Goal: Task Accomplishment & Management: Manage account settings

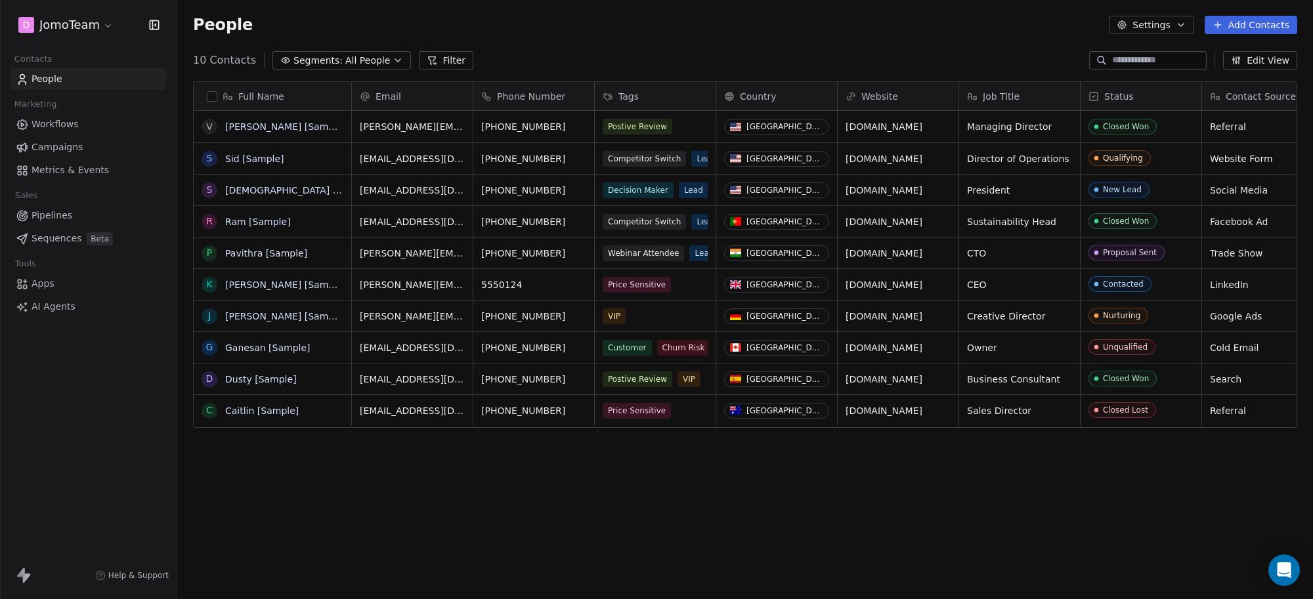
scroll to position [516, 1123]
click at [85, 125] on link "Workflows" at bounding box center [89, 125] width 156 height 22
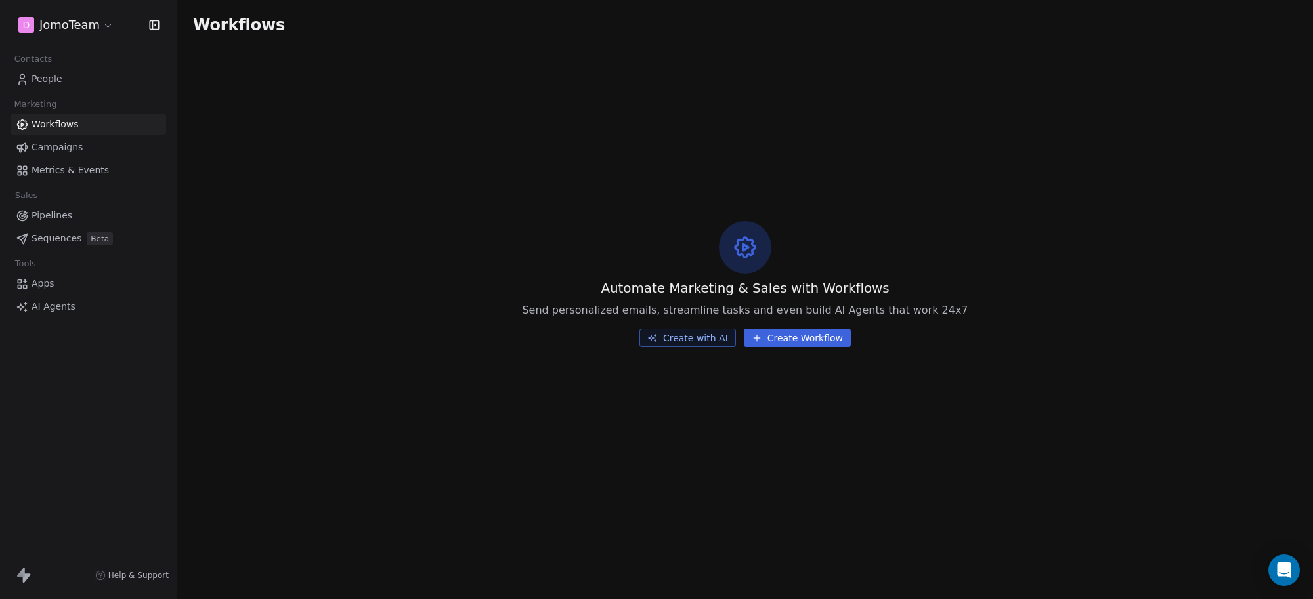
click at [98, 24] on html "D JomoTeam Contacts People Marketing Workflows Campaigns Metrics & Events Sales…" at bounding box center [656, 299] width 1313 height 599
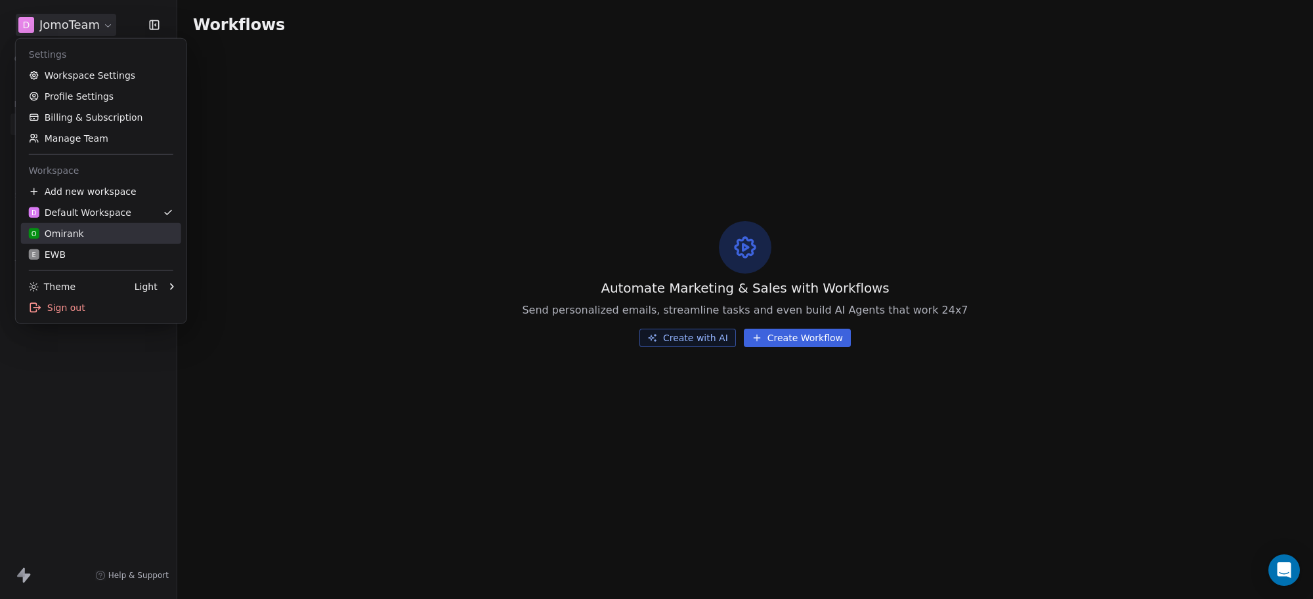
click at [87, 232] on div "O Omirank" at bounding box center [101, 233] width 144 height 13
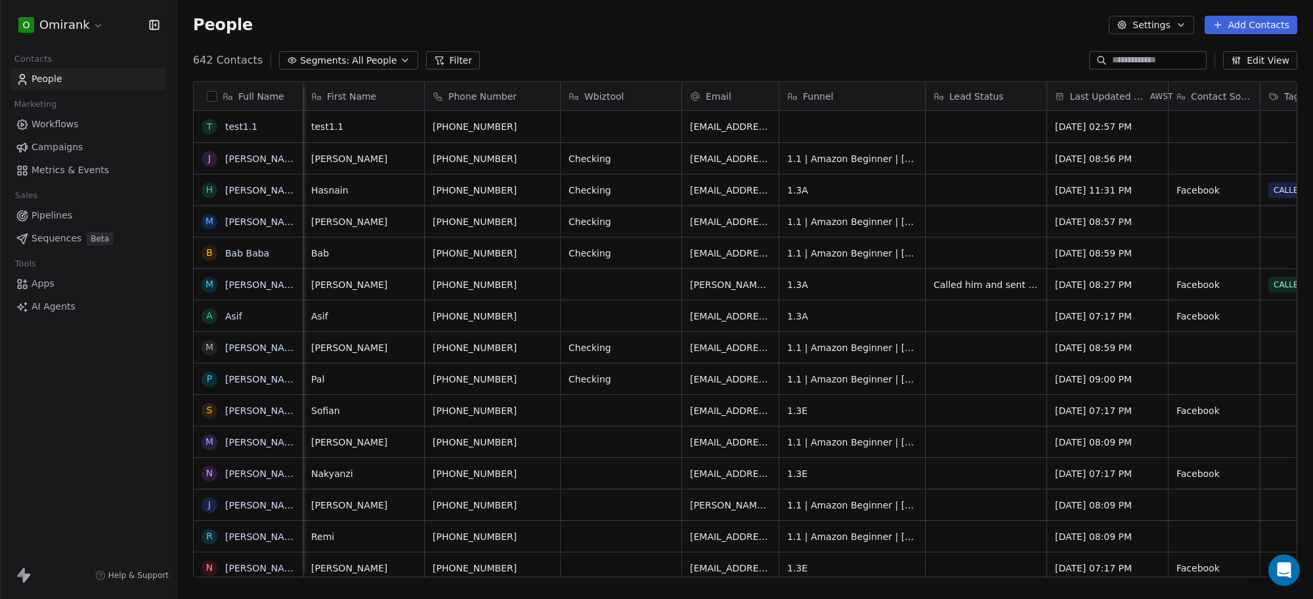
scroll to position [0, 110]
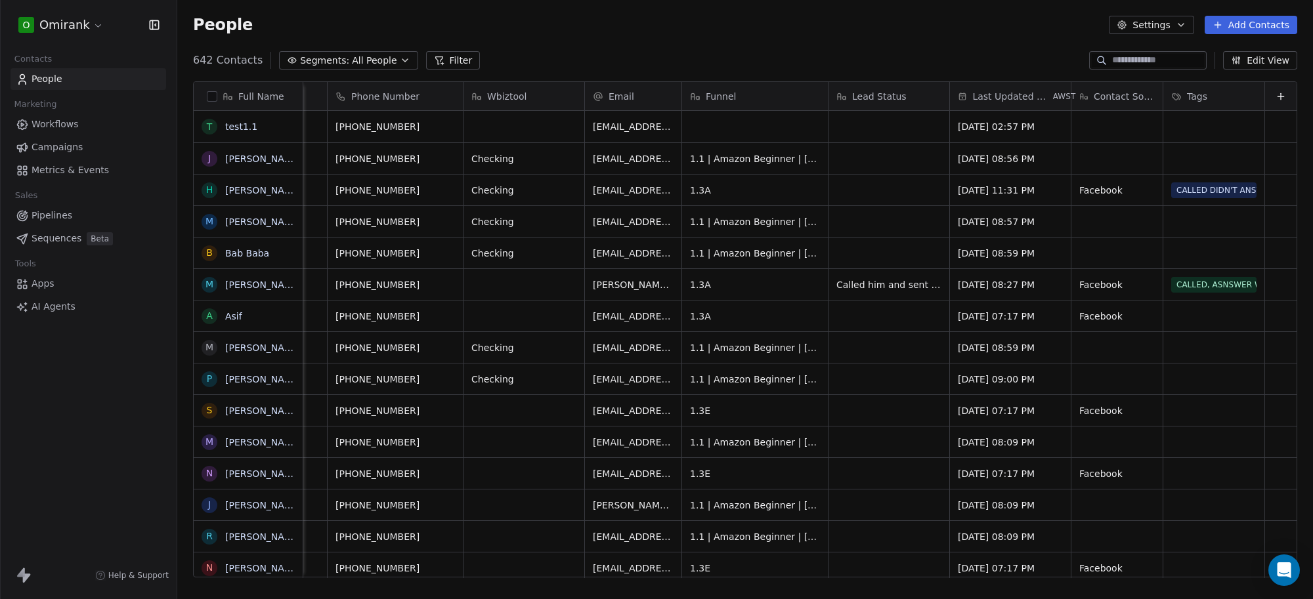
click at [1270, 54] on button "Edit View" at bounding box center [1260, 60] width 74 height 18
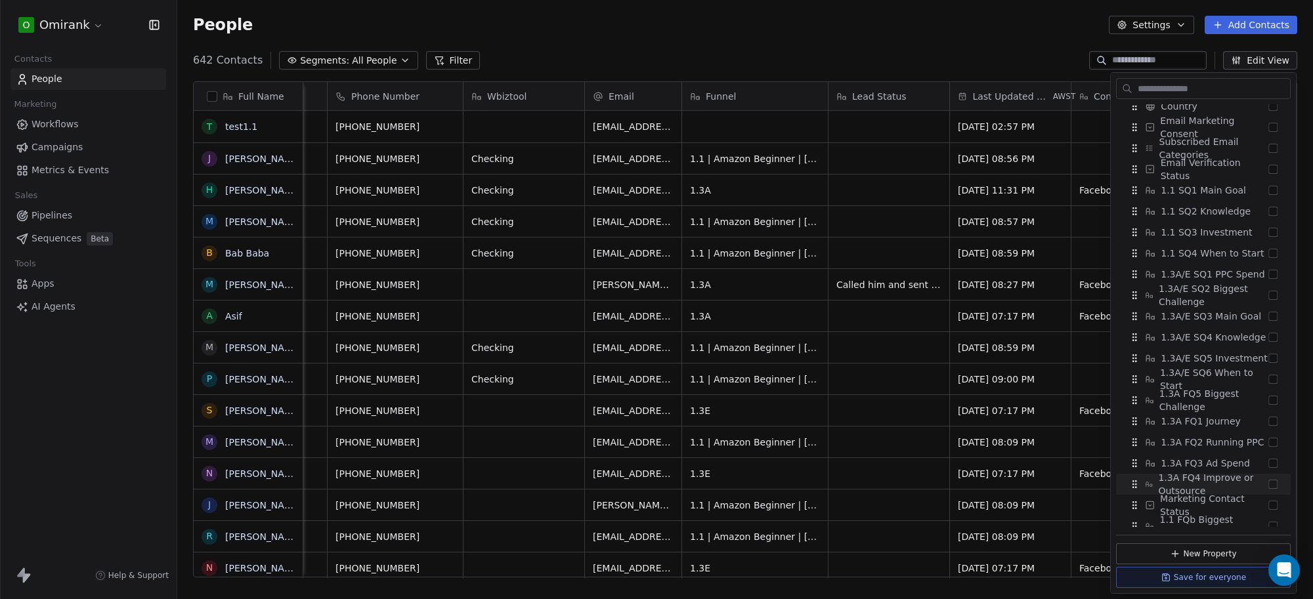
scroll to position [892, 0]
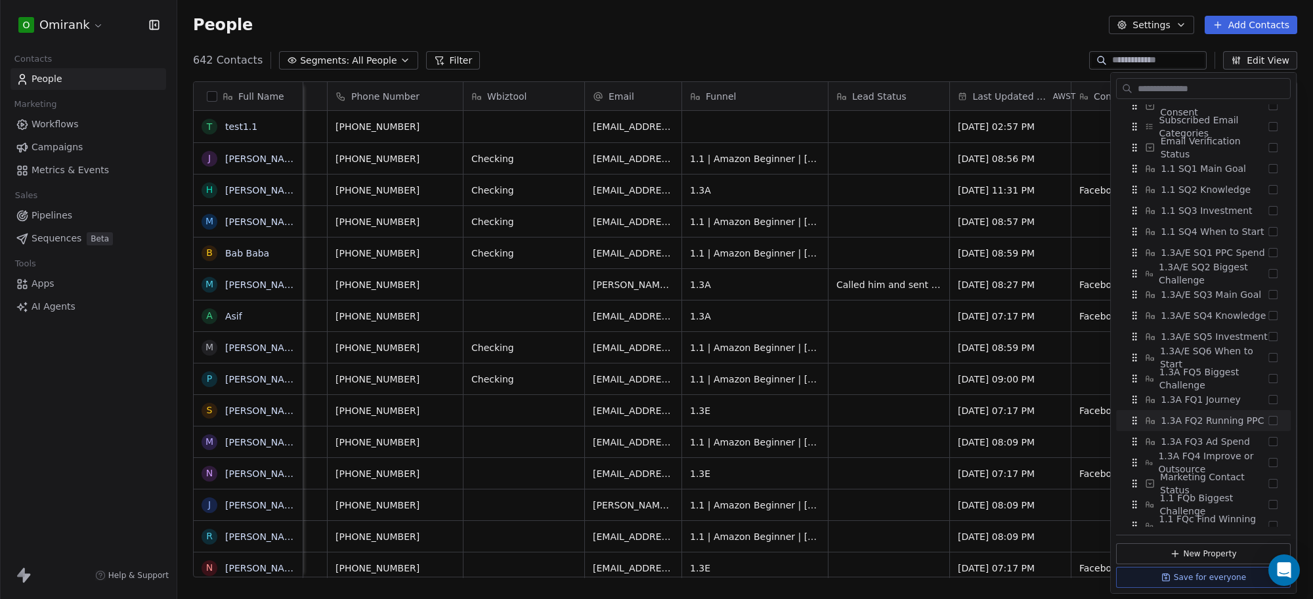
click at [878, 47] on div "People Settings Add Contacts" at bounding box center [745, 25] width 1136 height 50
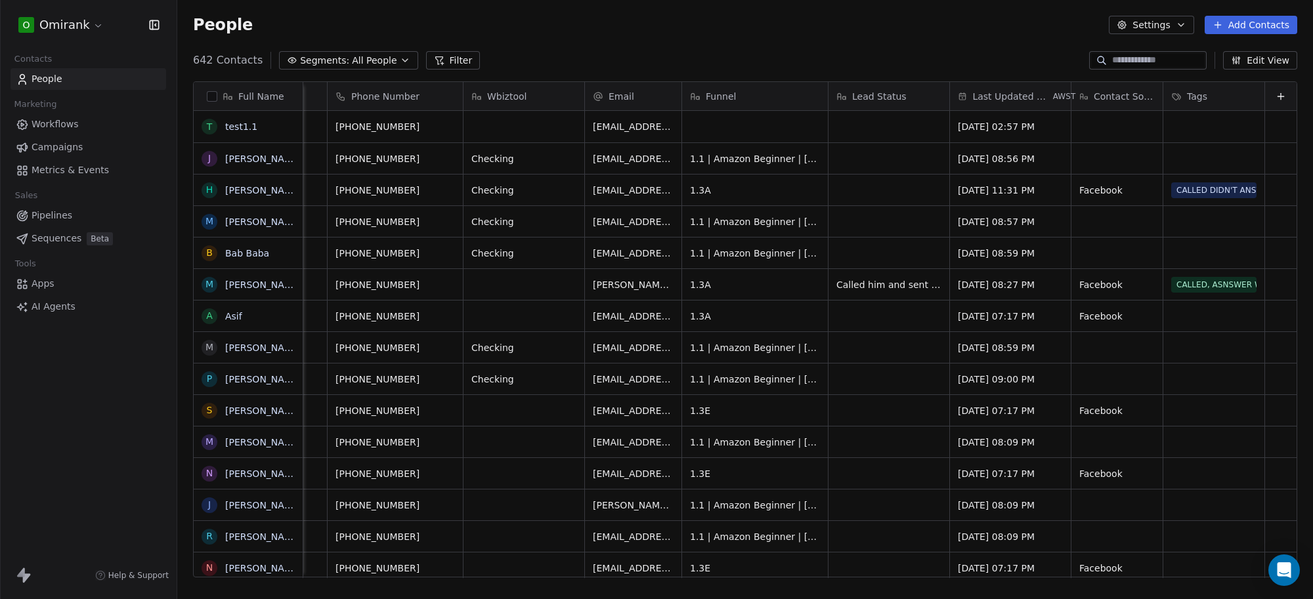
click at [1249, 58] on button "Edit View" at bounding box center [1260, 60] width 74 height 18
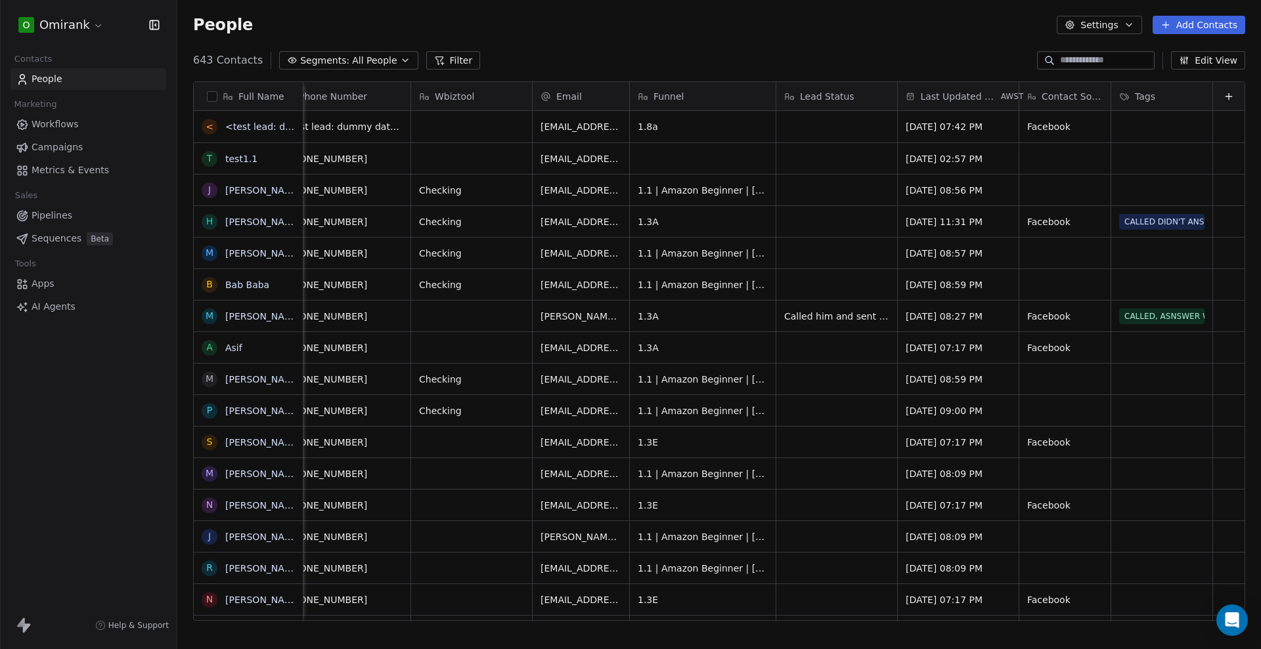
scroll to position [0, 162]
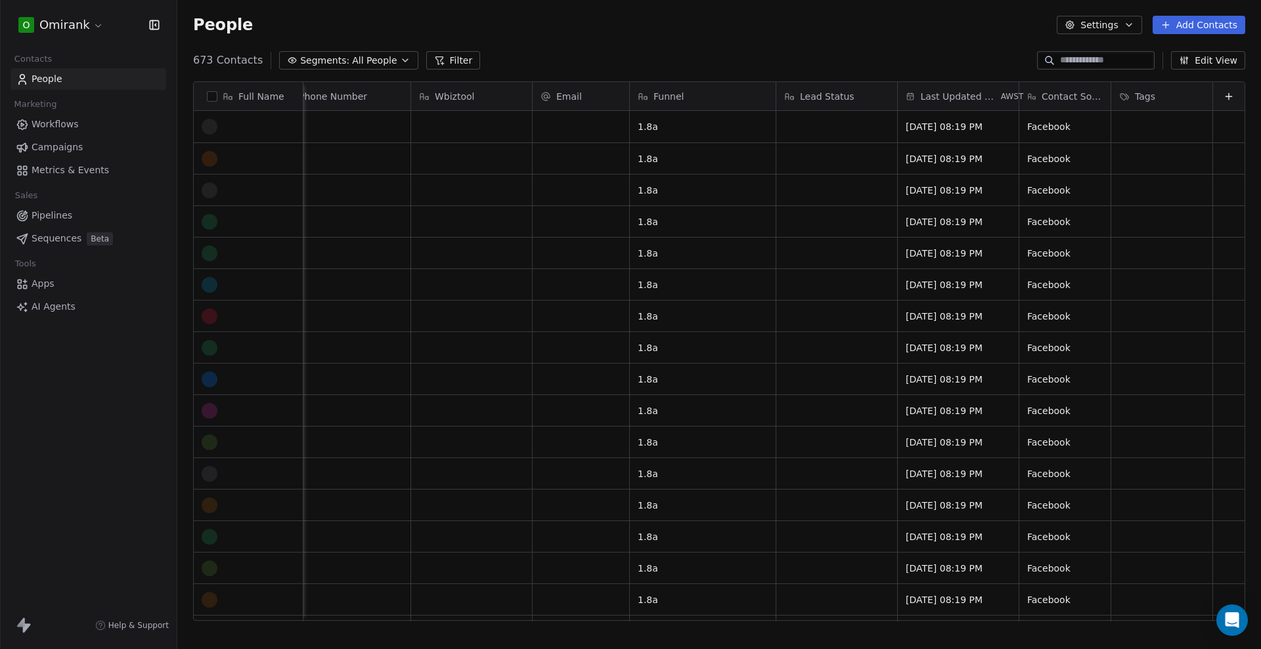
click at [755, 47] on div "People Settings Add Contacts" at bounding box center [718, 25] width 1083 height 50
click at [1067, 66] on input at bounding box center [1106, 60] width 92 height 13
paste input "**********"
type input "**********"
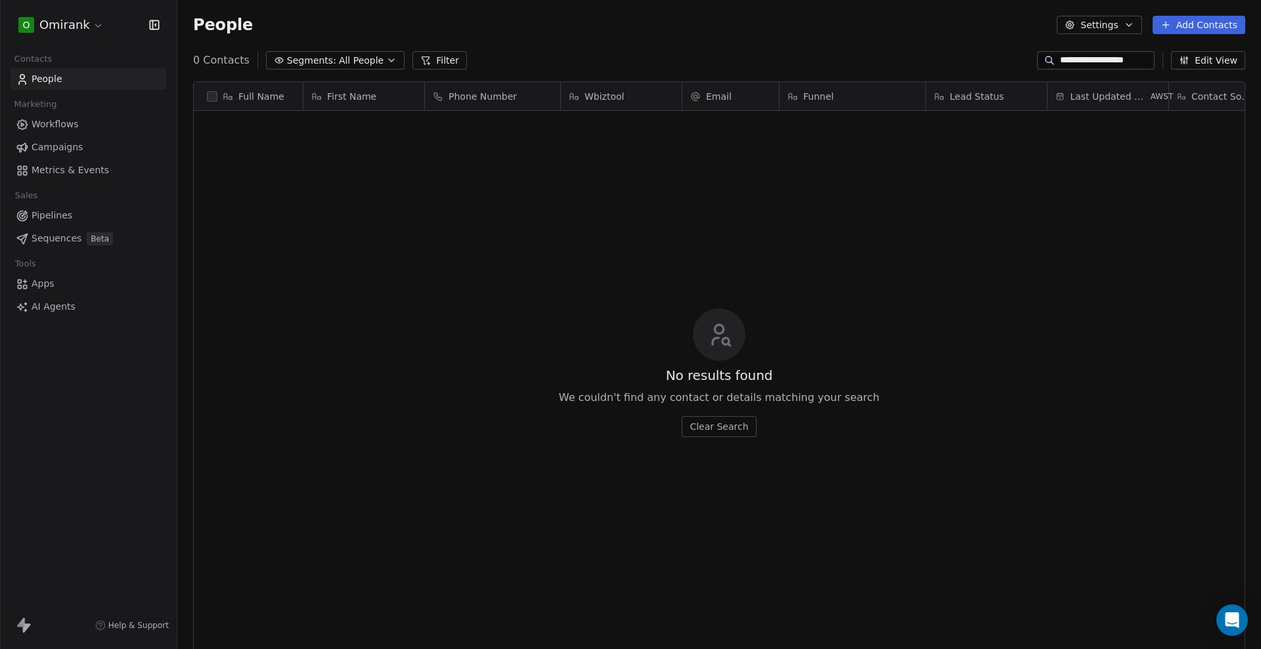
scroll to position [559, 1071]
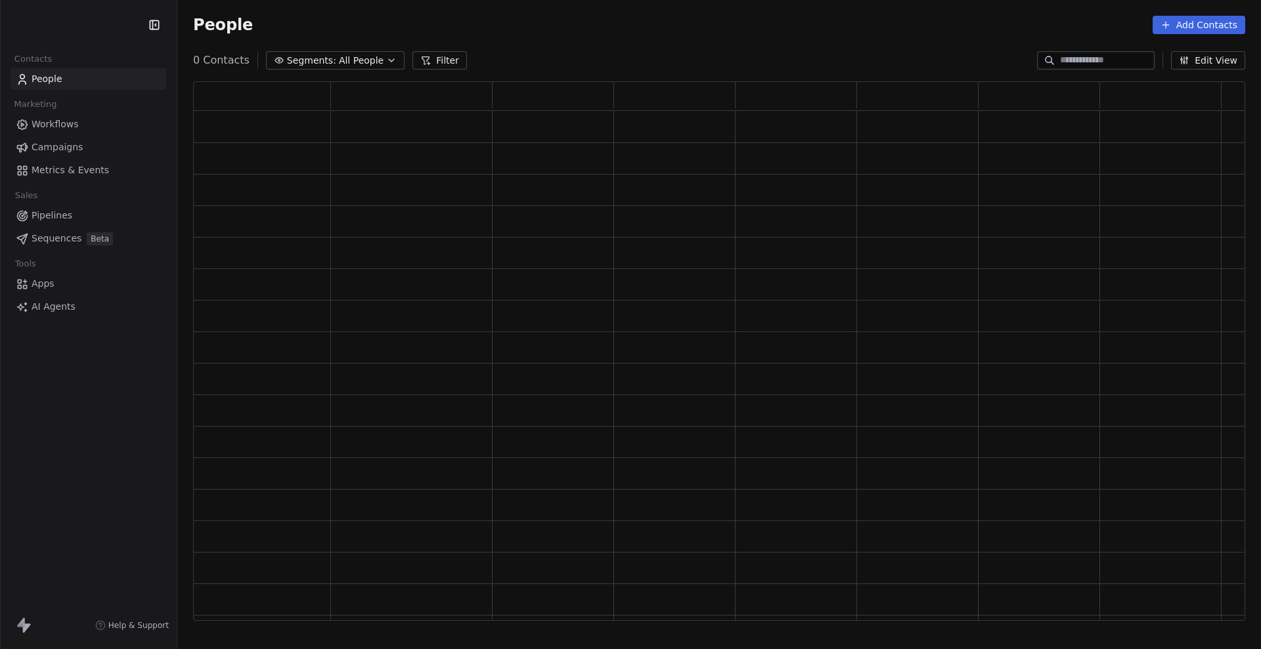
scroll to position [528, 1039]
click at [1063, 57] on input at bounding box center [1106, 60] width 92 height 13
paste input "**********"
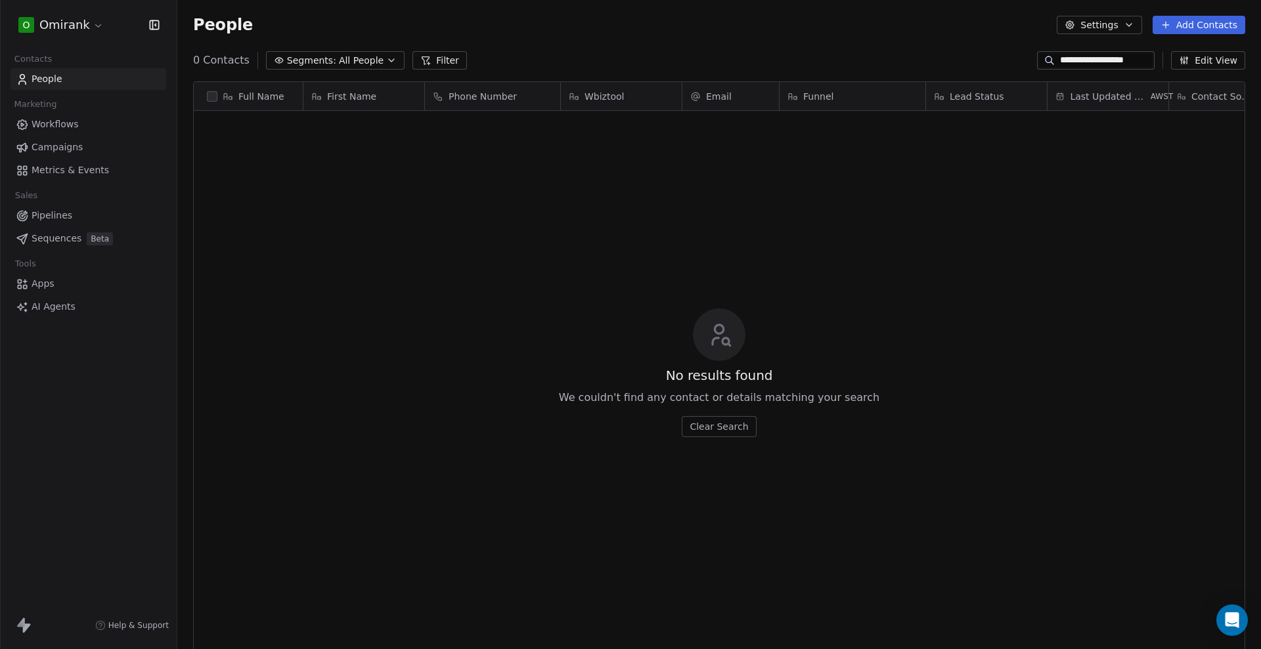
scroll to position [559, 1071]
click at [1144, 64] on input "**********" at bounding box center [1106, 60] width 92 height 13
type input "**********"
click at [535, 177] on div "No results found We couldn't find any contact or details matching your search C…" at bounding box center [719, 373] width 1050 height 518
click at [678, 556] on div "No results found We couldn't find any contact or details matching your search C…" at bounding box center [719, 373] width 1050 height 518
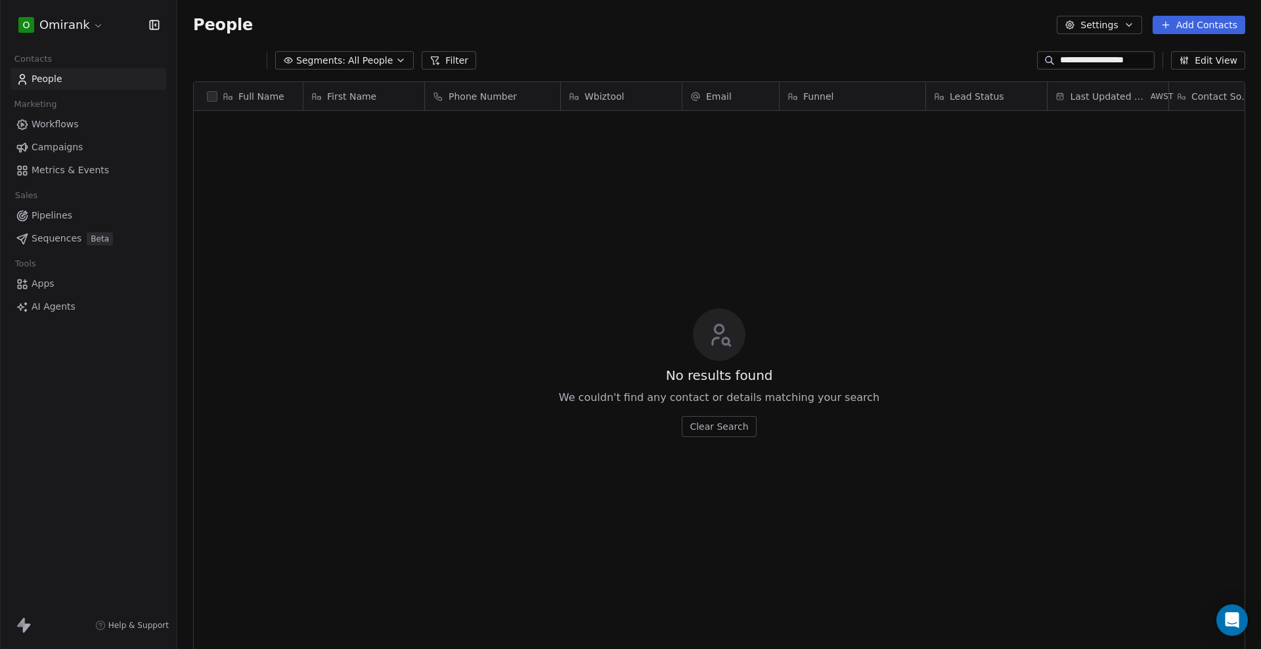
click at [87, 25] on html "**********" at bounding box center [630, 324] width 1261 height 649
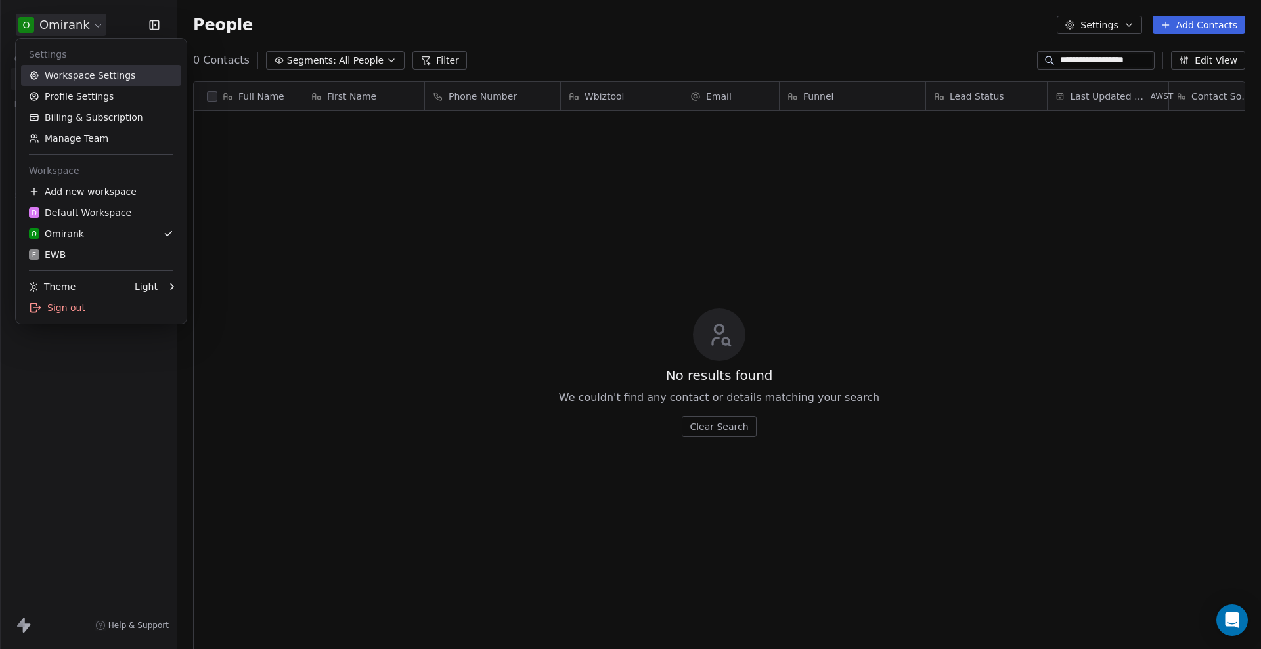
click at [120, 83] on link "Workspace Settings" at bounding box center [101, 75] width 160 height 21
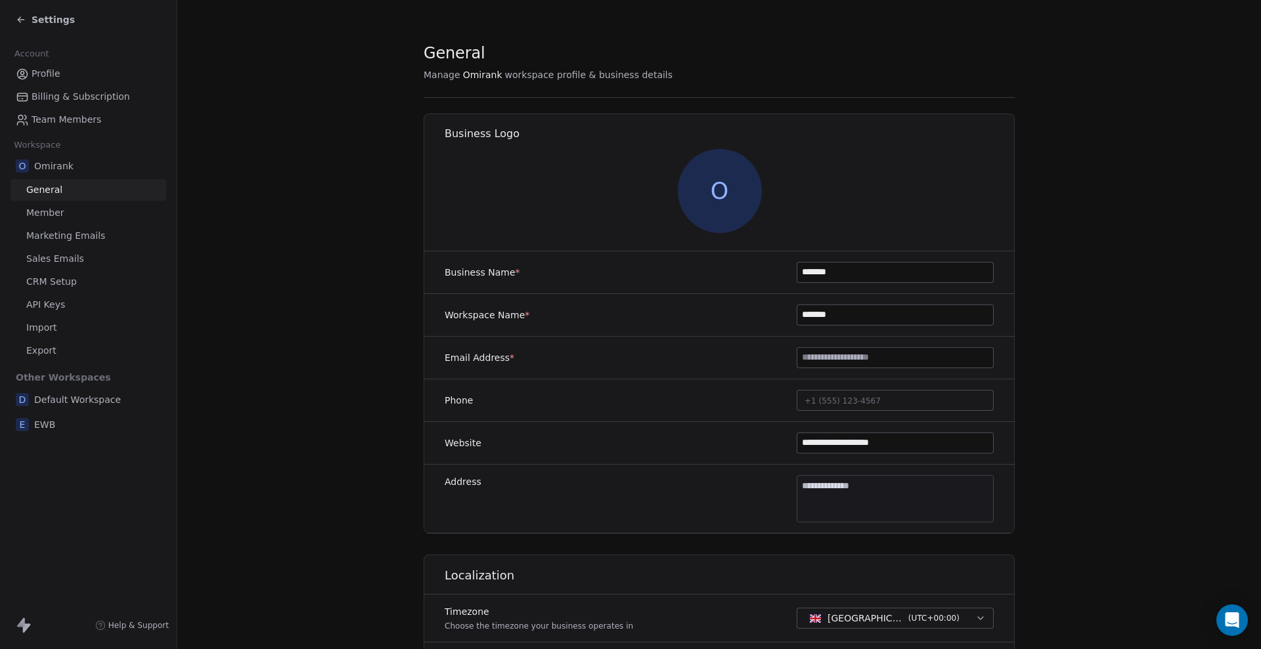
click at [57, 303] on span "API Keys" at bounding box center [45, 305] width 39 height 14
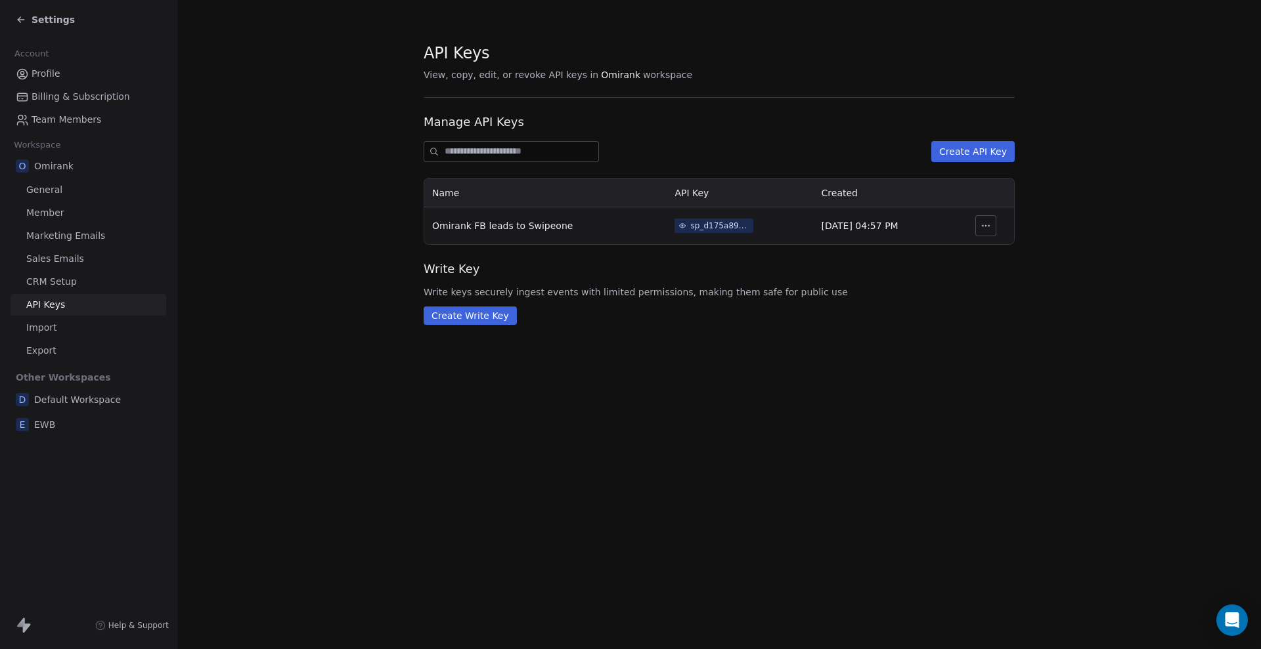
click at [702, 225] on div "sp_d175a8969f874503a6a2574c04aaf7e4" at bounding box center [719, 226] width 59 height 12
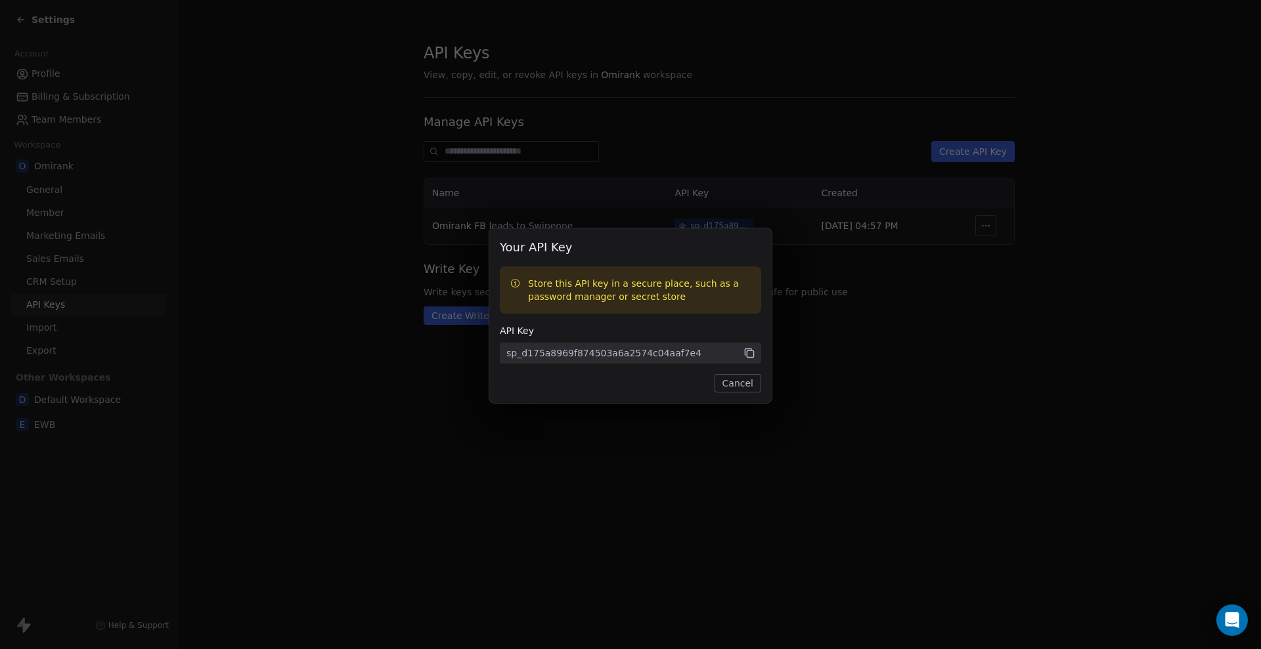
click at [756, 353] on span "sp_d175a8969f874503a6a2574c04aaf7e4" at bounding box center [630, 353] width 261 height 21
click at [752, 352] on icon at bounding box center [749, 353] width 12 height 12
click at [747, 351] on icon at bounding box center [749, 353] width 11 height 11
click at [467, 449] on div "Your API Key Store this API key in a secure place, such as a password manager o…" at bounding box center [630, 324] width 1261 height 649
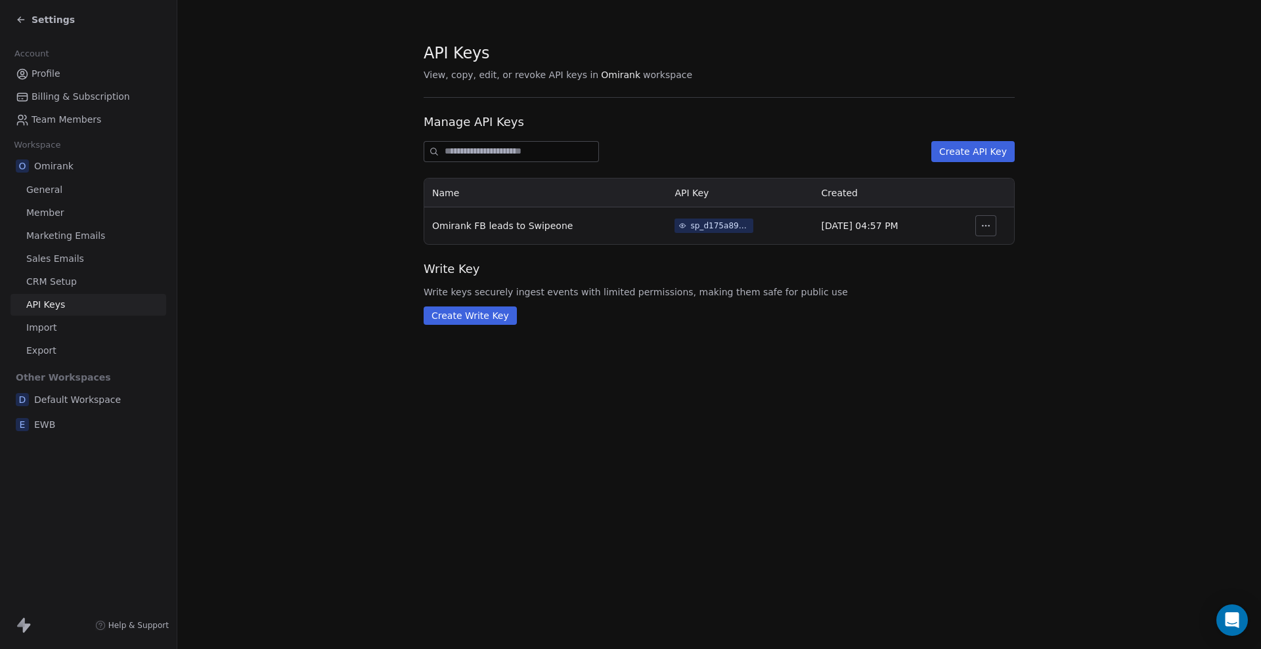
click at [33, 22] on span "Settings" at bounding box center [53, 19] width 43 height 13
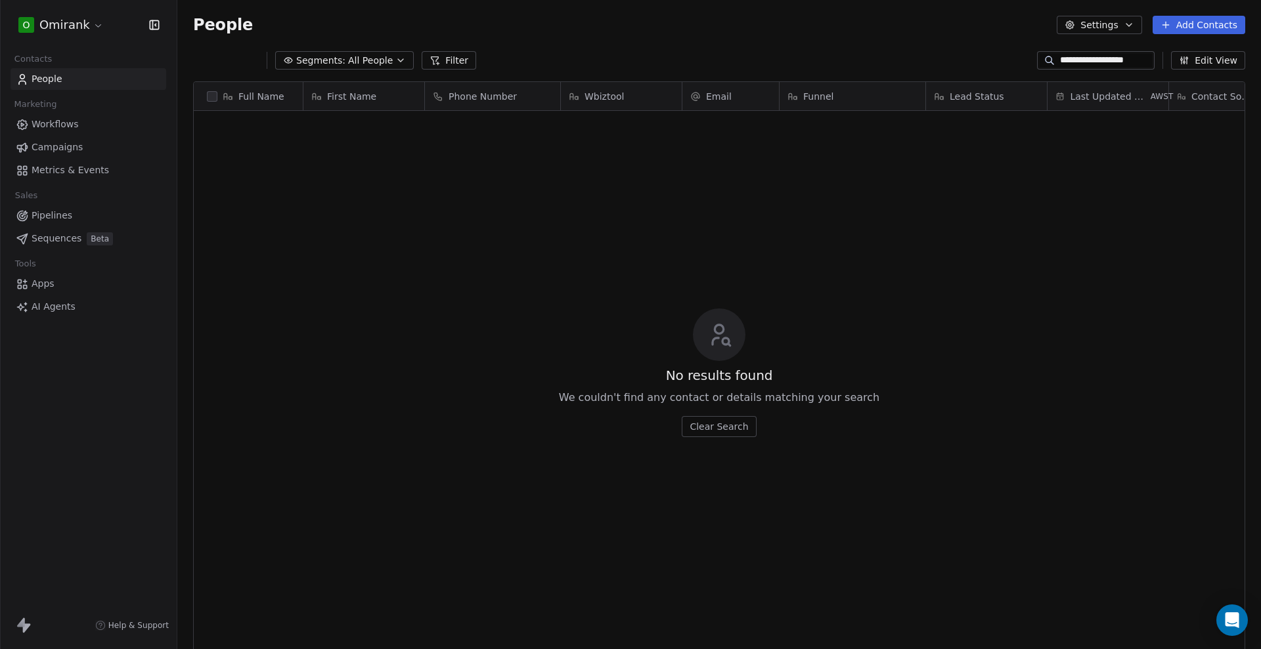
scroll to position [559, 1071]
drag, startPoint x: 1123, startPoint y: 60, endPoint x: 982, endPoint y: 89, distance: 143.4
click at [982, 89] on section "**********" at bounding box center [718, 324] width 1083 height 649
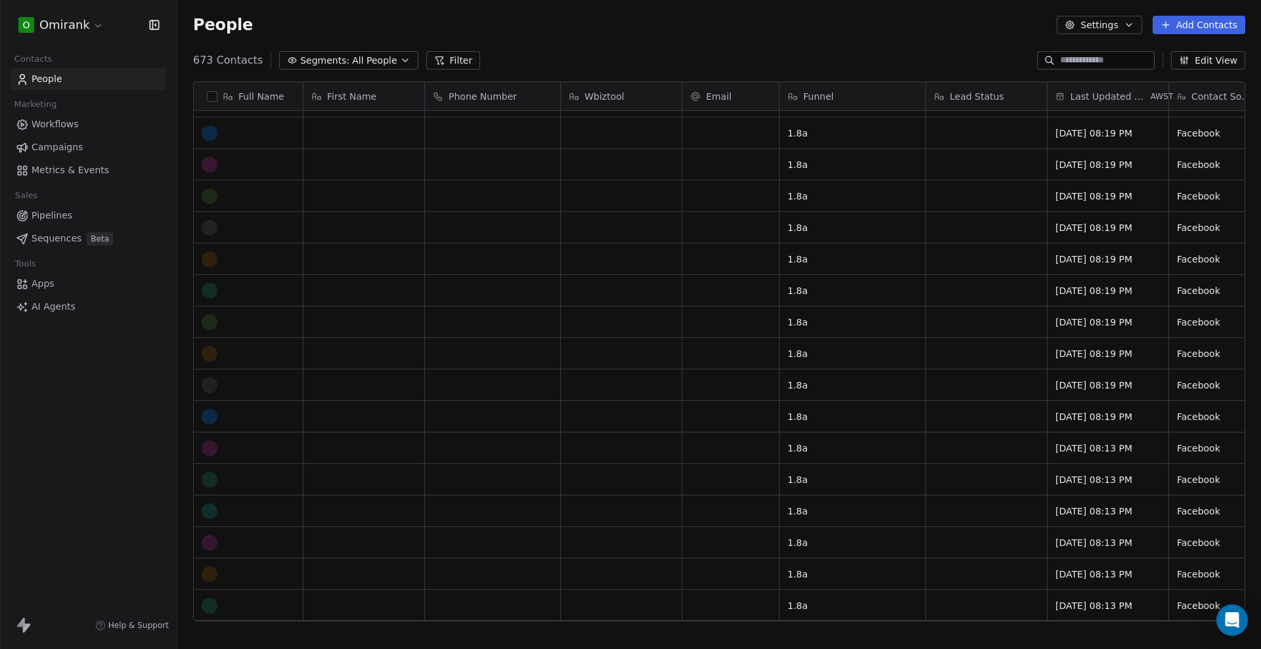
scroll to position [0, 0]
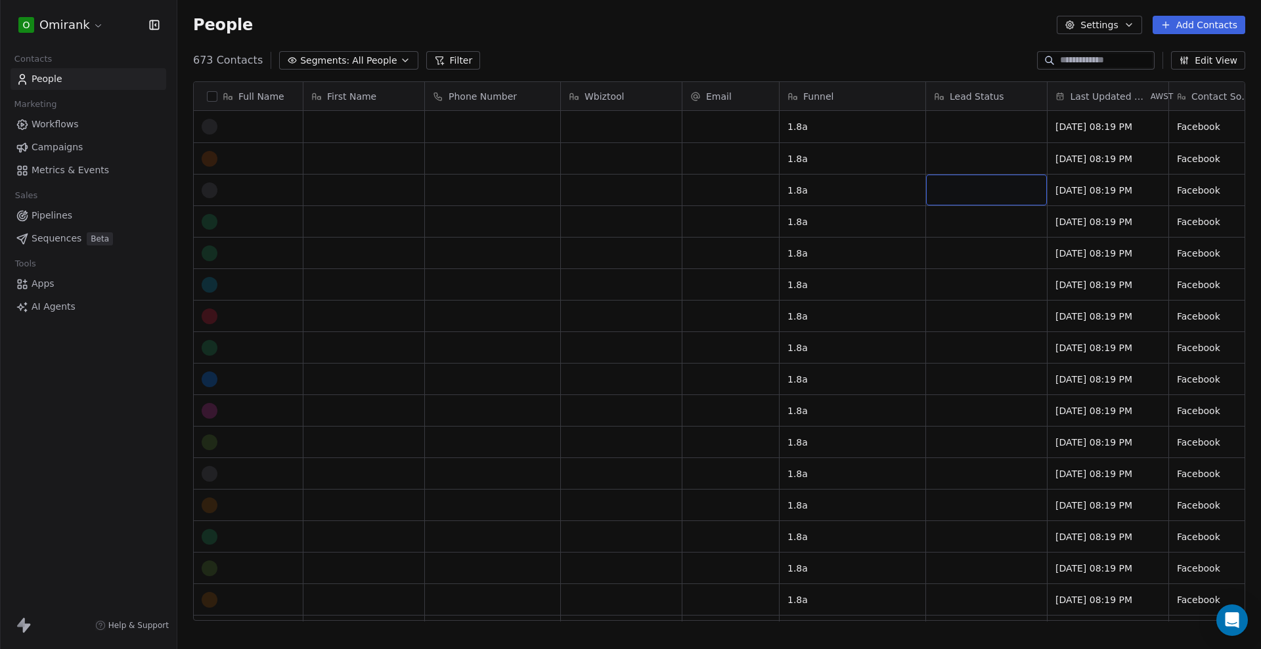
click at [597, 36] on div "People Settings Add Contacts" at bounding box center [718, 25] width 1083 height 50
click at [267, 133] on div "grid" at bounding box center [248, 127] width 92 height 16
click at [348, 141] on html "O Omirank Contacts People Marketing Workflows Campaigns Metrics & Events Sales …" at bounding box center [630, 324] width 1261 height 649
click at [483, 188] on div "grid" at bounding box center [492, 190] width 135 height 31
click at [358, 209] on html "O Omirank Contacts People Marketing Workflows Campaigns Metrics & Events Sales …" at bounding box center [630, 324] width 1261 height 649
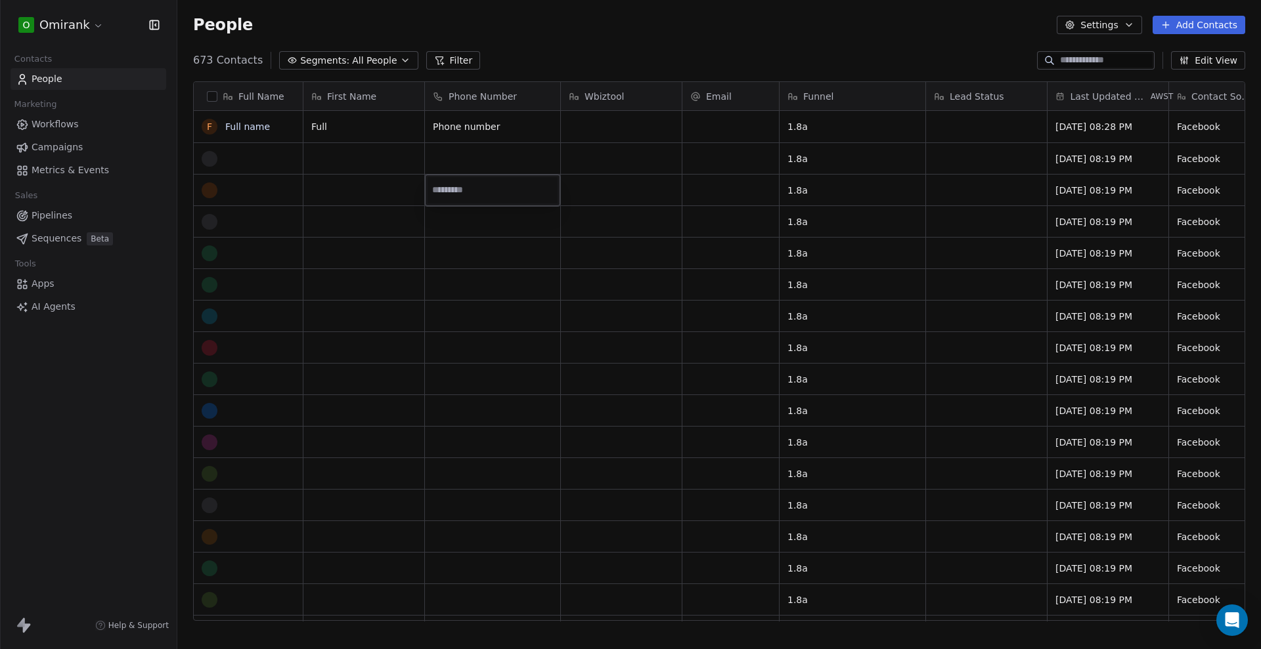
click at [360, 201] on html "O Omirank Contacts People Marketing Workflows Campaigns Metrics & Events Sales …" at bounding box center [630, 324] width 1261 height 649
click at [362, 194] on div "grid" at bounding box center [363, 190] width 121 height 31
drag, startPoint x: 207, startPoint y: 126, endPoint x: 206, endPoint y: 154, distance: 27.6
click at [0, 0] on button "grid" at bounding box center [0, 0] width 0 height 0
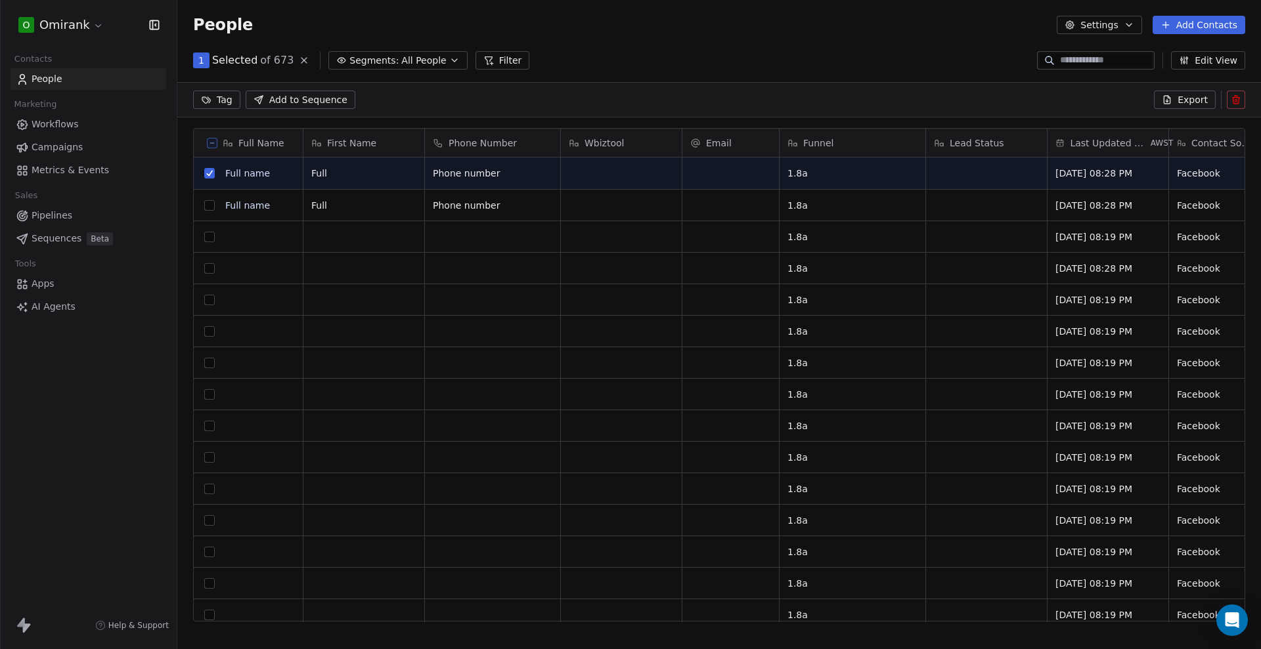
scroll to position [513, 1071]
click at [211, 205] on button "grid" at bounding box center [209, 205] width 11 height 11
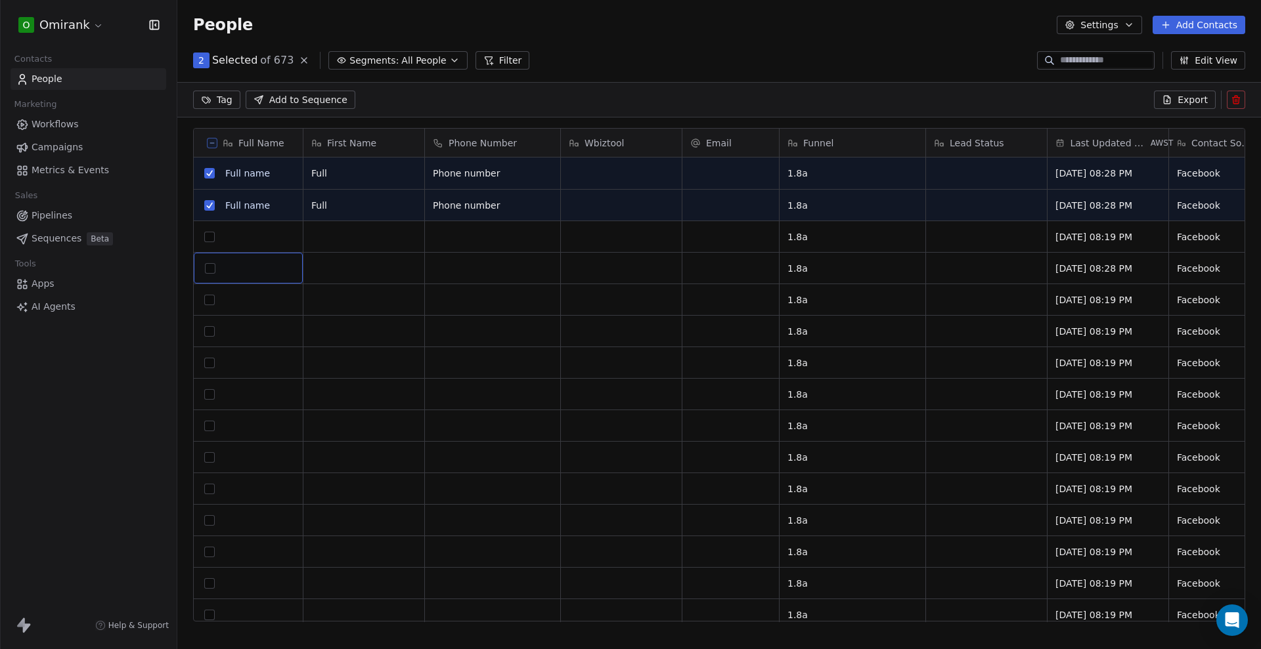
click at [210, 274] on div "grid" at bounding box center [210, 269] width 16 height 16
click at [205, 240] on button "grid" at bounding box center [209, 237] width 11 height 11
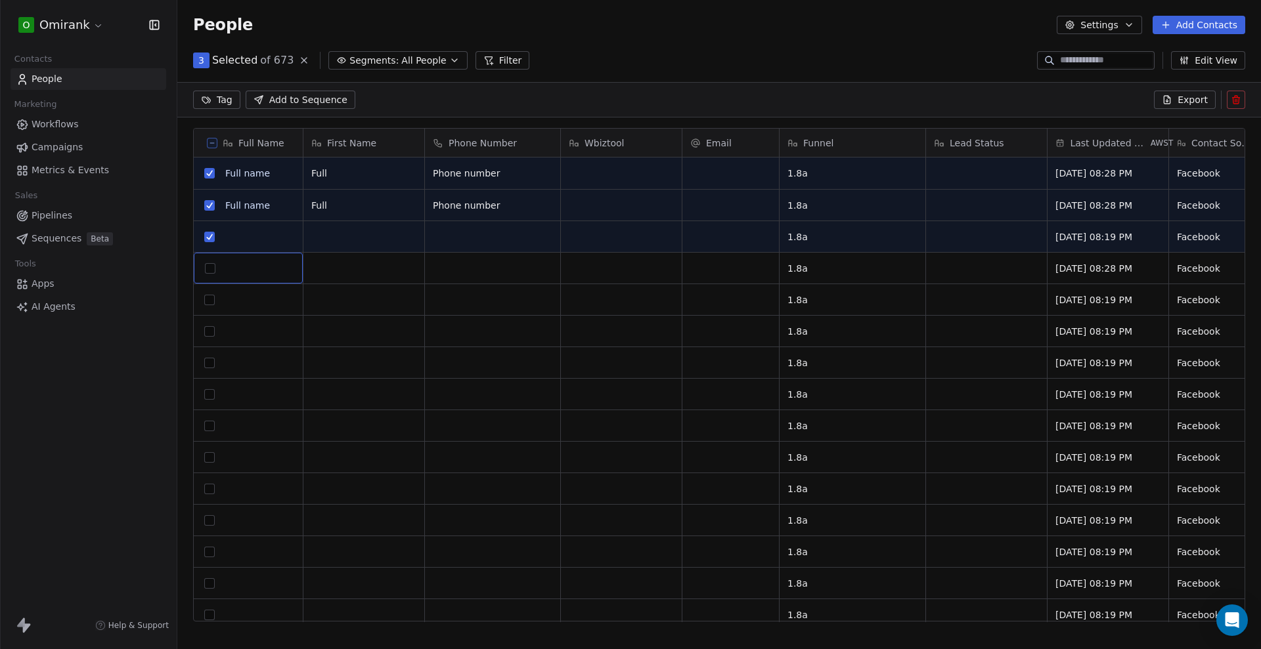
click at [213, 300] on button "grid" at bounding box center [209, 300] width 11 height 11
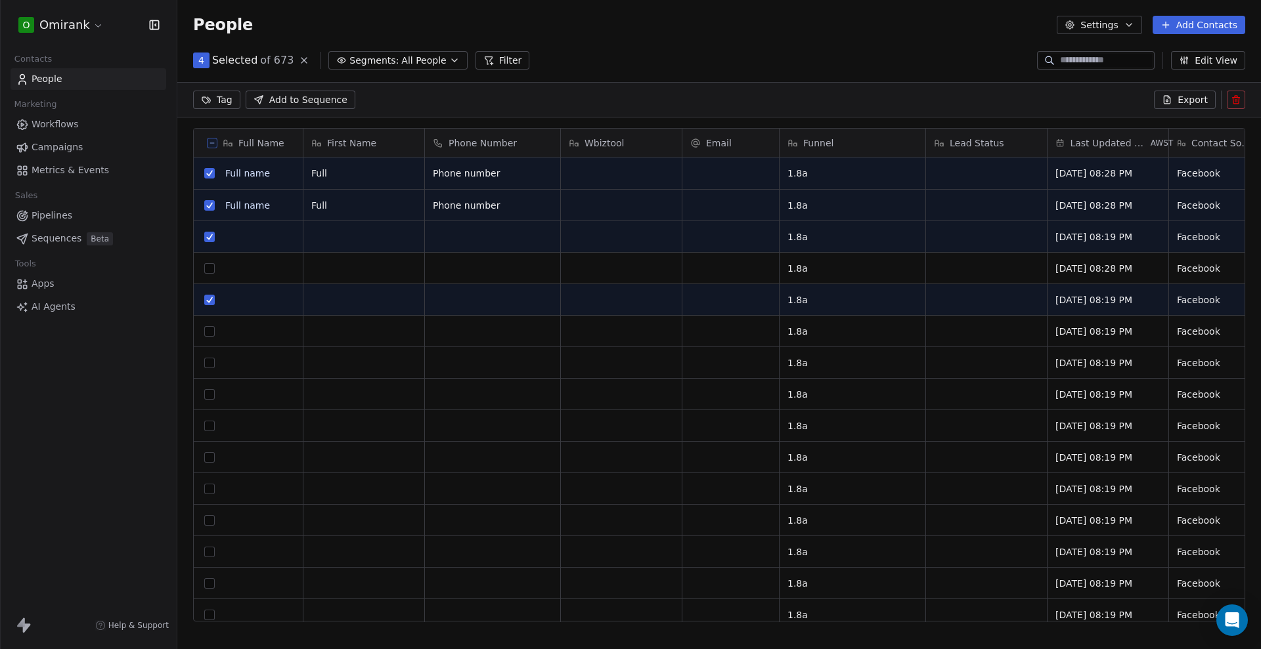
click at [211, 271] on button "grid" at bounding box center [209, 268] width 11 height 11
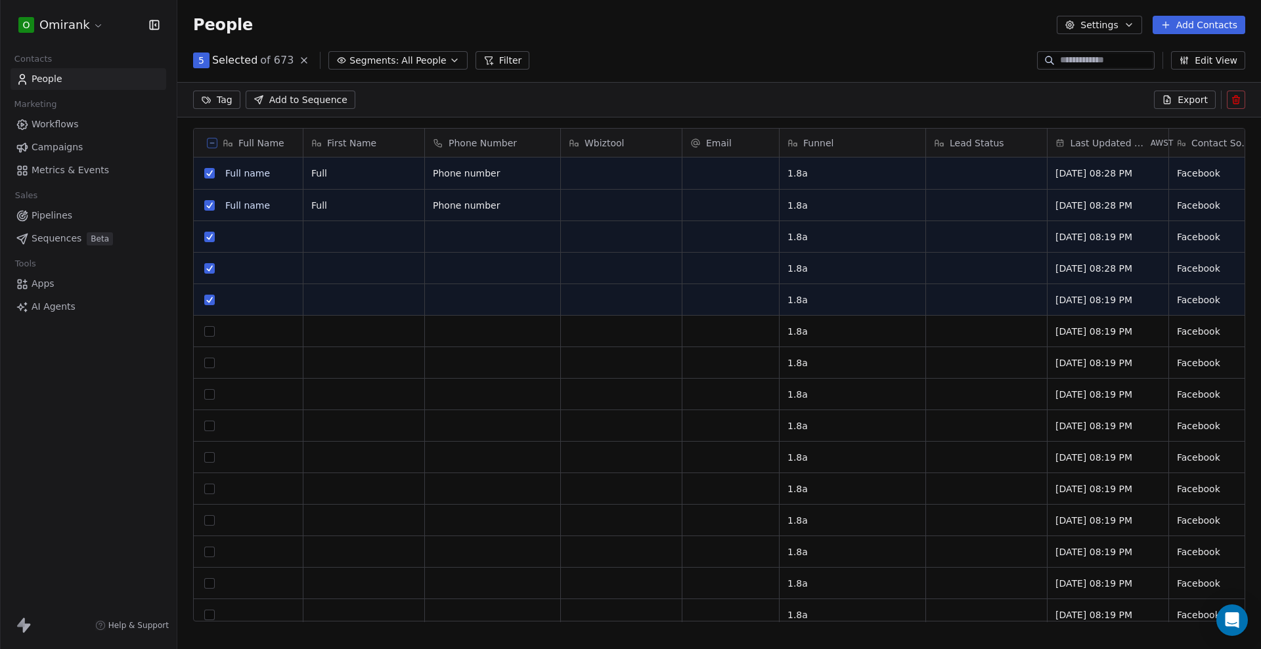
click at [213, 334] on button "grid" at bounding box center [209, 331] width 11 height 11
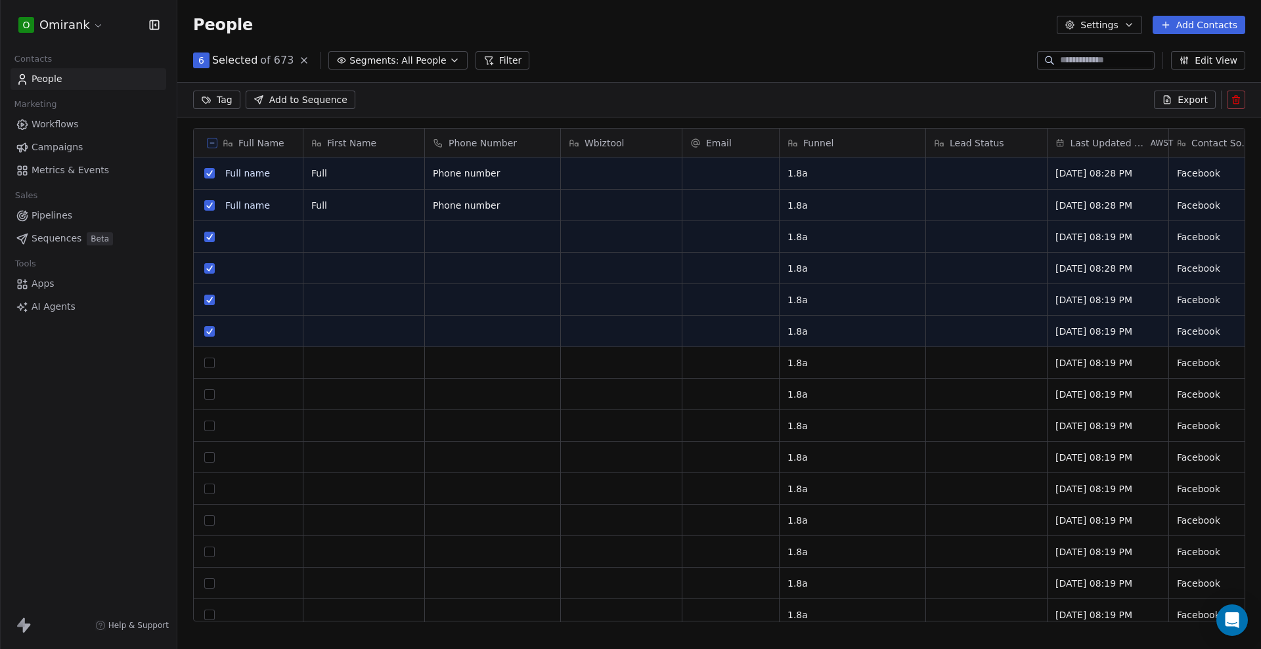
click at [209, 362] on button "grid" at bounding box center [209, 363] width 11 height 11
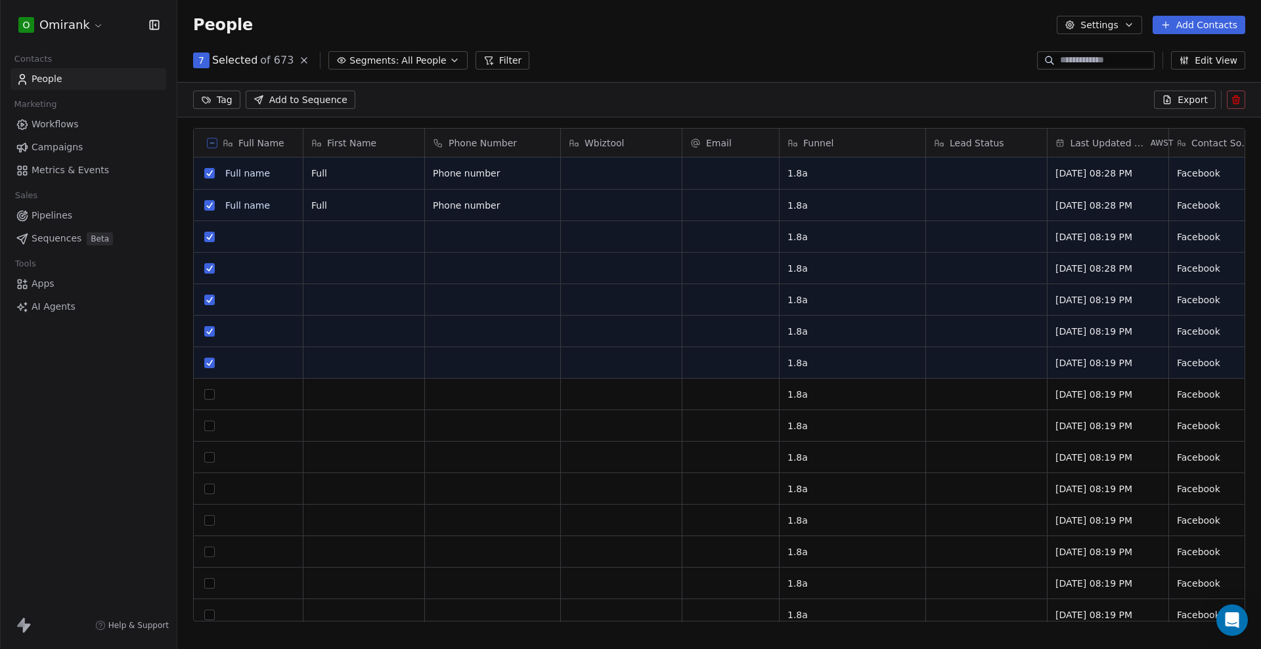
click at [213, 396] on button "grid" at bounding box center [209, 394] width 11 height 11
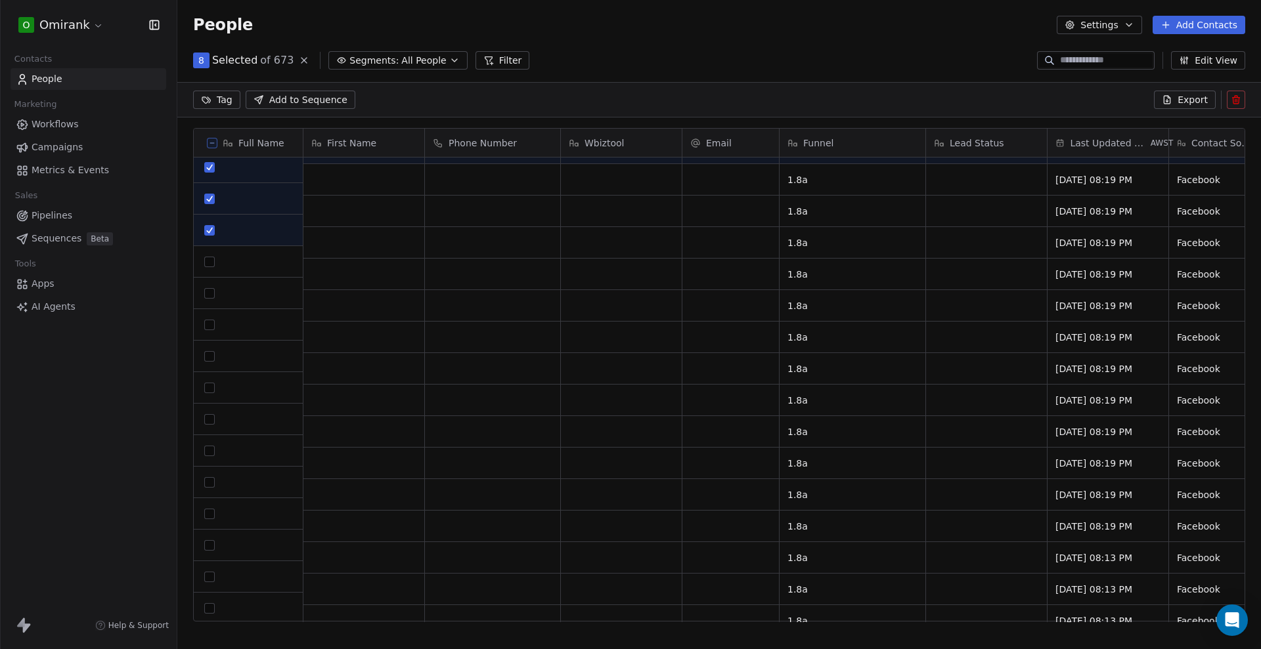
scroll to position [164, 0]
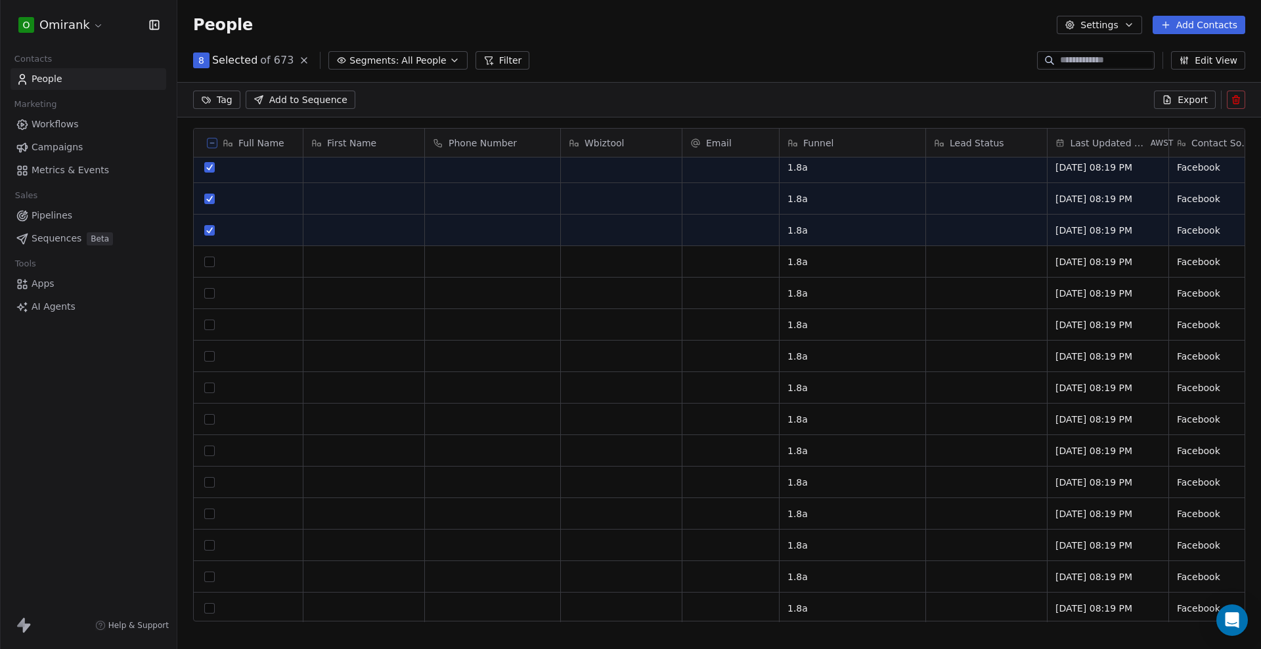
click at [213, 264] on button "grid" at bounding box center [209, 262] width 11 height 11
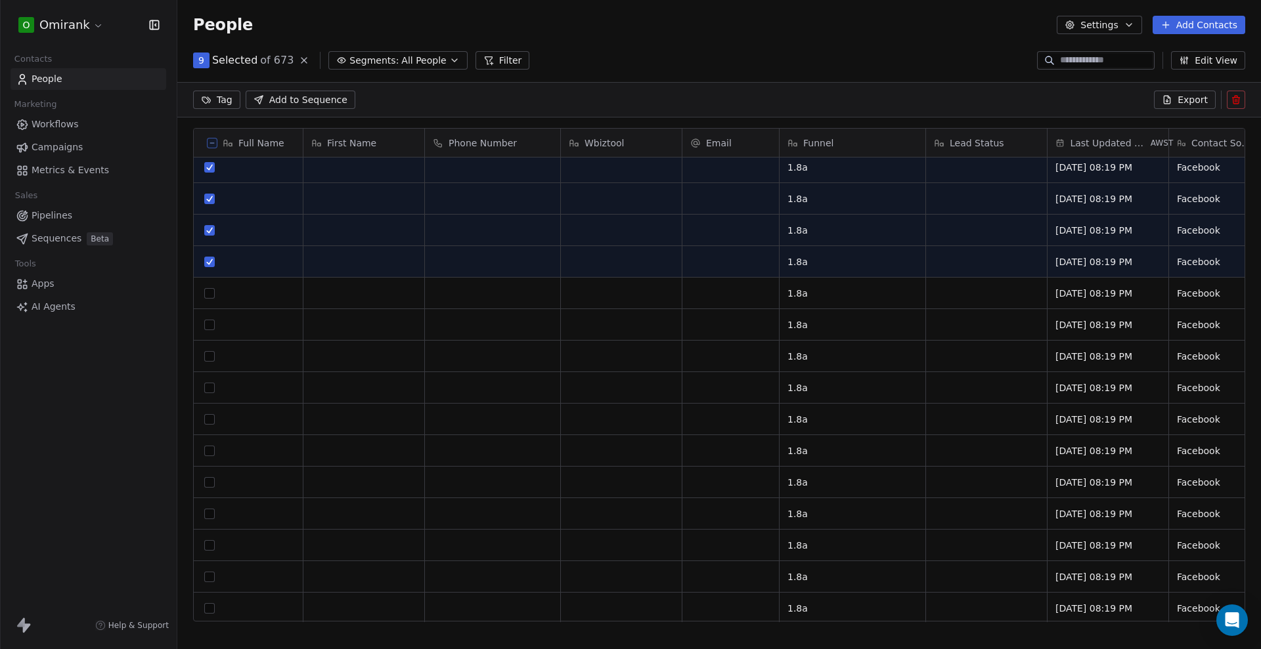
click at [208, 327] on button "grid" at bounding box center [209, 325] width 11 height 11
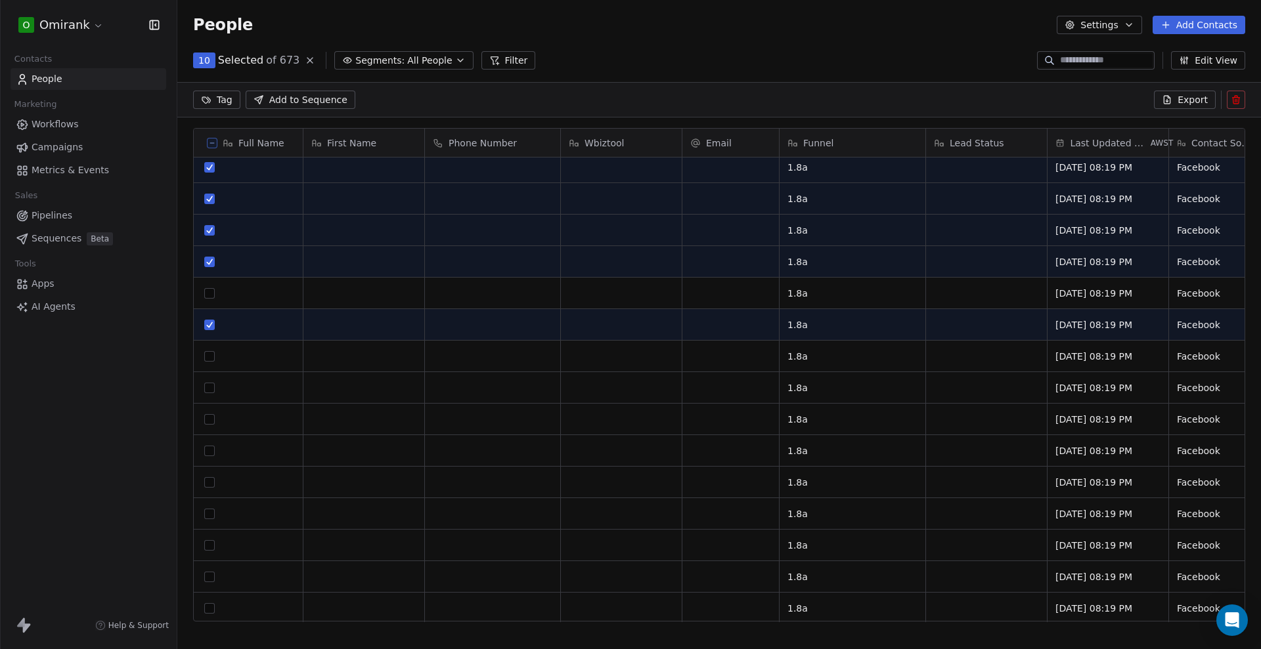
click at [207, 293] on button "grid" at bounding box center [209, 293] width 11 height 11
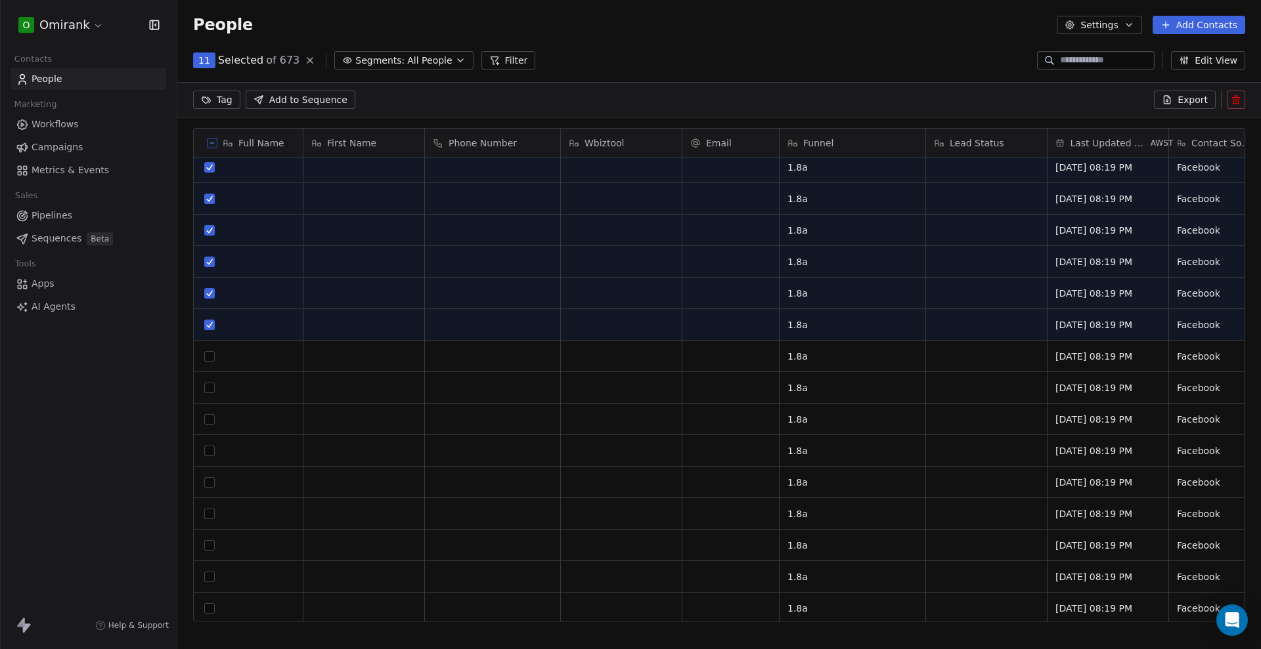
click at [208, 360] on button "grid" at bounding box center [209, 356] width 11 height 11
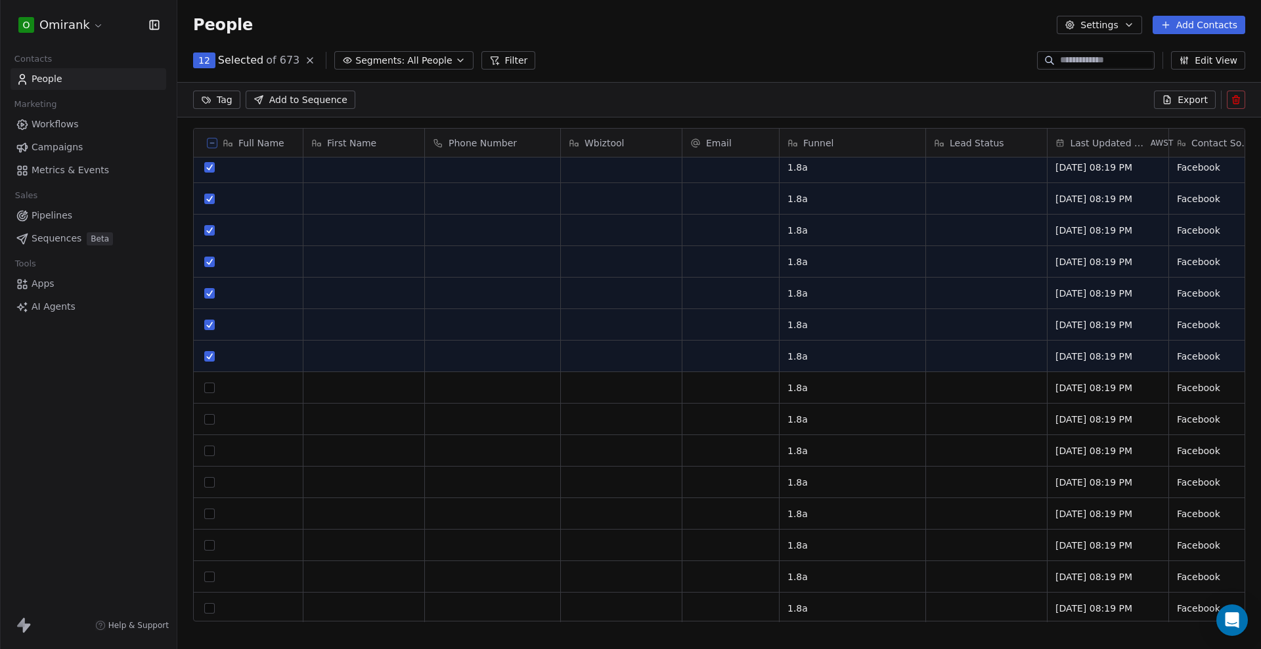
click at [206, 421] on button "grid" at bounding box center [209, 419] width 11 height 11
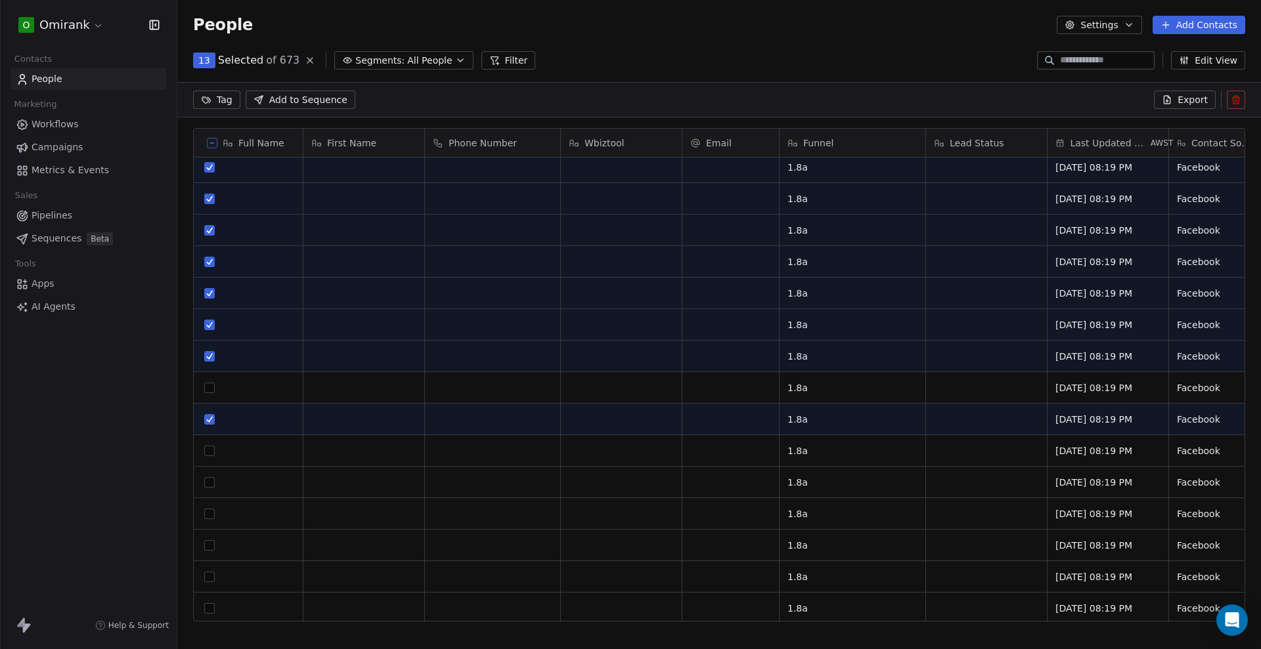
click at [208, 385] on button "grid" at bounding box center [209, 388] width 11 height 11
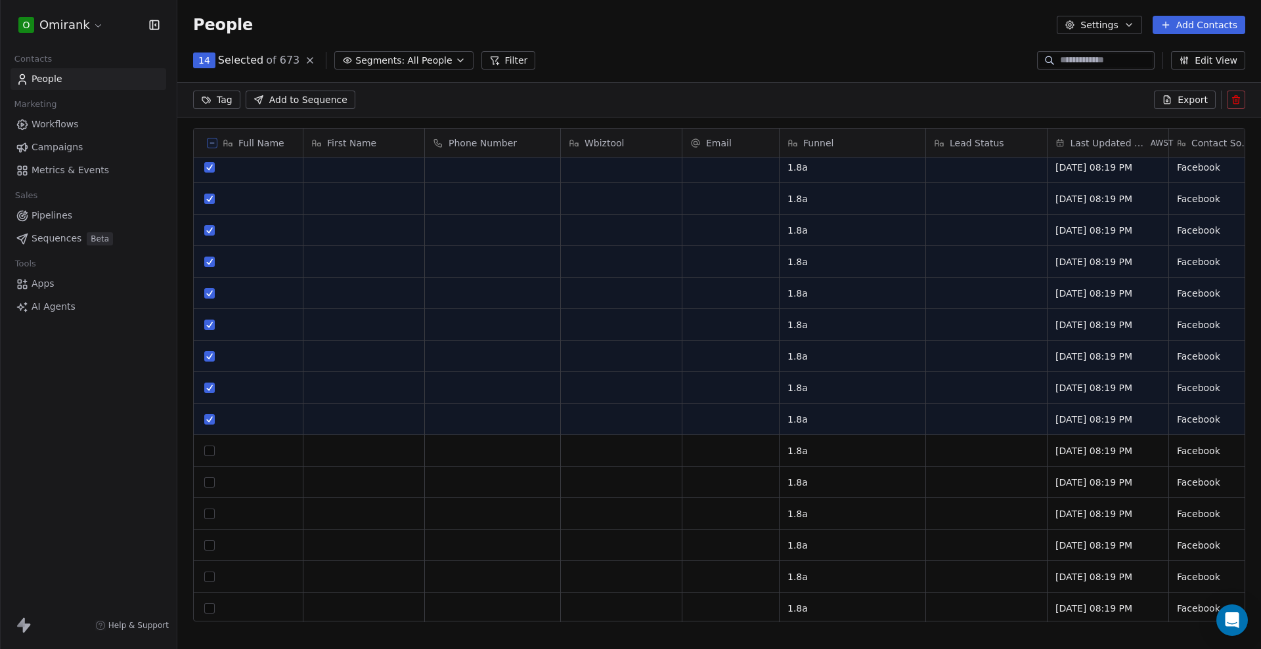
click at [206, 450] on button "grid" at bounding box center [209, 451] width 11 height 11
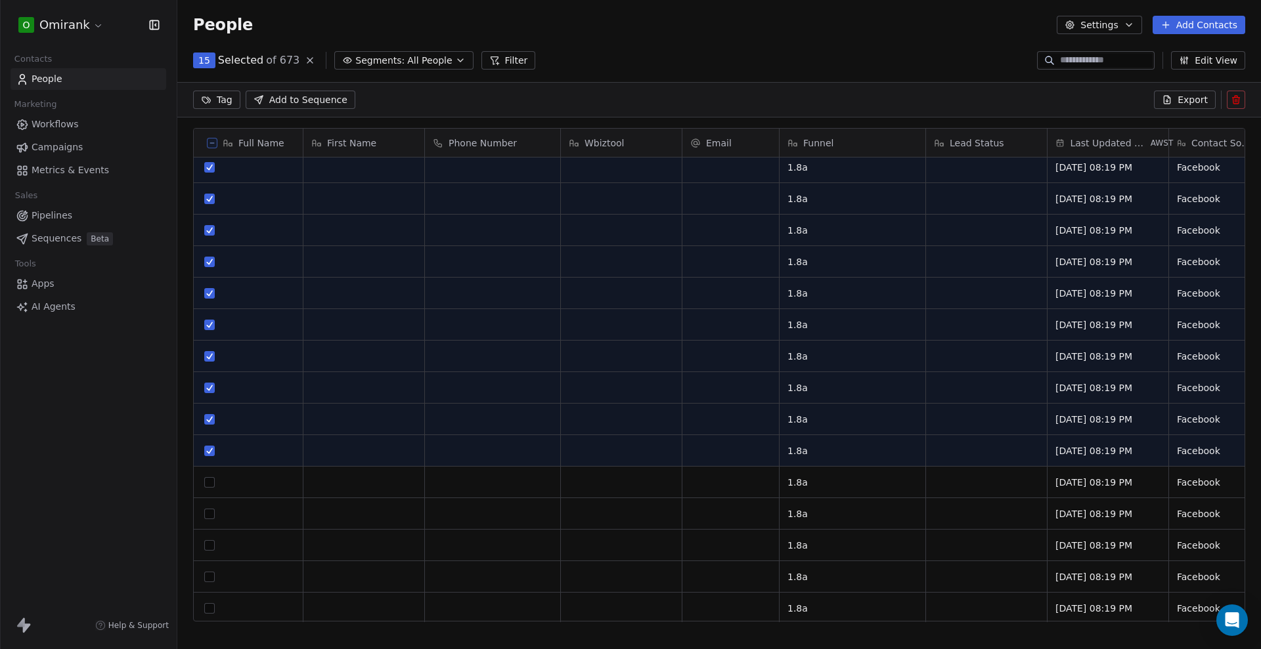
click at [207, 511] on button "grid" at bounding box center [209, 514] width 11 height 11
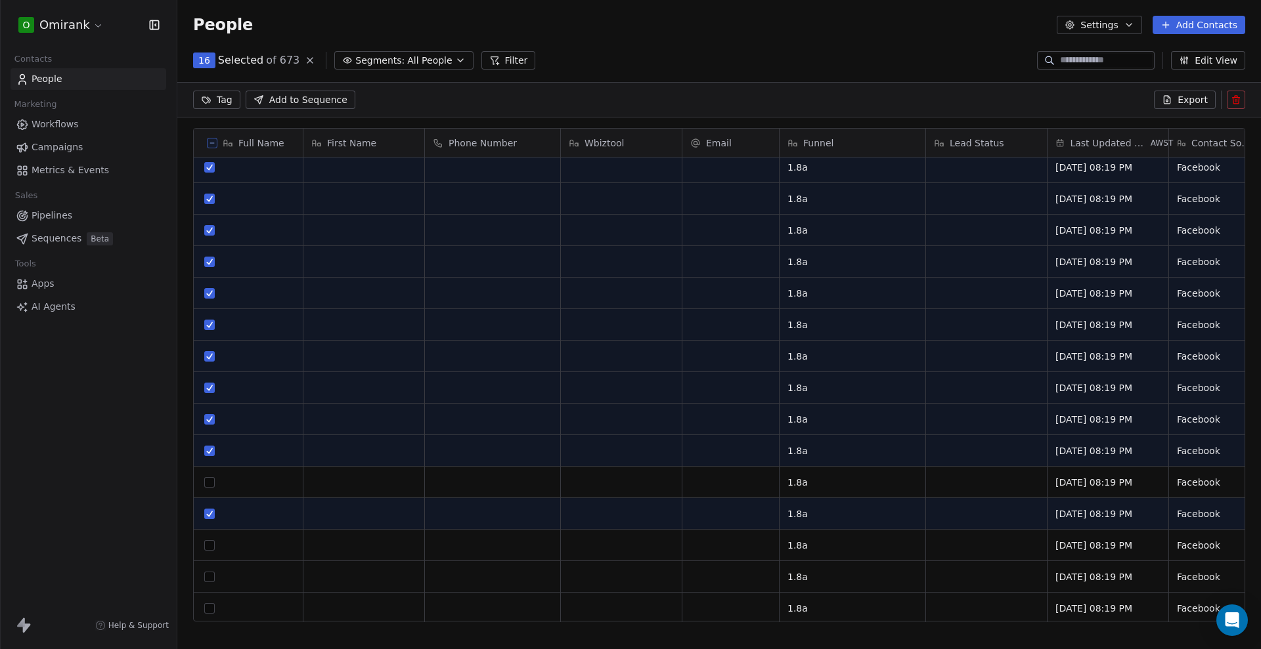
click at [207, 485] on button "grid" at bounding box center [209, 482] width 11 height 11
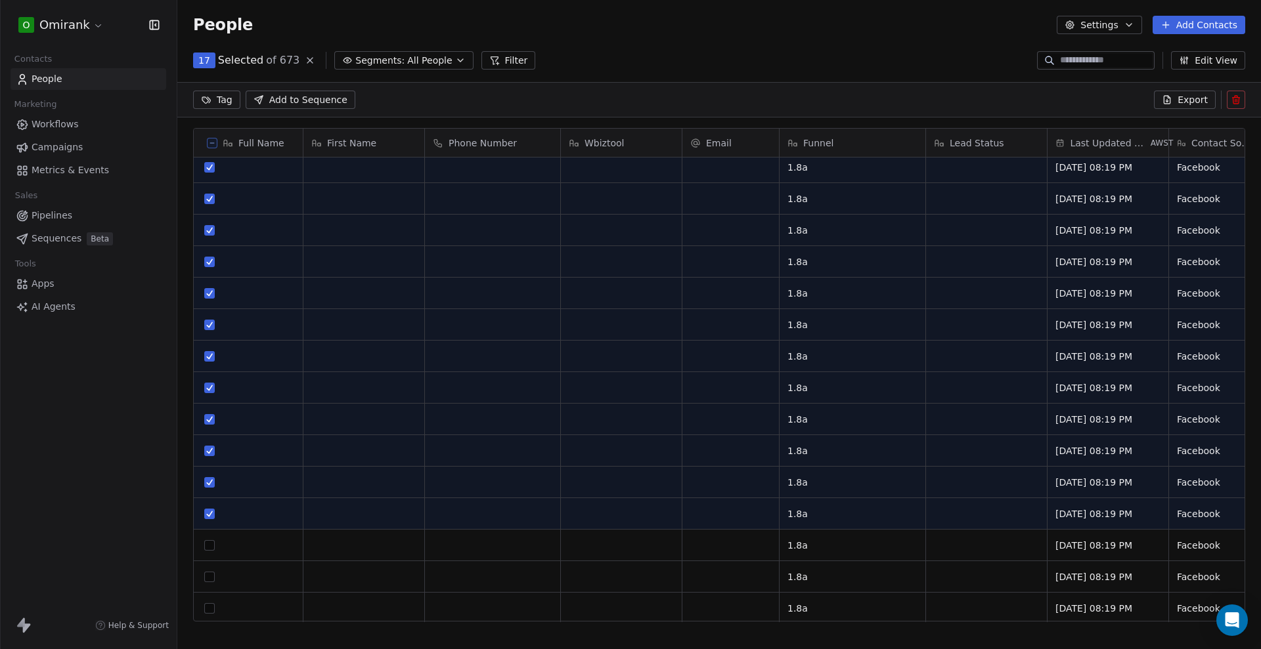
scroll to position [328, 0]
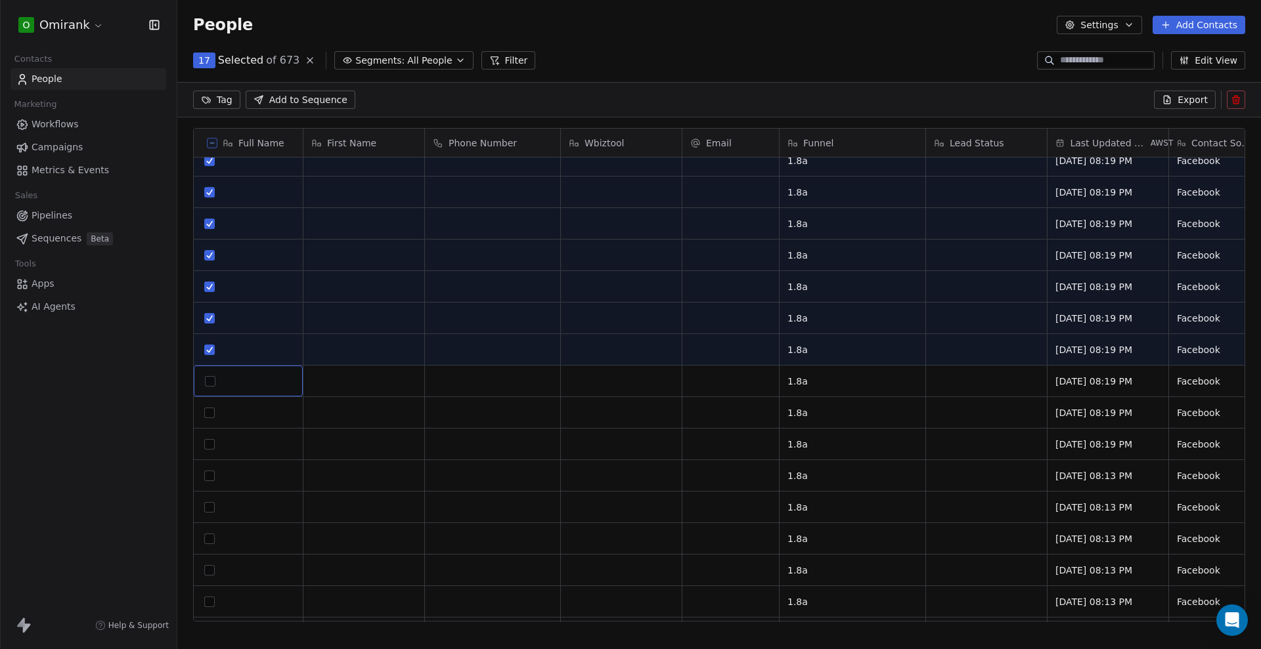
click at [211, 386] on div "grid" at bounding box center [210, 382] width 16 height 16
click at [209, 416] on button "grid" at bounding box center [209, 413] width 11 height 11
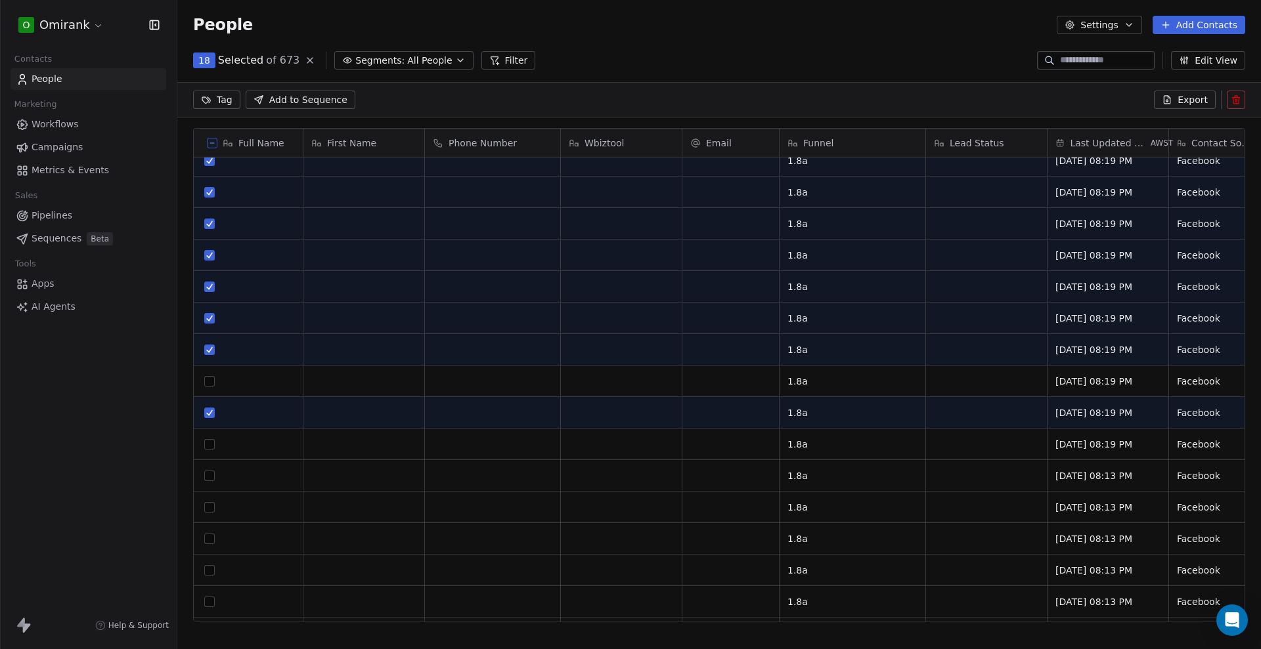
click at [208, 385] on button "grid" at bounding box center [209, 381] width 11 height 11
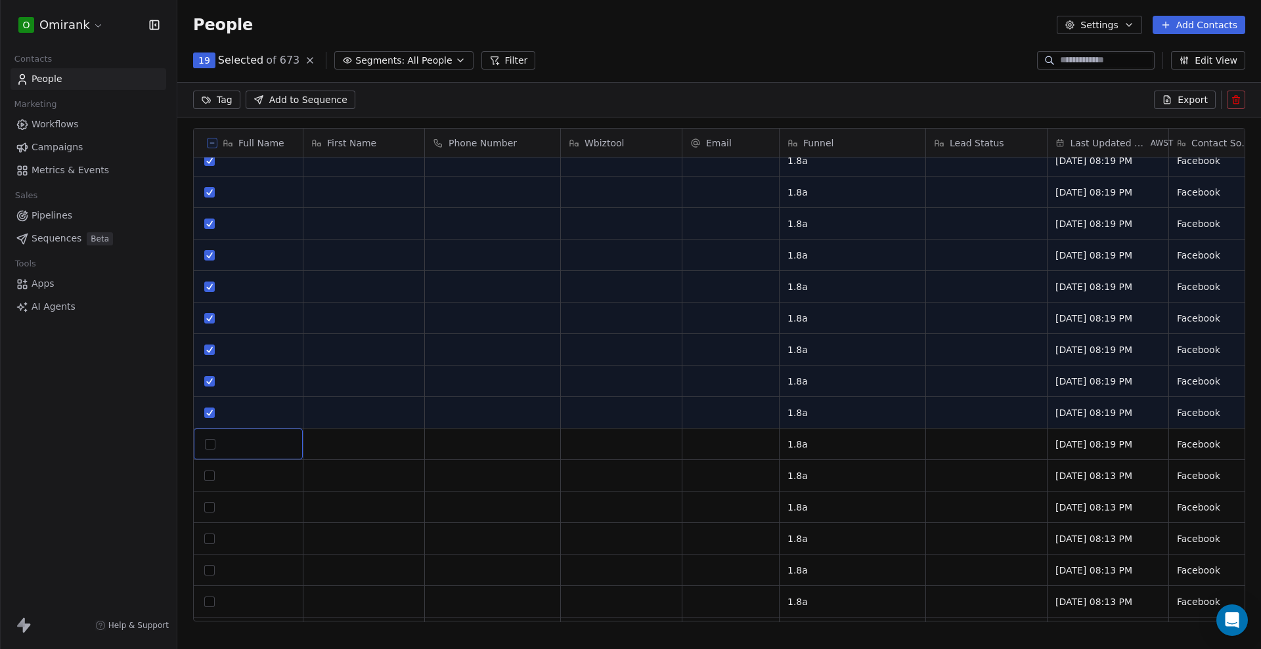
click at [209, 449] on div "grid" at bounding box center [210, 445] width 16 height 16
click at [206, 445] on textarea at bounding box center [248, 449] width 108 height 41
click at [135, 458] on html "O Omirank Contacts People Marketing Workflows Campaigns Metrics & Events Sales …" at bounding box center [630, 324] width 1261 height 649
click at [207, 442] on button "grid" at bounding box center [209, 444] width 11 height 11
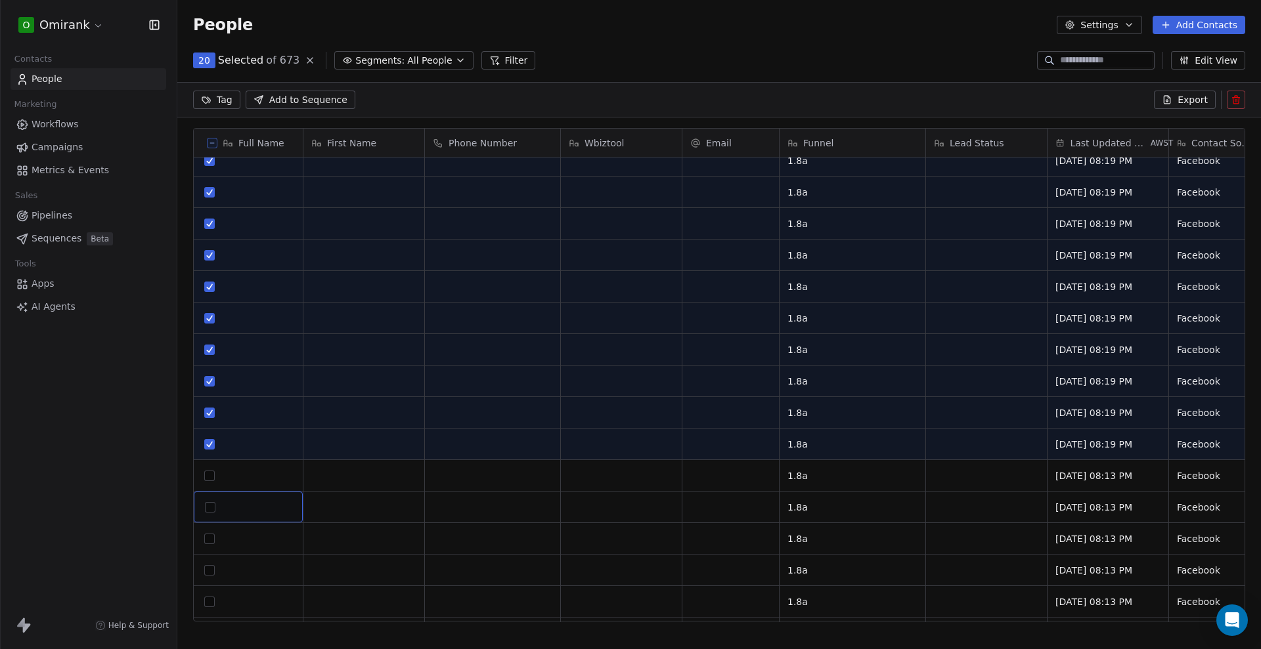
click at [211, 477] on button "grid" at bounding box center [209, 476] width 11 height 11
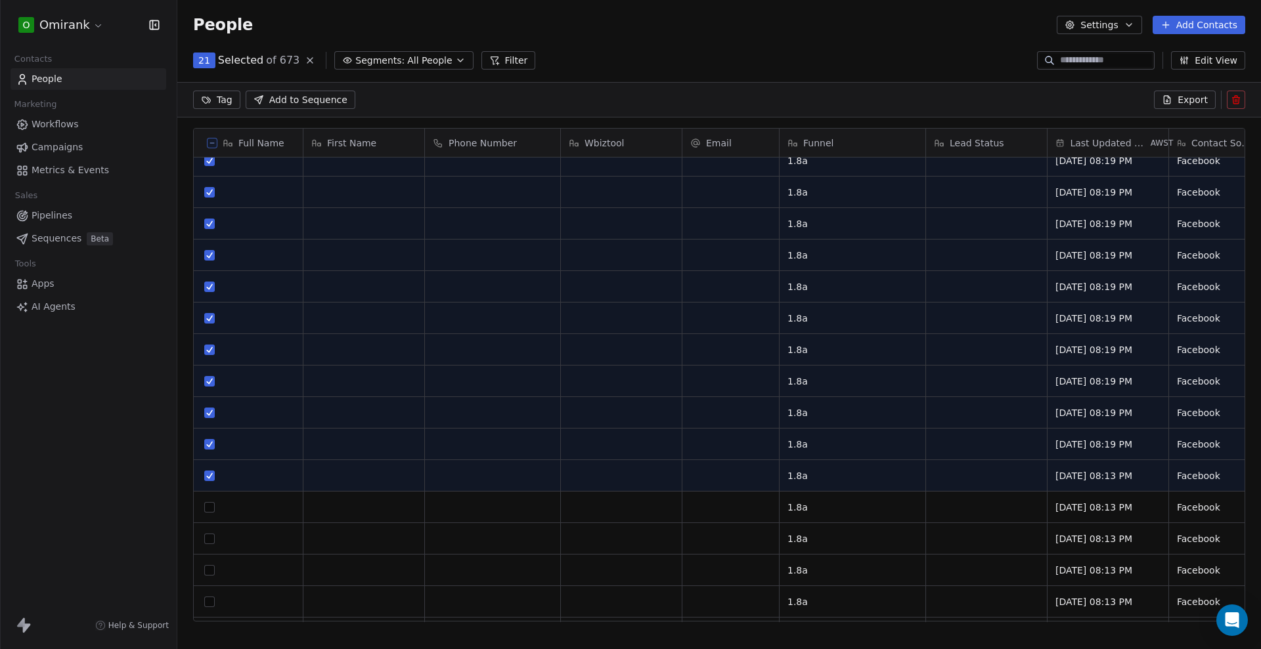
click at [208, 511] on button "grid" at bounding box center [209, 507] width 11 height 11
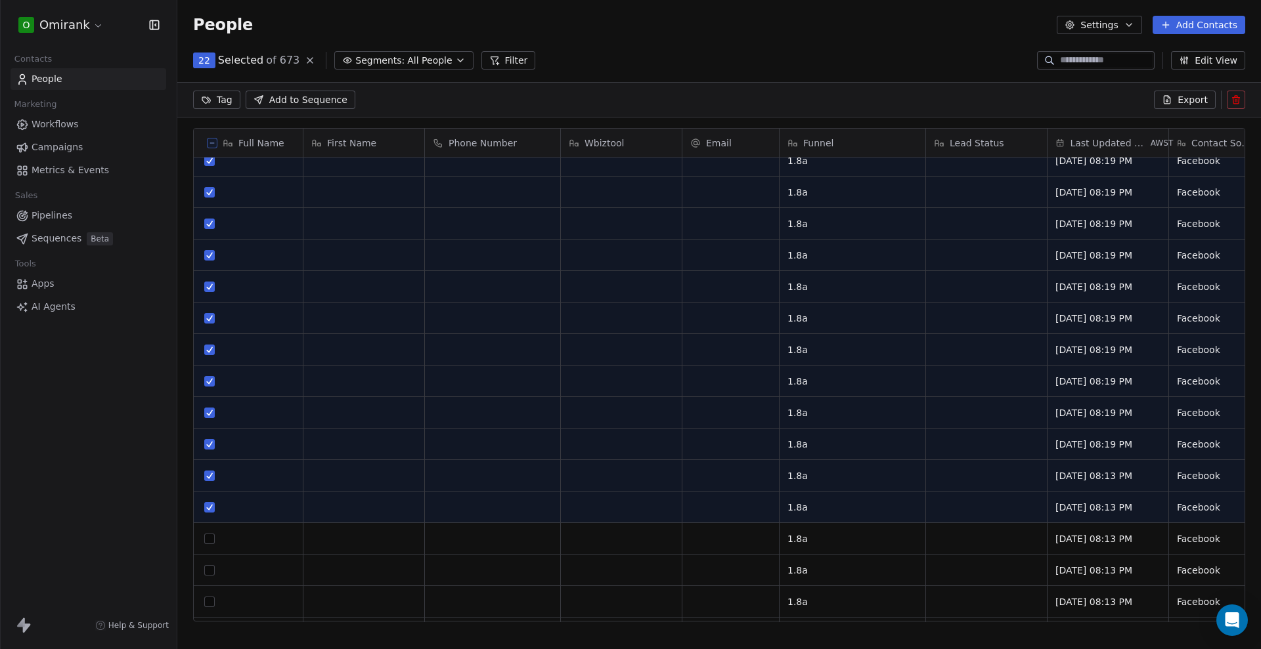
click at [208, 511] on button "grid" at bounding box center [209, 507] width 11 height 11
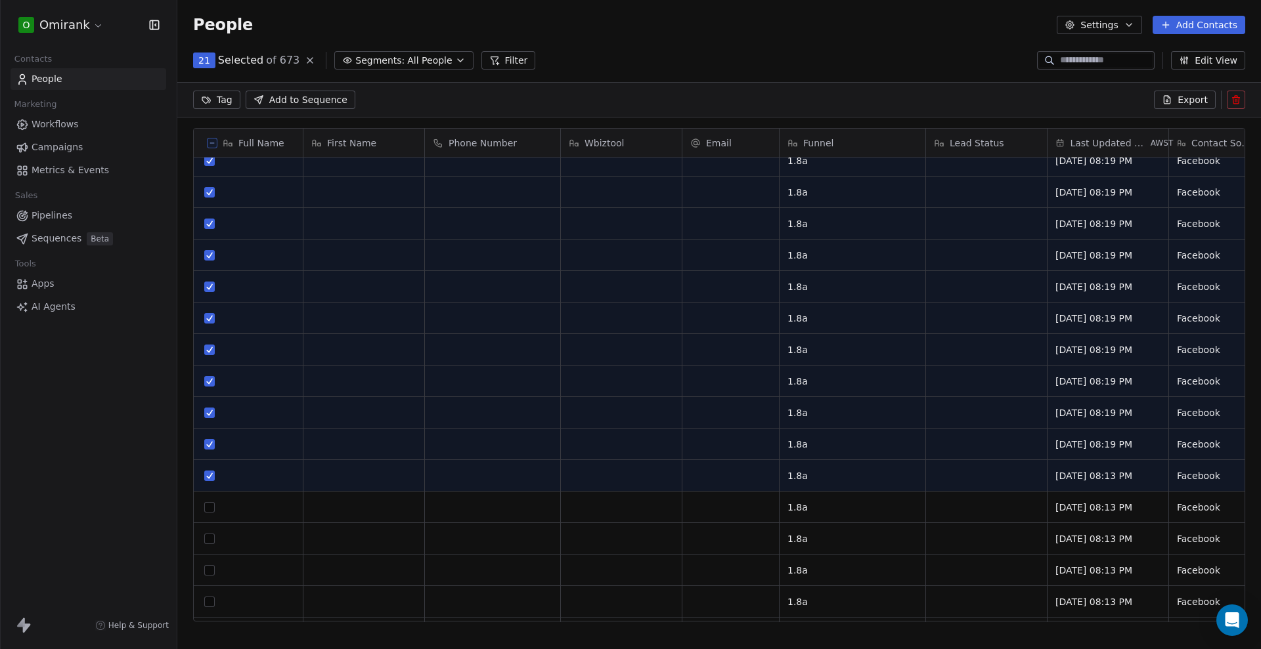
click at [211, 510] on button "grid" at bounding box center [209, 507] width 11 height 11
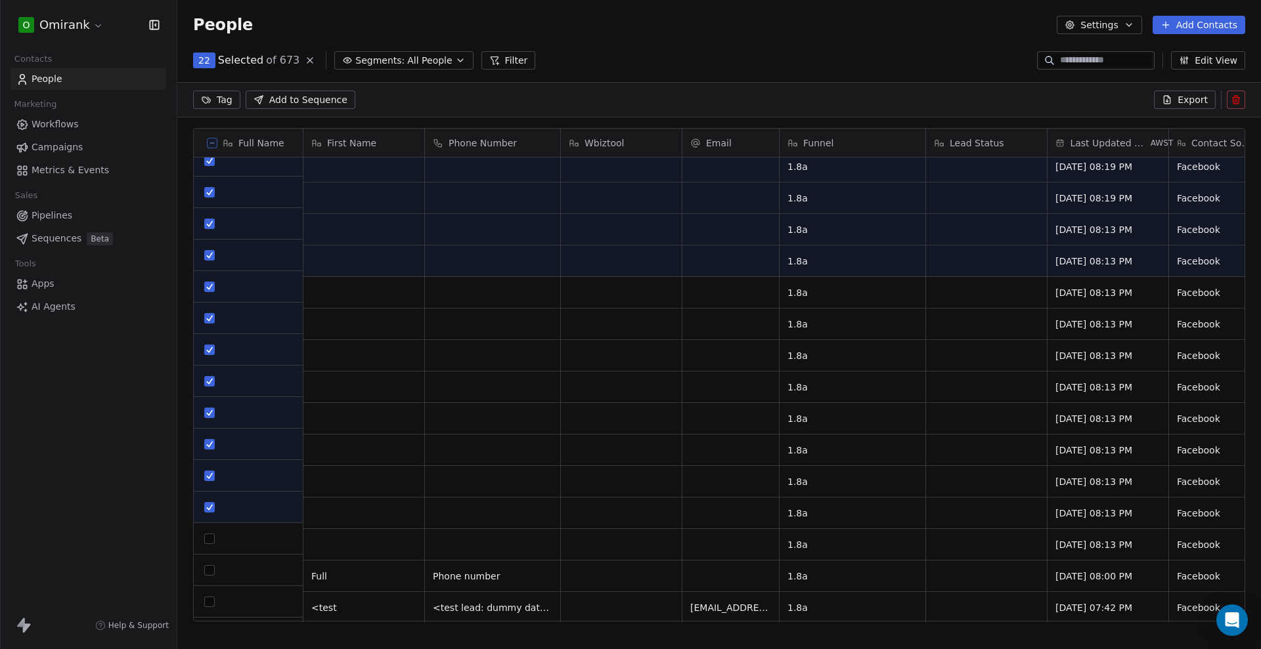
scroll to position [574, 0]
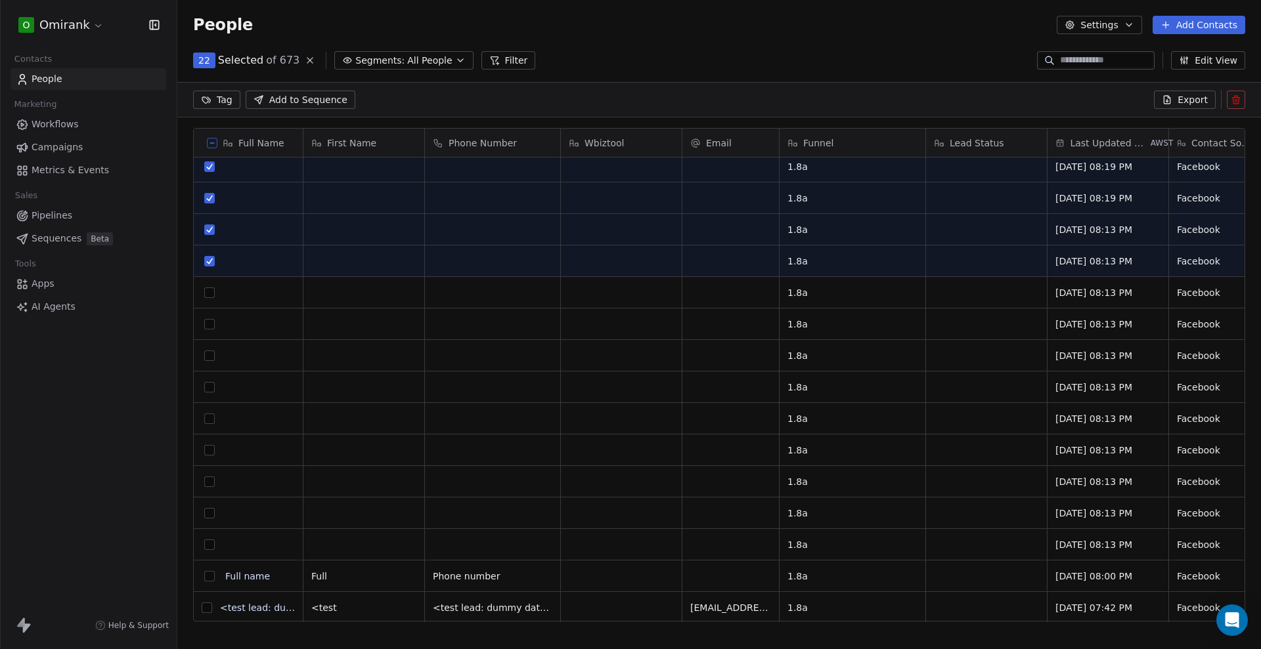
click at [211, 293] on button "grid" at bounding box center [209, 293] width 11 height 11
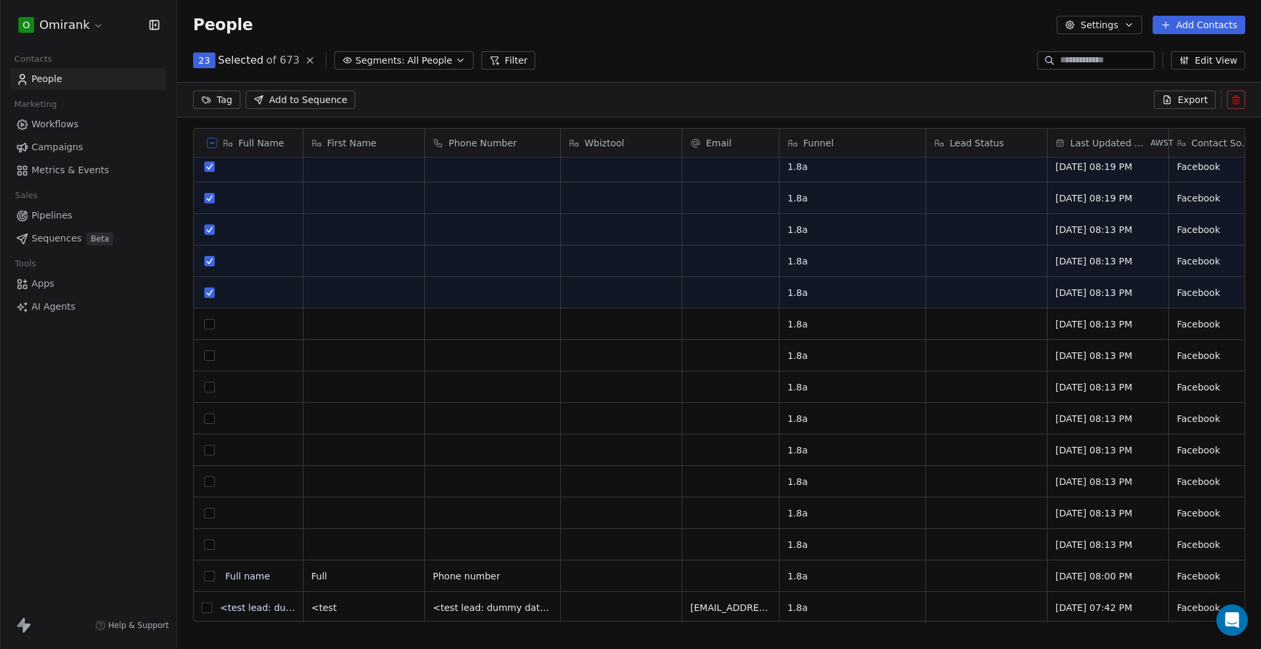
click at [210, 320] on button "grid" at bounding box center [209, 324] width 11 height 11
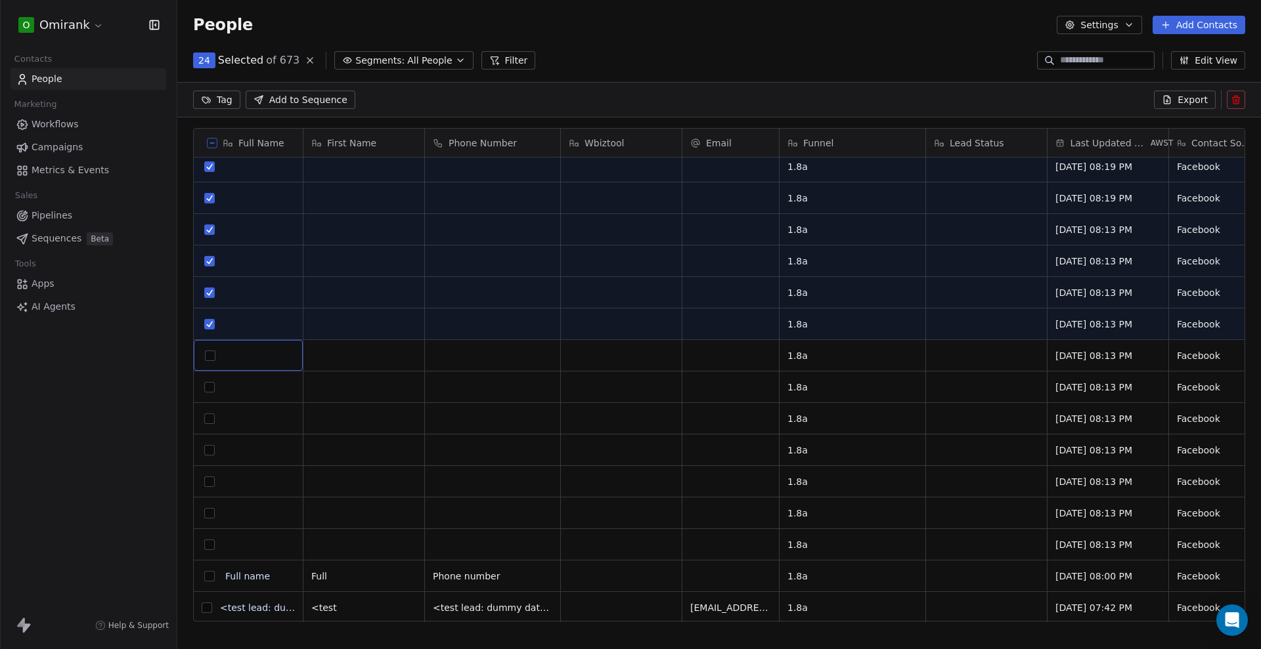
click at [211, 389] on button "grid" at bounding box center [209, 387] width 11 height 11
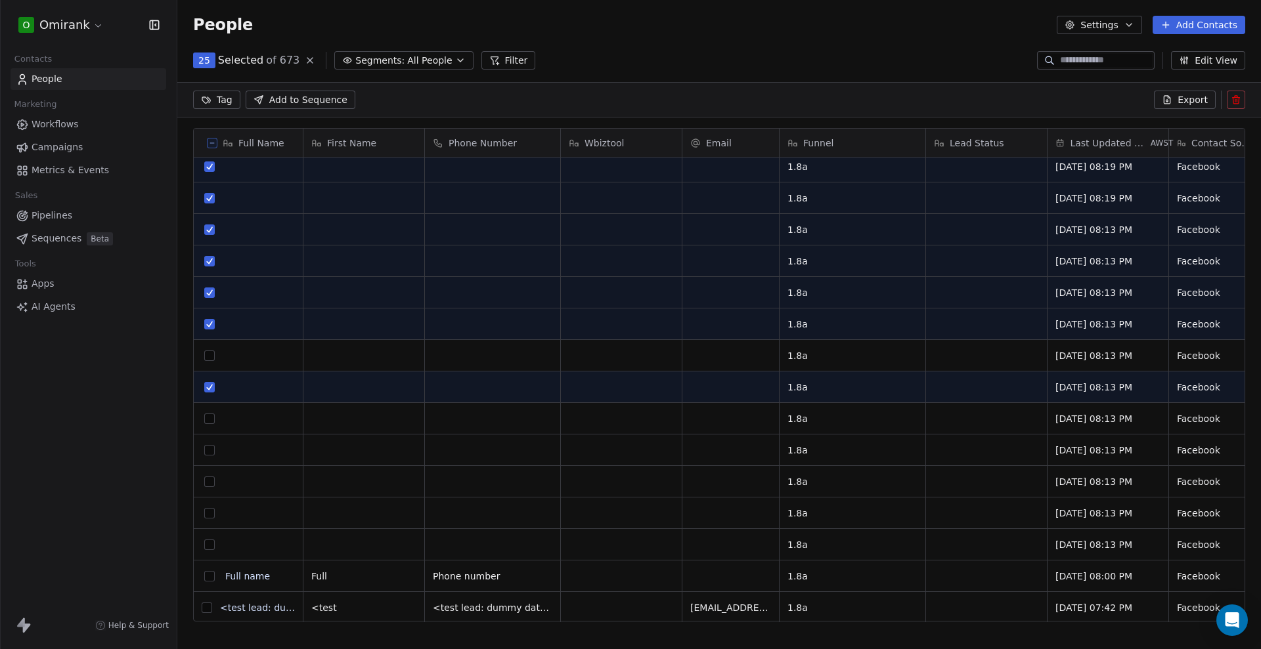
click at [210, 358] on button "grid" at bounding box center [209, 356] width 11 height 11
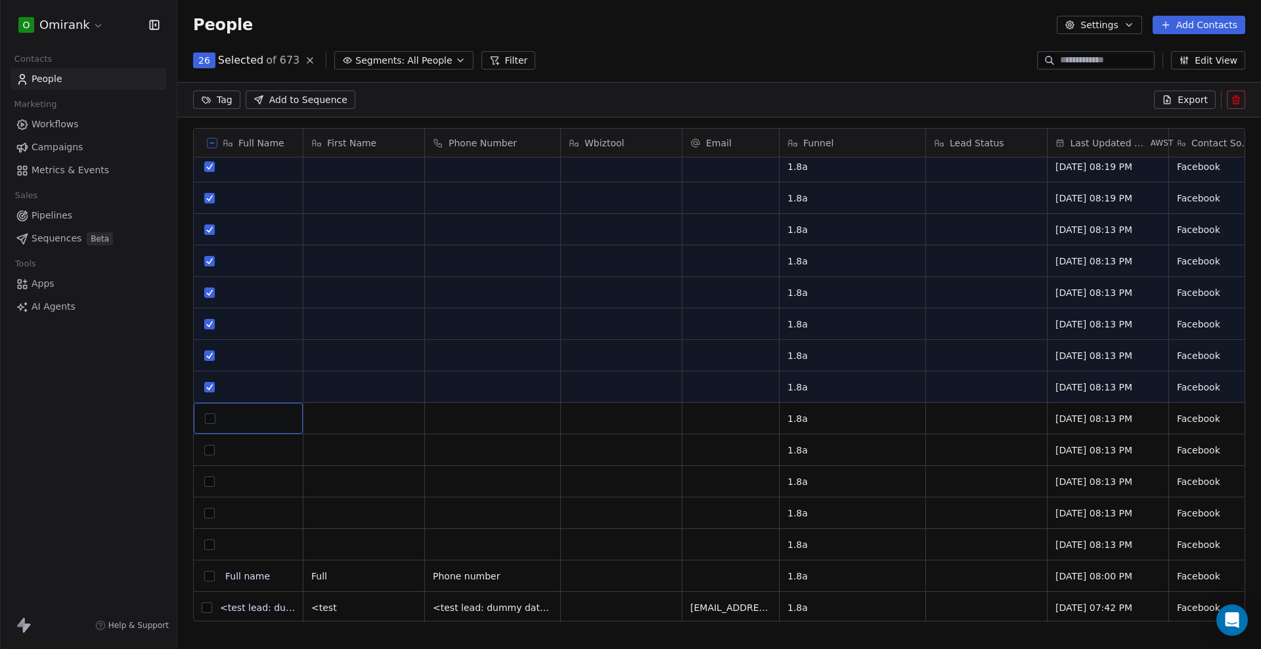
click at [207, 423] on div "grid" at bounding box center [210, 419] width 16 height 16
click at [210, 406] on div "grid" at bounding box center [248, 418] width 109 height 31
click at [208, 450] on button "grid" at bounding box center [209, 450] width 11 height 11
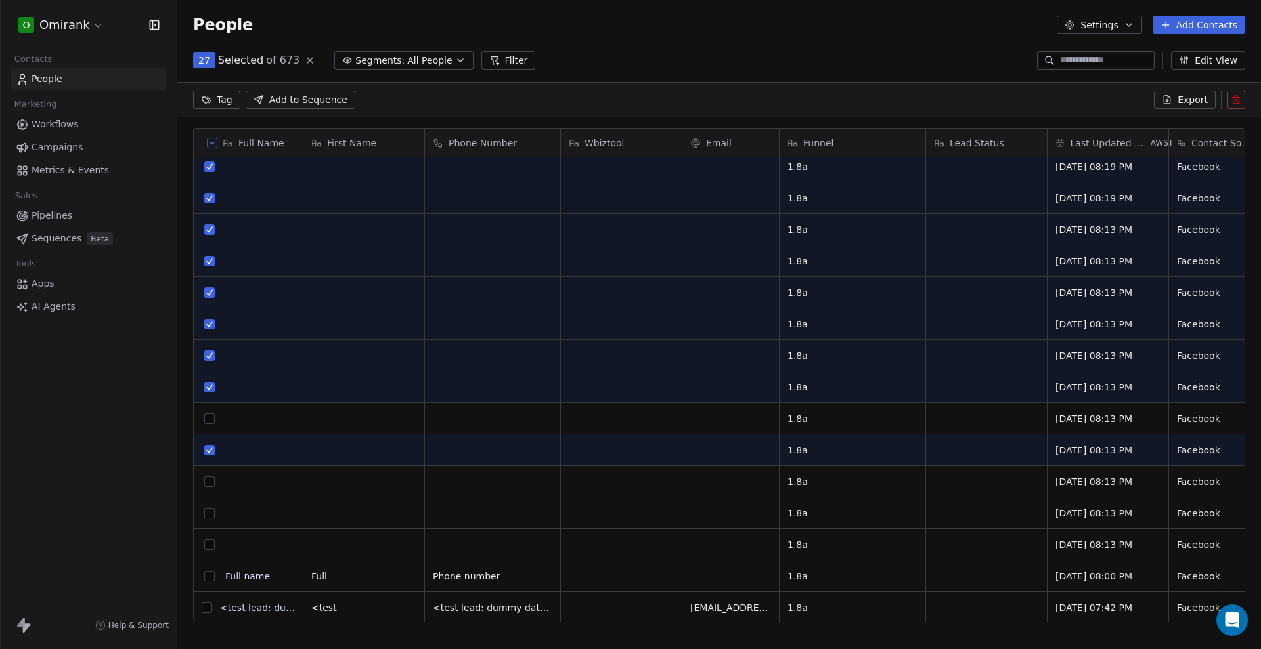
click at [213, 418] on button "grid" at bounding box center [209, 419] width 11 height 11
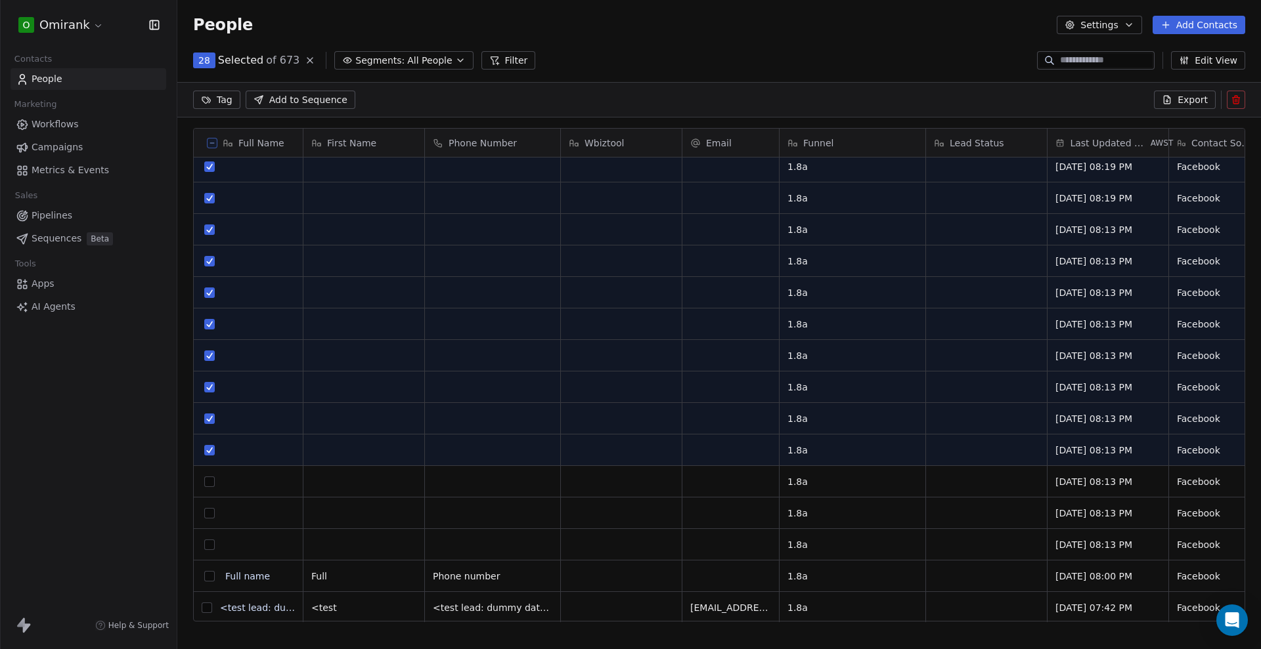
click at [205, 485] on button "grid" at bounding box center [209, 482] width 11 height 11
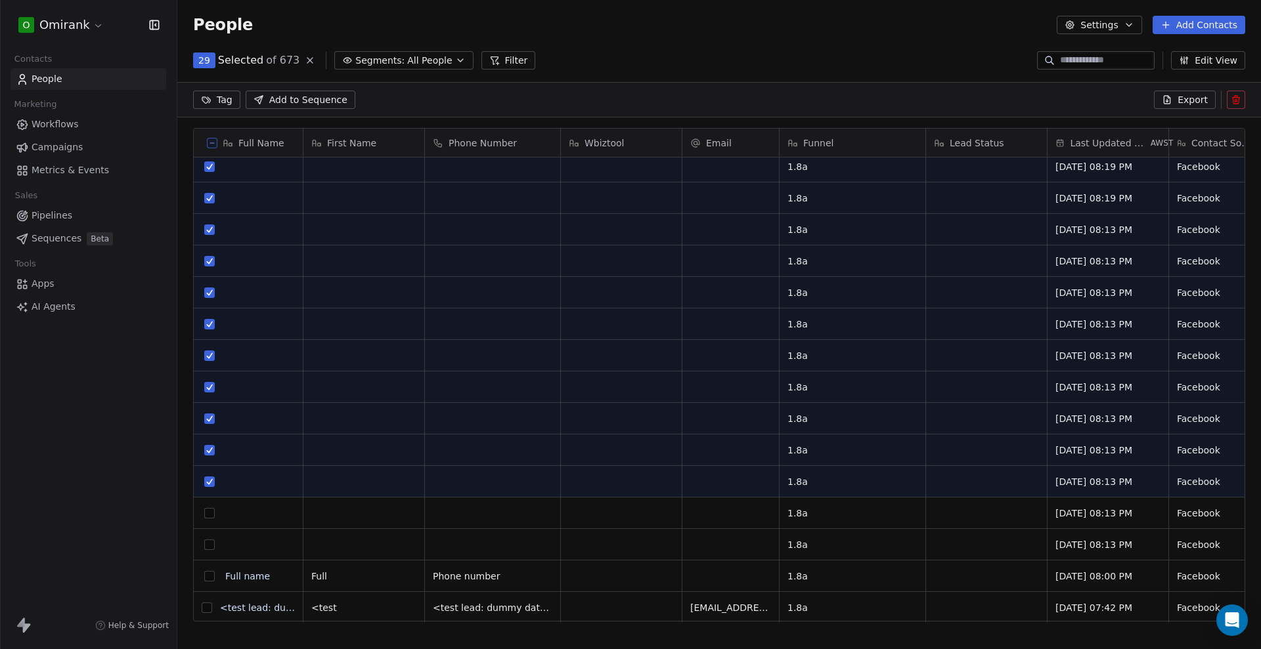
click at [208, 509] on button "grid" at bounding box center [209, 513] width 11 height 11
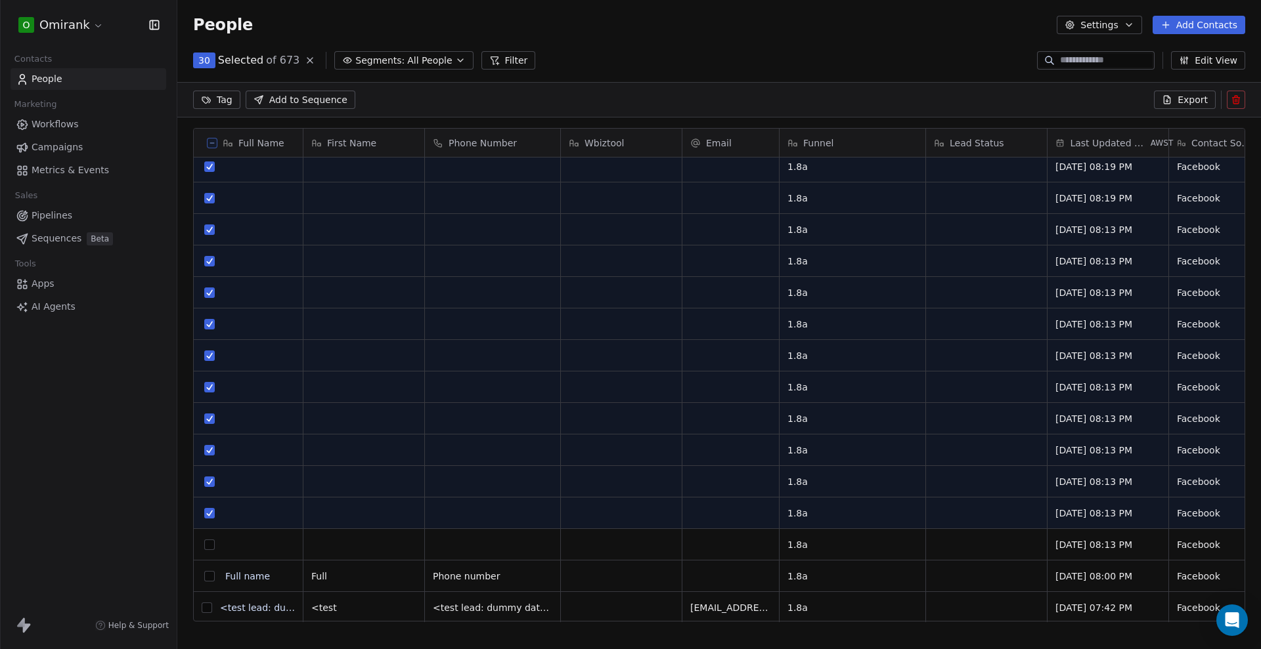
click at [213, 548] on button "grid" at bounding box center [209, 545] width 11 height 11
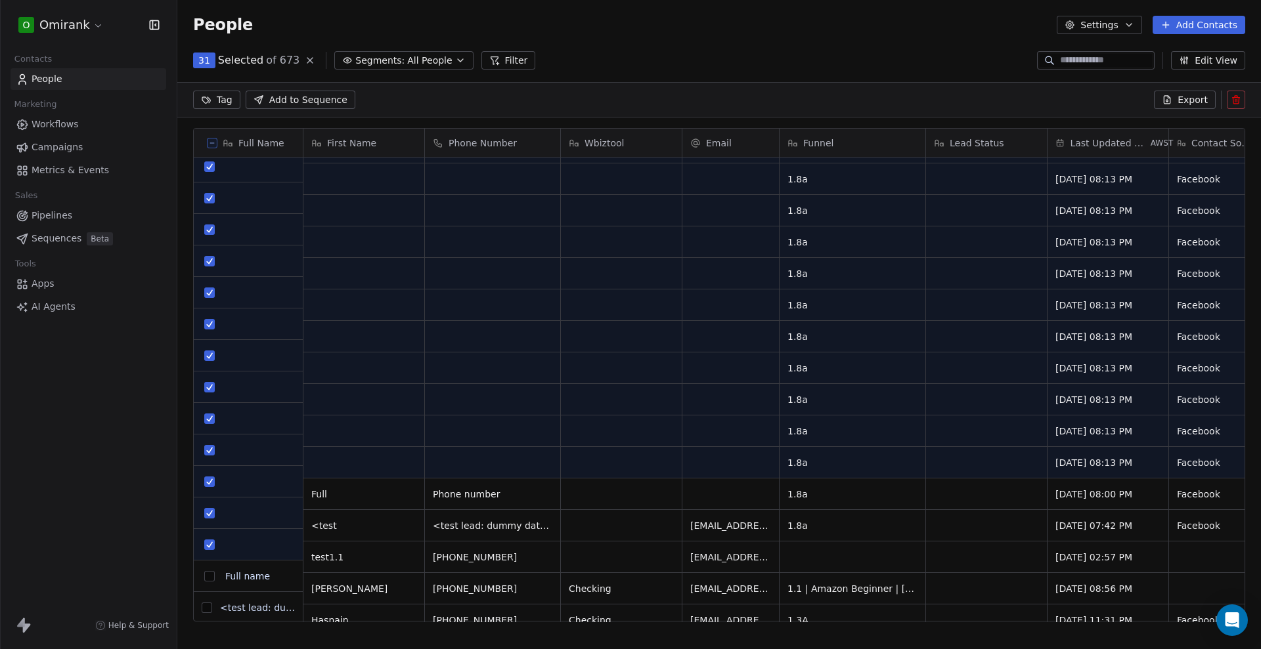
scroll to position [657, 0]
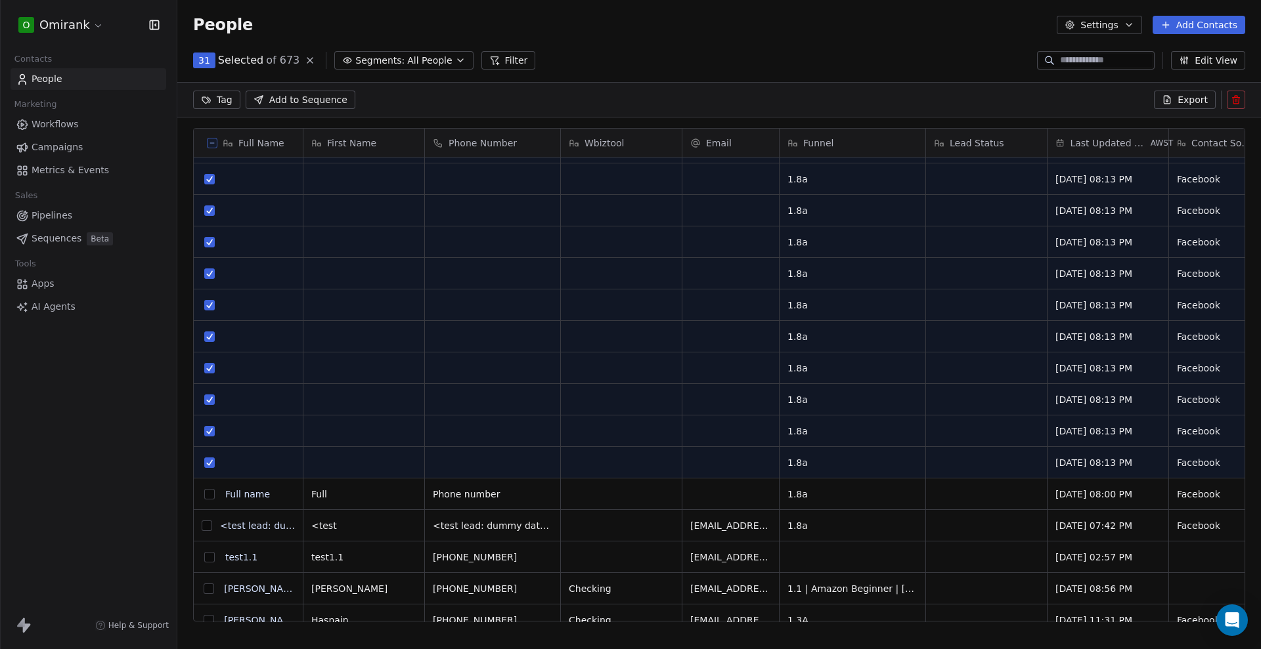
click at [1236, 96] on icon at bounding box center [1235, 100] width 11 height 11
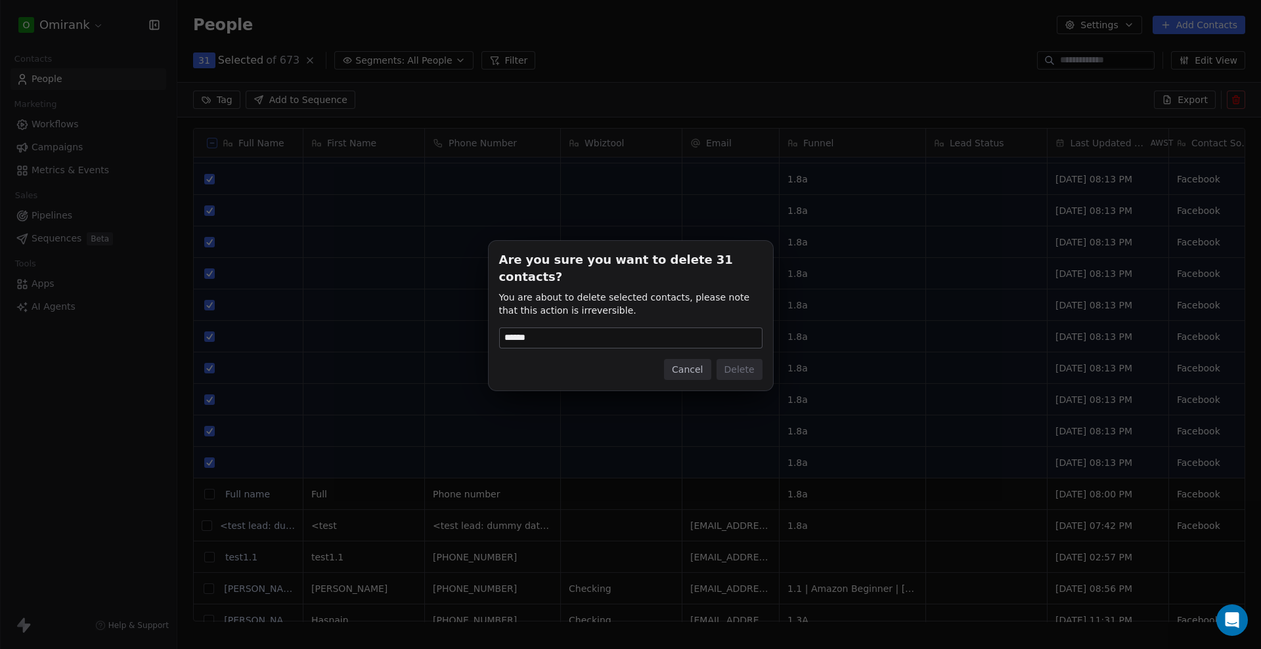
type input "******"
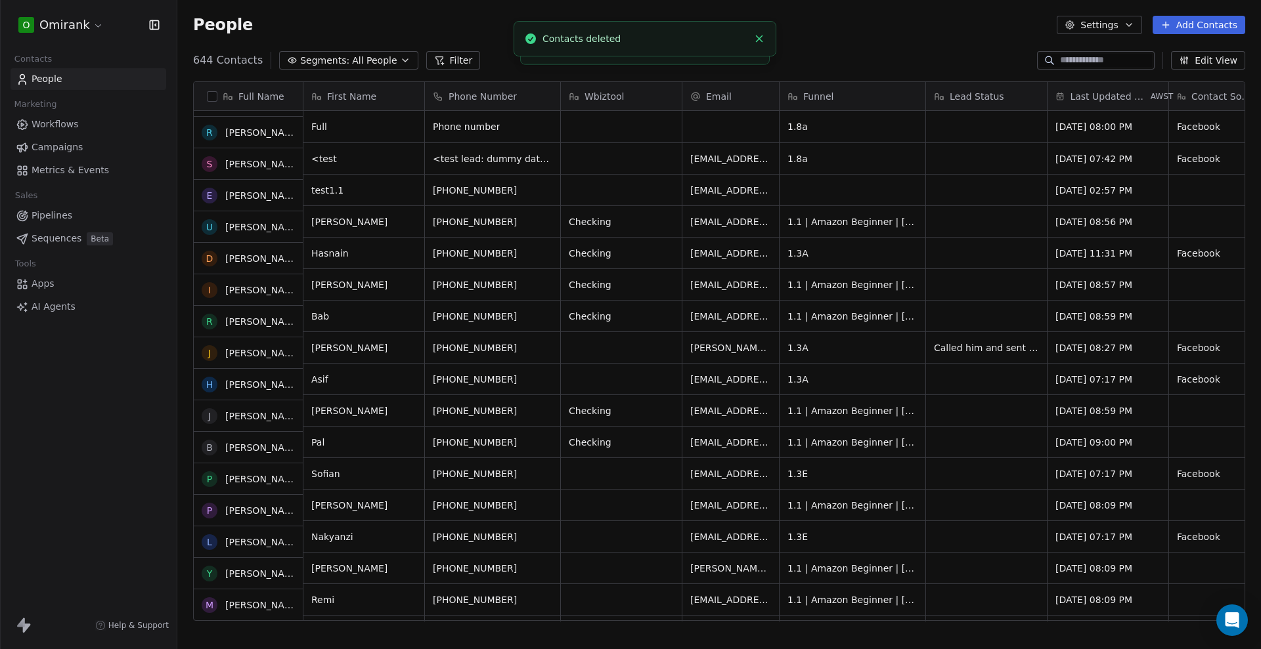
scroll to position [0, 0]
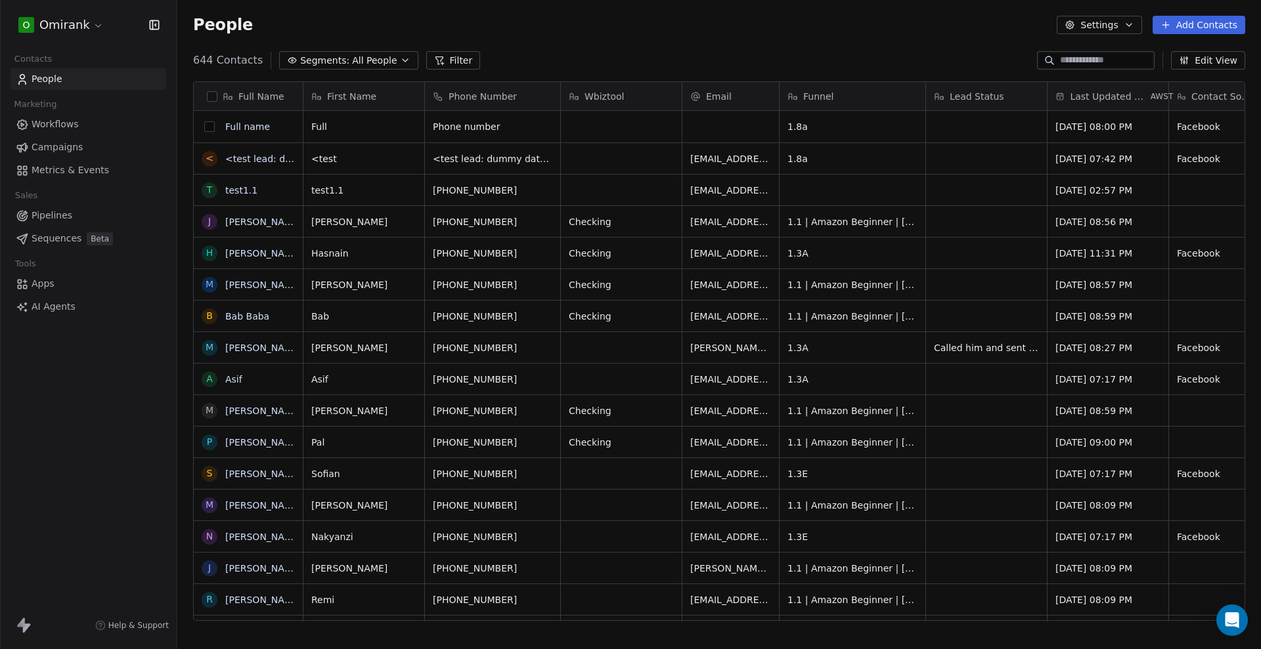
click at [208, 123] on button "grid" at bounding box center [209, 126] width 11 height 11
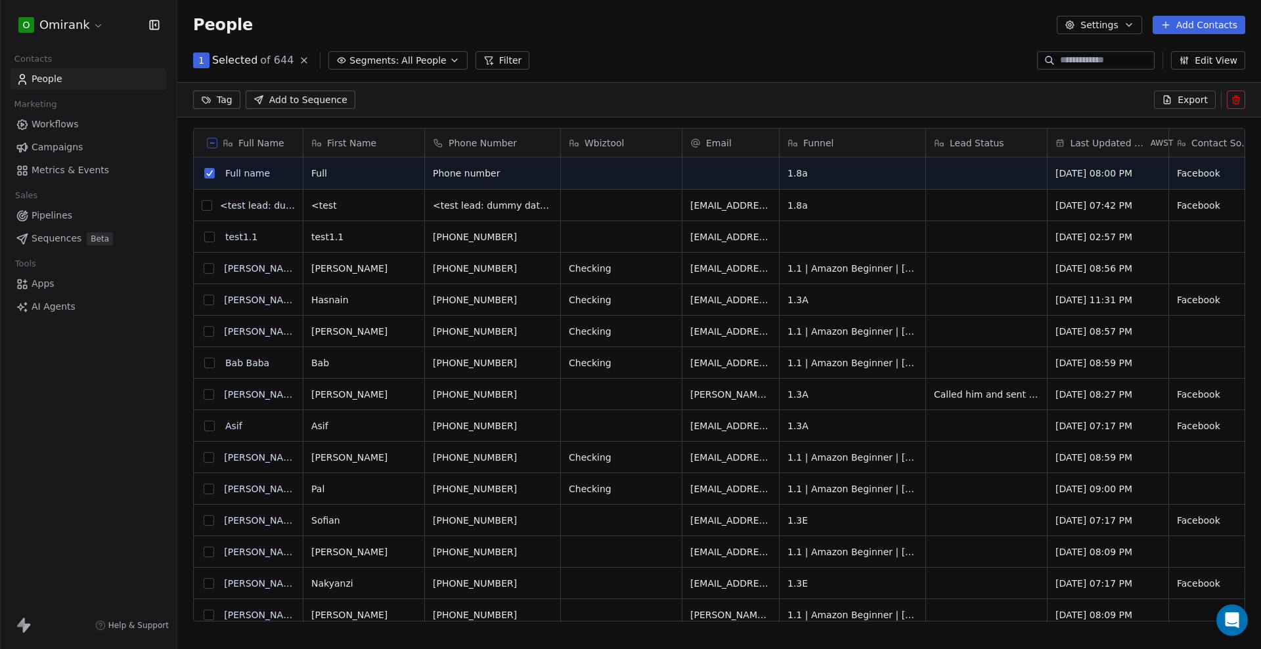
scroll to position [513, 1071]
click at [207, 206] on button "grid" at bounding box center [207, 205] width 11 height 11
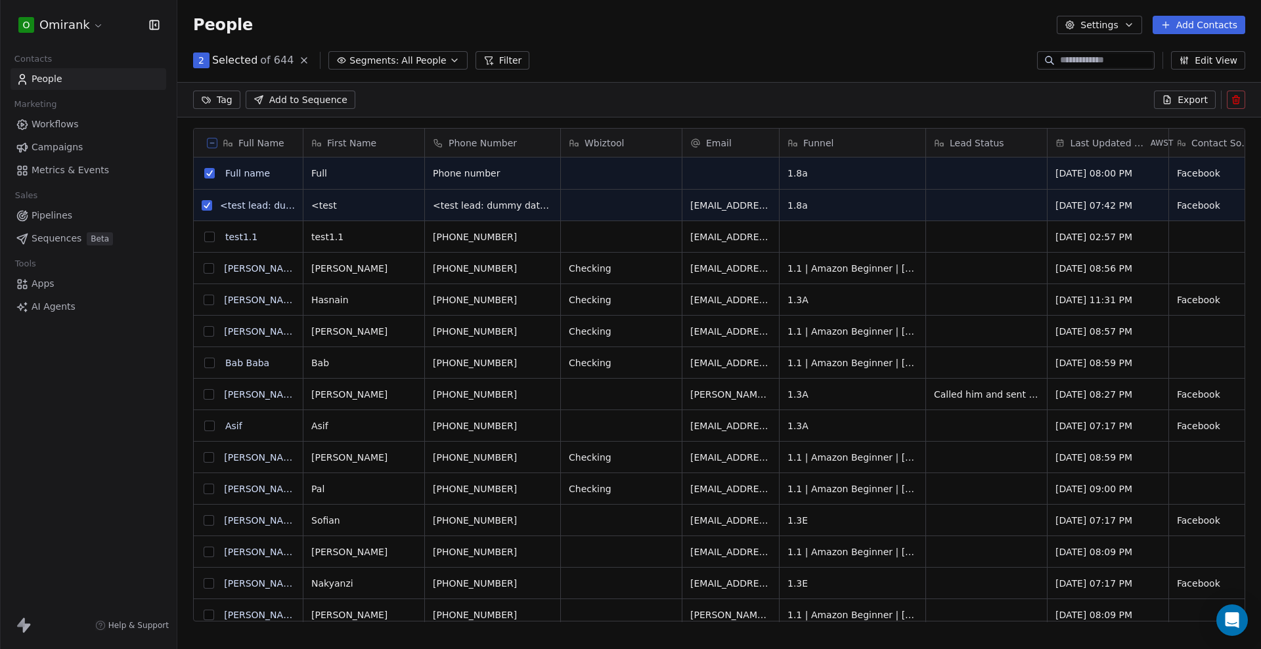
click at [209, 238] on button "grid" at bounding box center [209, 237] width 11 height 11
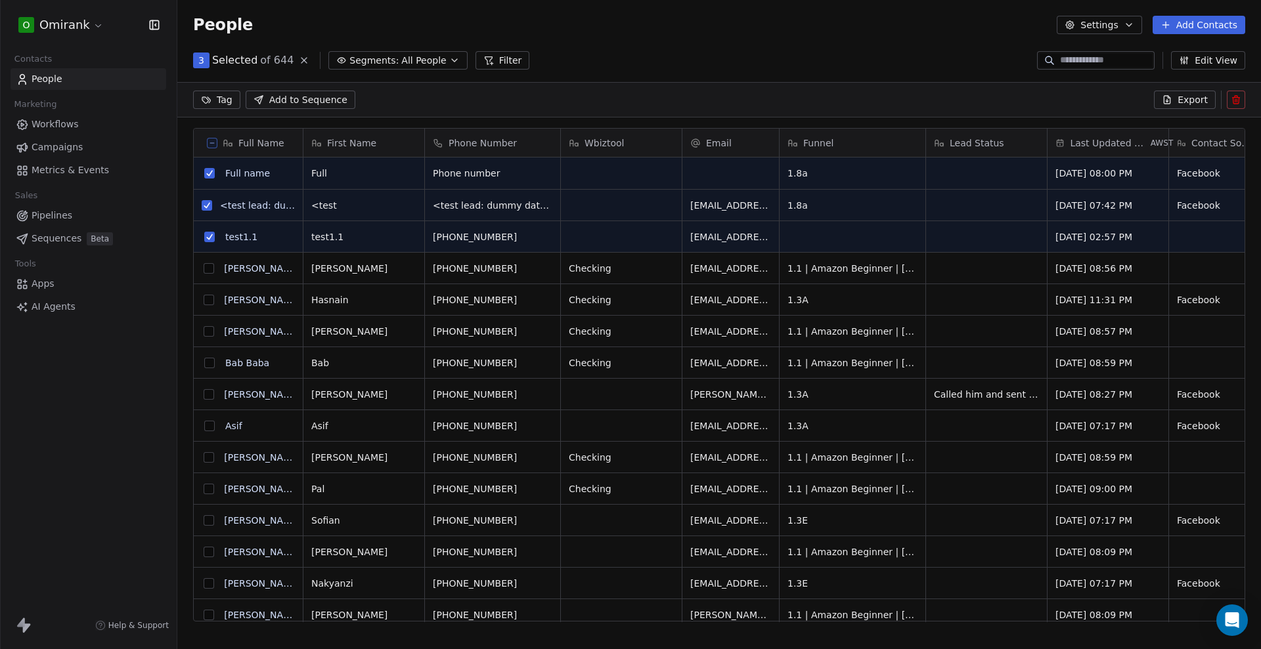
click at [1234, 97] on icon at bounding box center [1235, 97] width 3 height 2
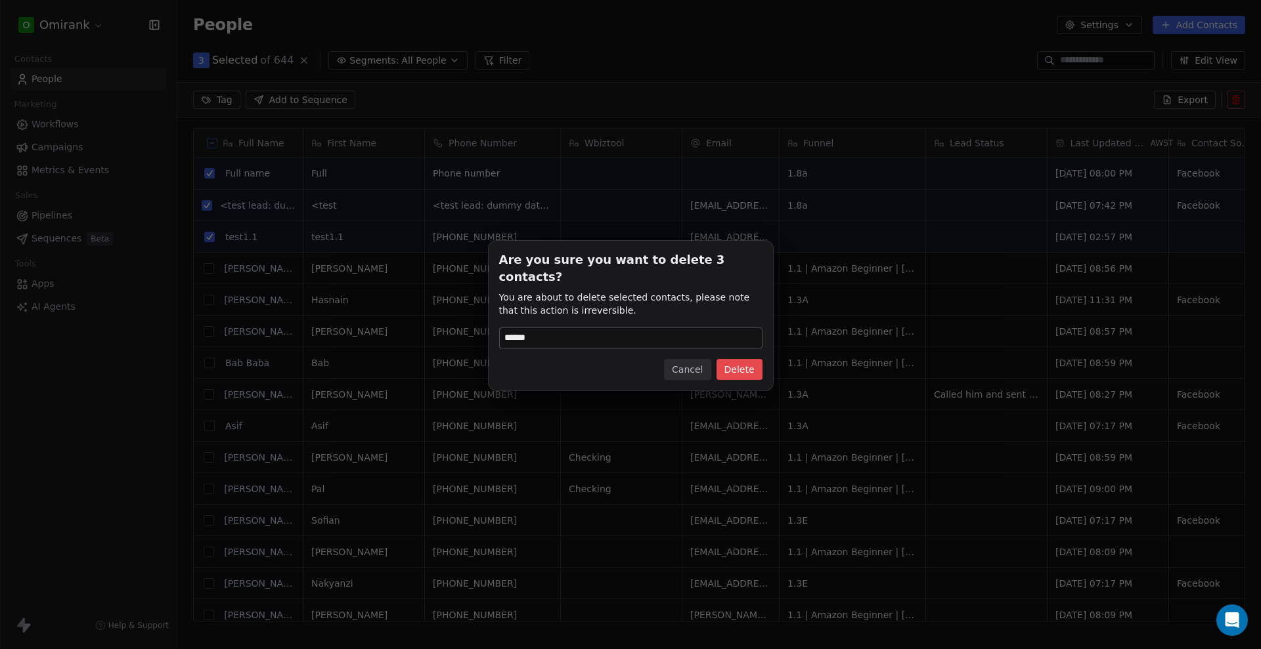
click at [720, 328] on input "******" at bounding box center [631, 338] width 262 height 20
click at [756, 361] on button "Delete" at bounding box center [739, 369] width 46 height 21
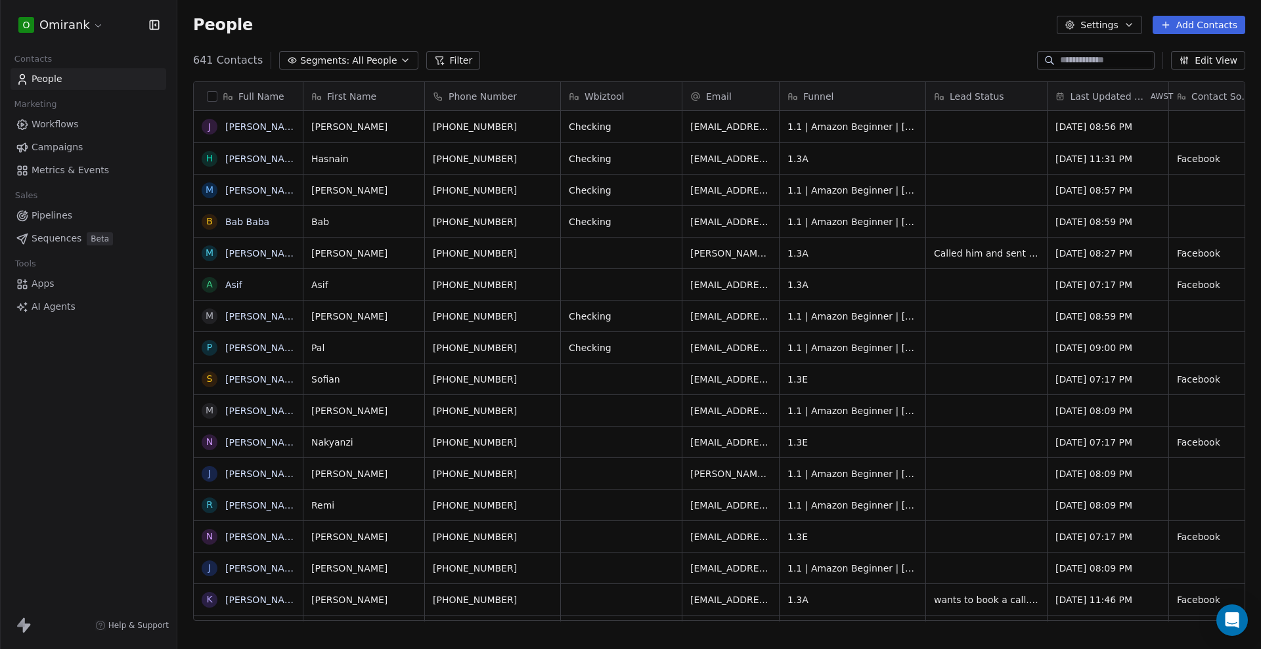
scroll to position [0, 1]
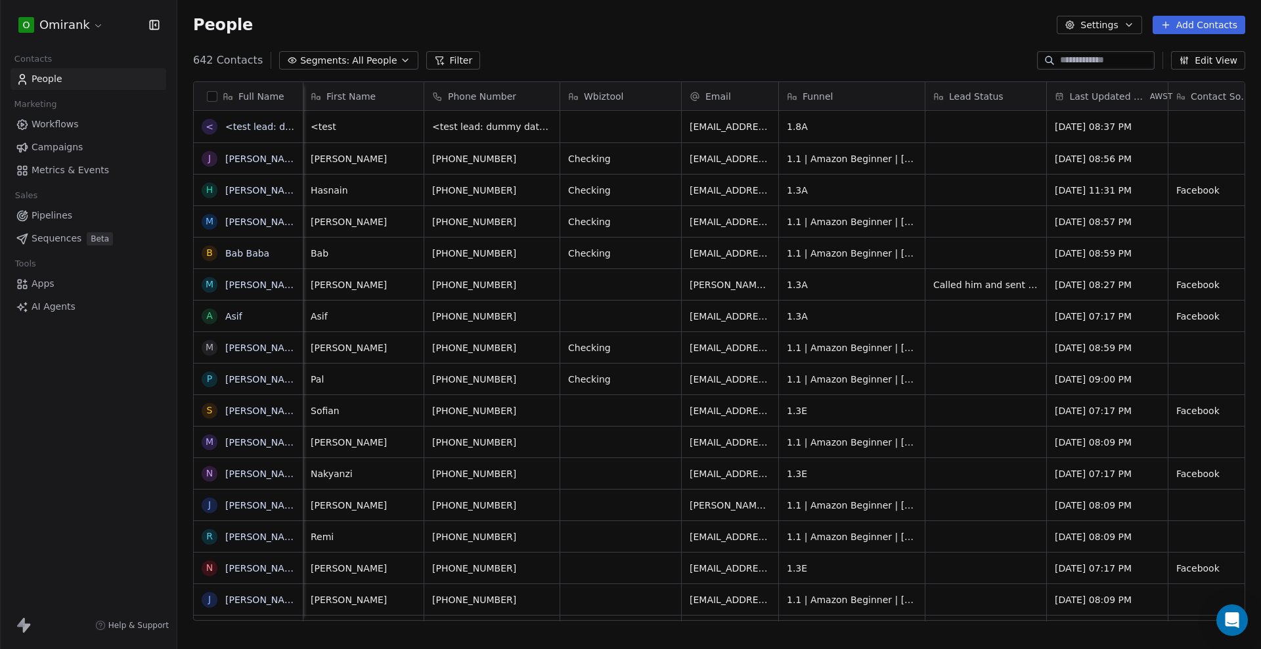
click at [1098, 59] on input at bounding box center [1106, 60] width 92 height 13
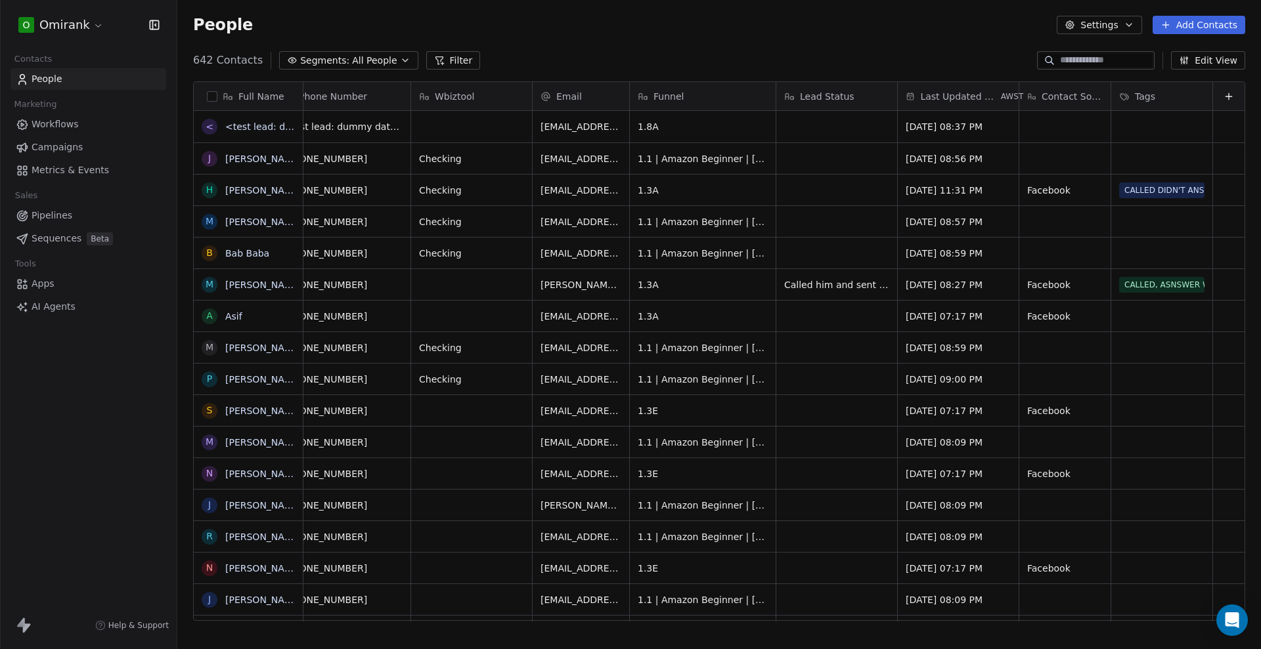
scroll to position [0, 0]
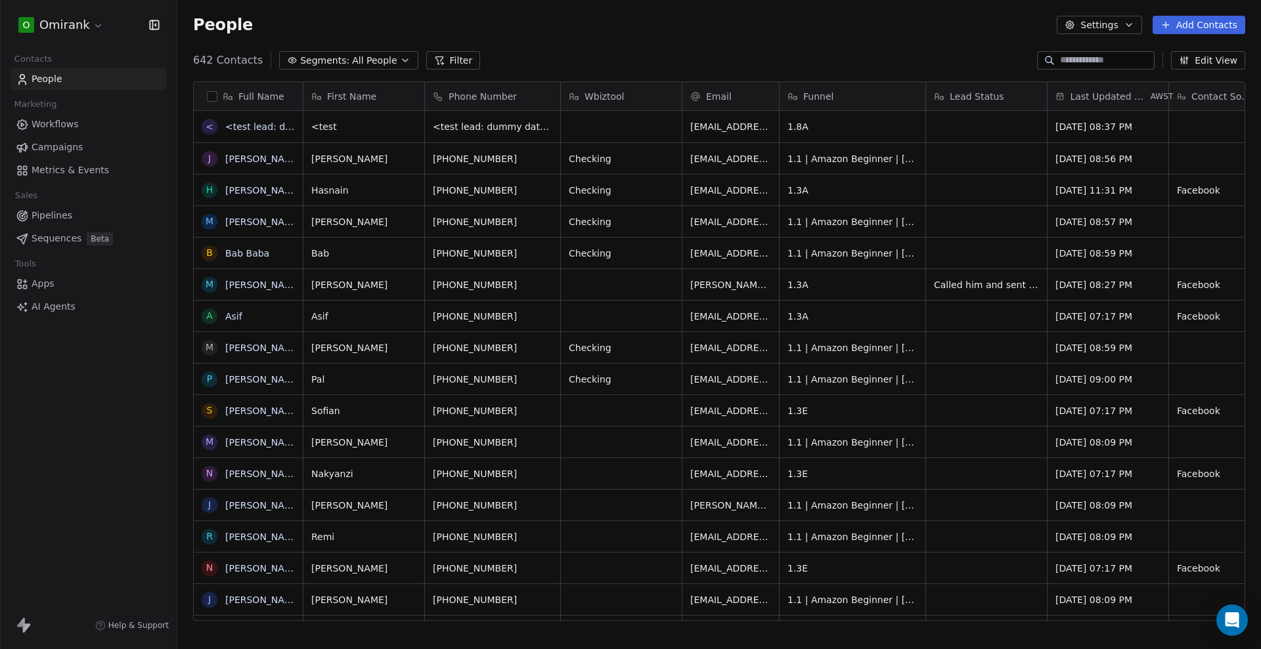
click at [1224, 24] on button "Add Contacts" at bounding box center [1198, 25] width 93 height 18
click at [1200, 74] on span "Import from CSV" at bounding box center [1198, 75] width 76 height 14
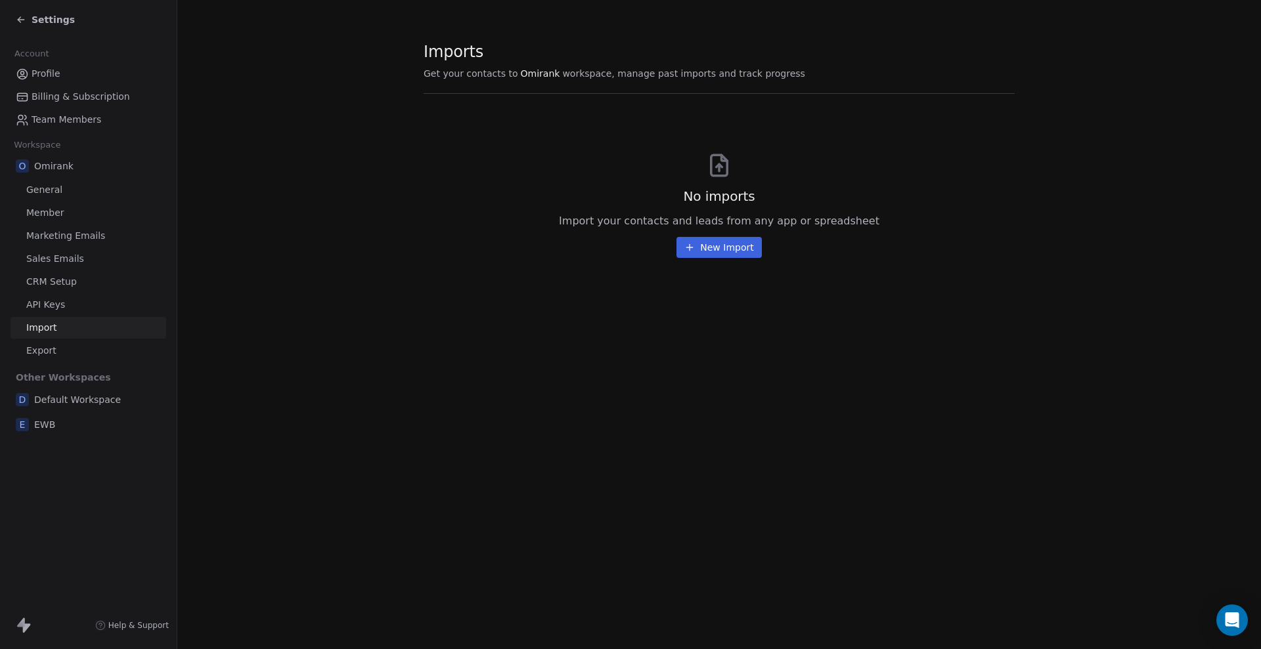
click at [720, 256] on button "New Import" at bounding box center [718, 247] width 85 height 21
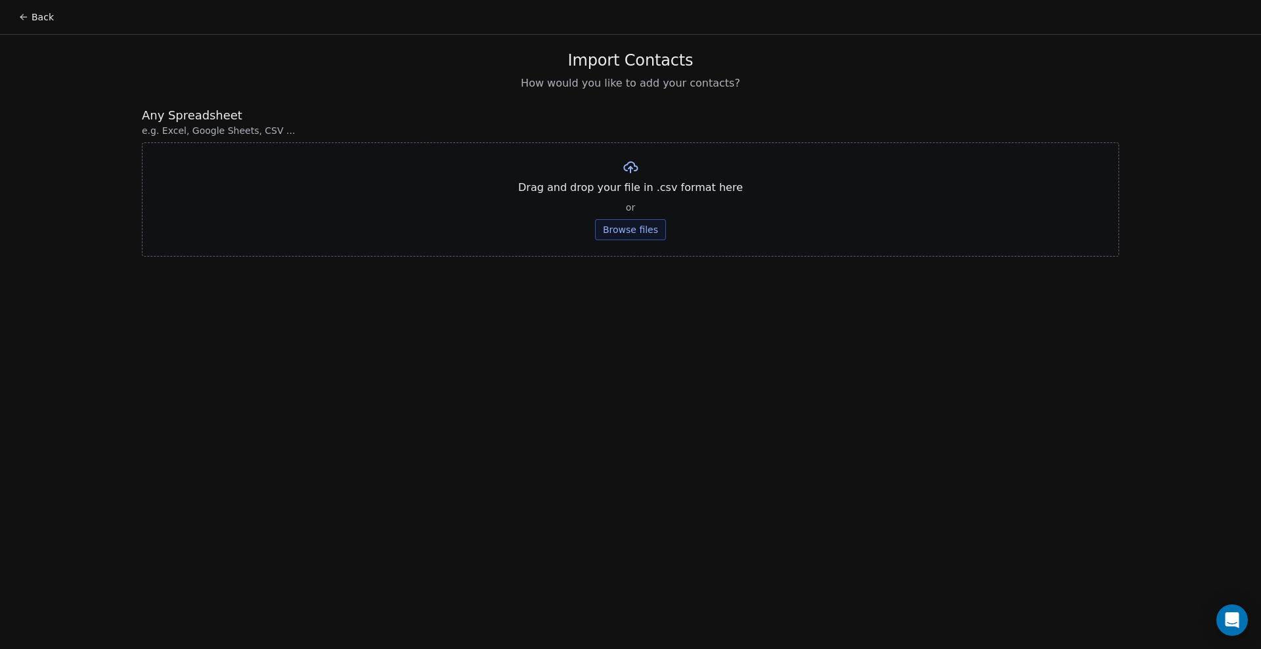
click at [630, 231] on button "Browse files" at bounding box center [630, 229] width 71 height 21
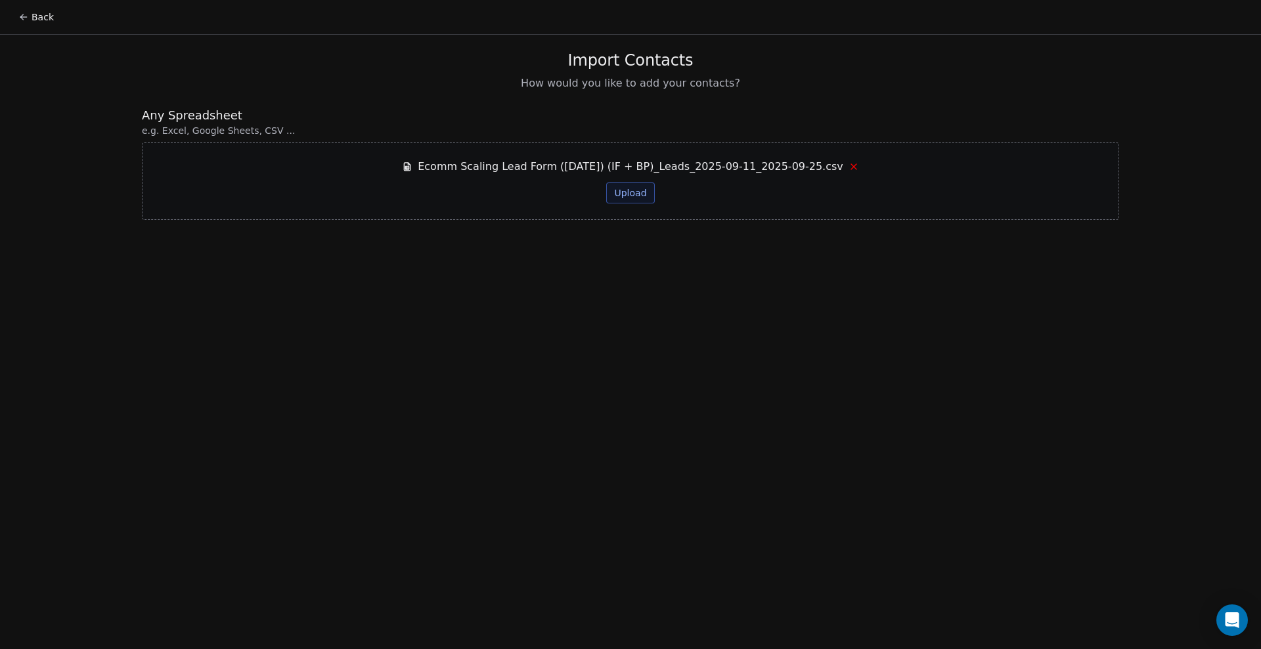
click at [639, 198] on button "Upload" at bounding box center [630, 193] width 48 height 21
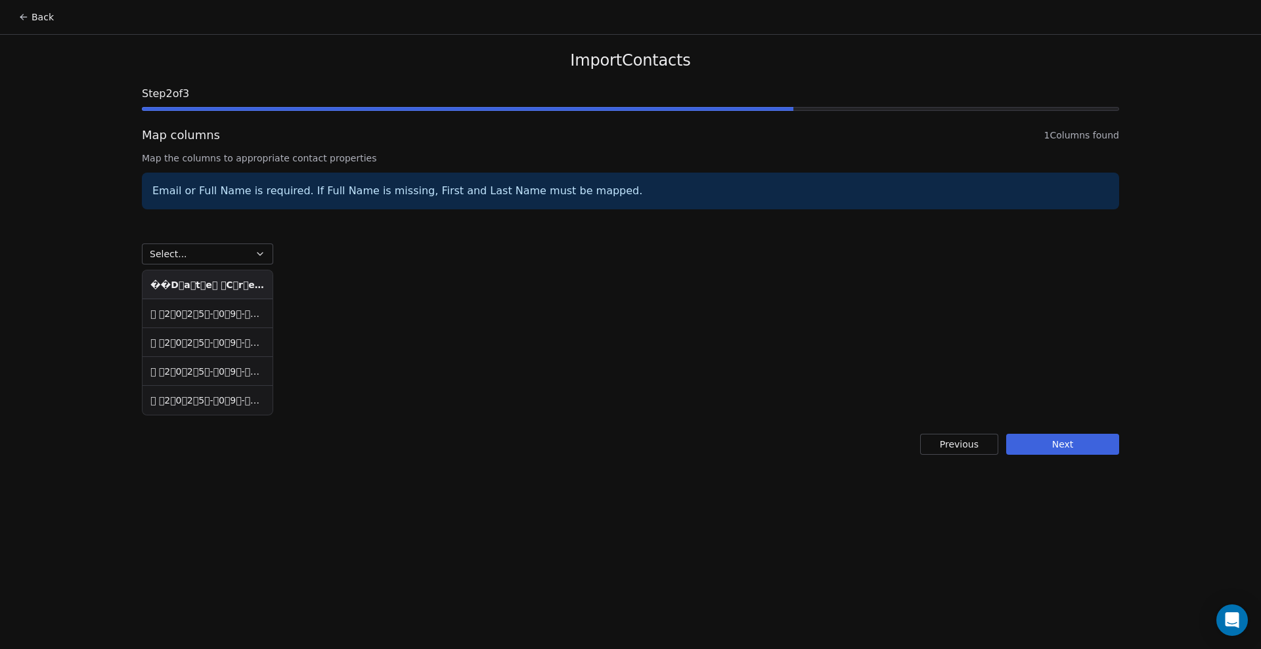
click at [235, 276] on th "��D a t e   C r e a t e d   N a m e   E m a i l   P h o n e   S o u r c e   F u…" at bounding box center [207, 284] width 130 height 29
click at [249, 258] on button "Select..." at bounding box center [207, 254] width 131 height 21
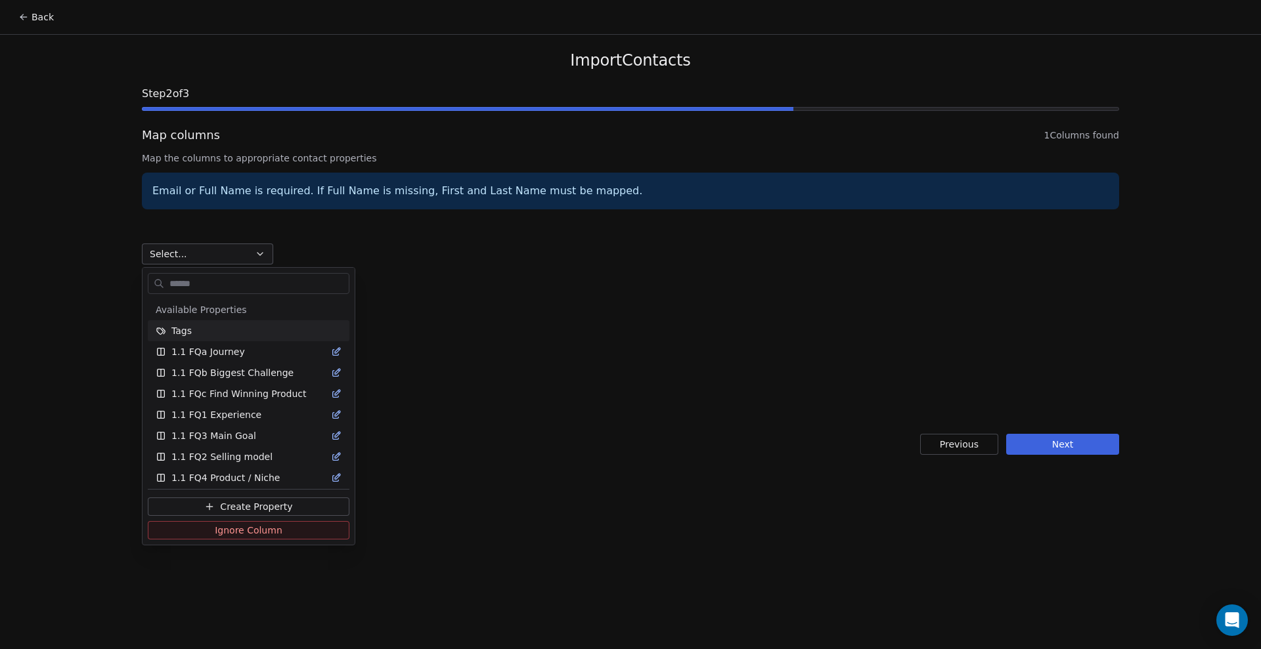
click at [237, 261] on html "Back Import Contacts Step 2 of 3 Map columns 1 Columns found Map the columns to…" at bounding box center [630, 324] width 1261 height 649
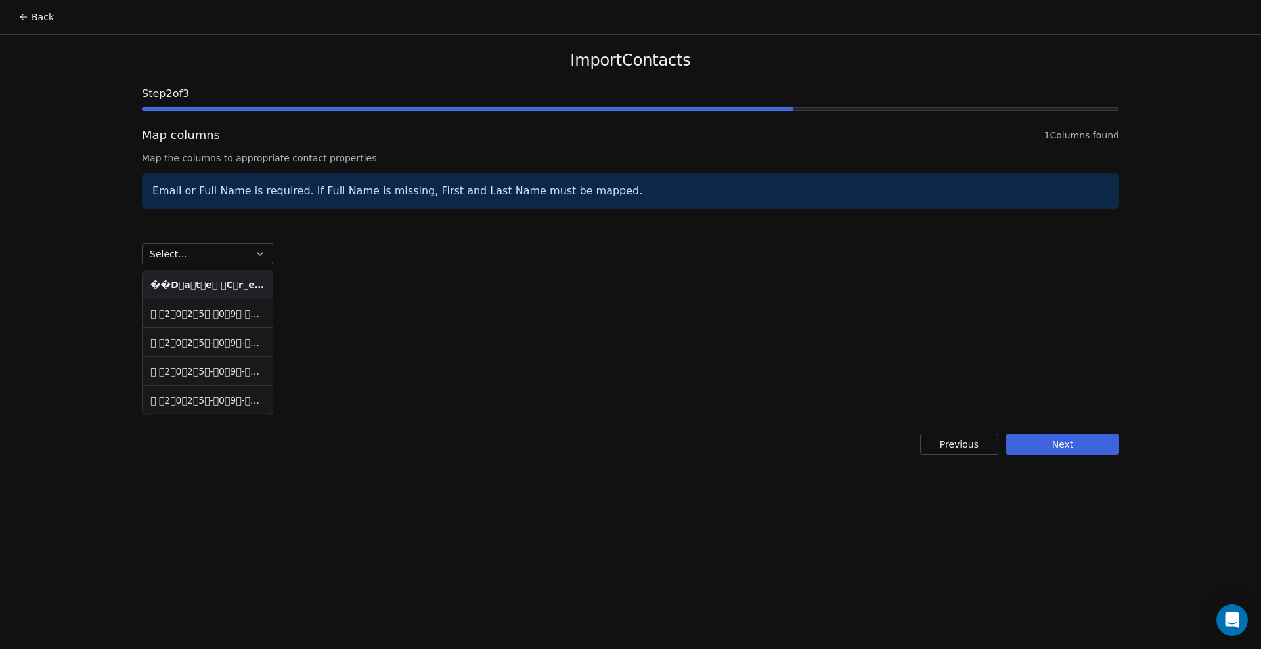
click at [236, 312] on td "   2 0 2 5 - 0 9 - 1 5 T 0 2 : 1 3 : 1 6 + 0 1 : 0 0   K a y   R e h m a n   b …" at bounding box center [207, 313] width 130 height 29
drag, startPoint x: 226, startPoint y: 349, endPoint x: 231, endPoint y: 391, distance: 43.0
click at [231, 391] on tbody "   2 0 2 5 - 0 9 - 1 5 T 0 2 : 1 3 : 1 6 + 0 1 : 0 0   K a y   R e h m a n   b …" at bounding box center [207, 357] width 130 height 116
drag, startPoint x: 221, startPoint y: 290, endPoint x: 251, endPoint y: 285, distance: 30.7
click at [251, 285] on th "��D a t e   C r e a t e d   N a m e   E m a i l   P h o n e   S o u r c e   F u…" at bounding box center [207, 284] width 130 height 29
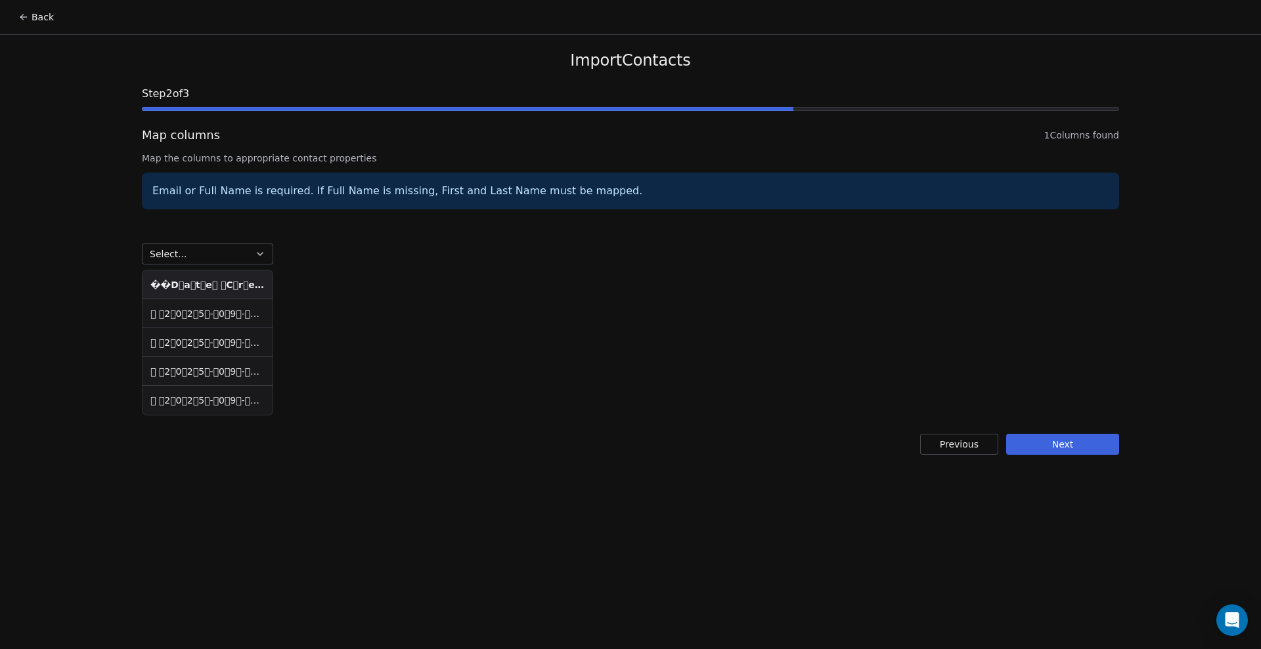
click at [246, 251] on button "Select..." at bounding box center [207, 254] width 131 height 21
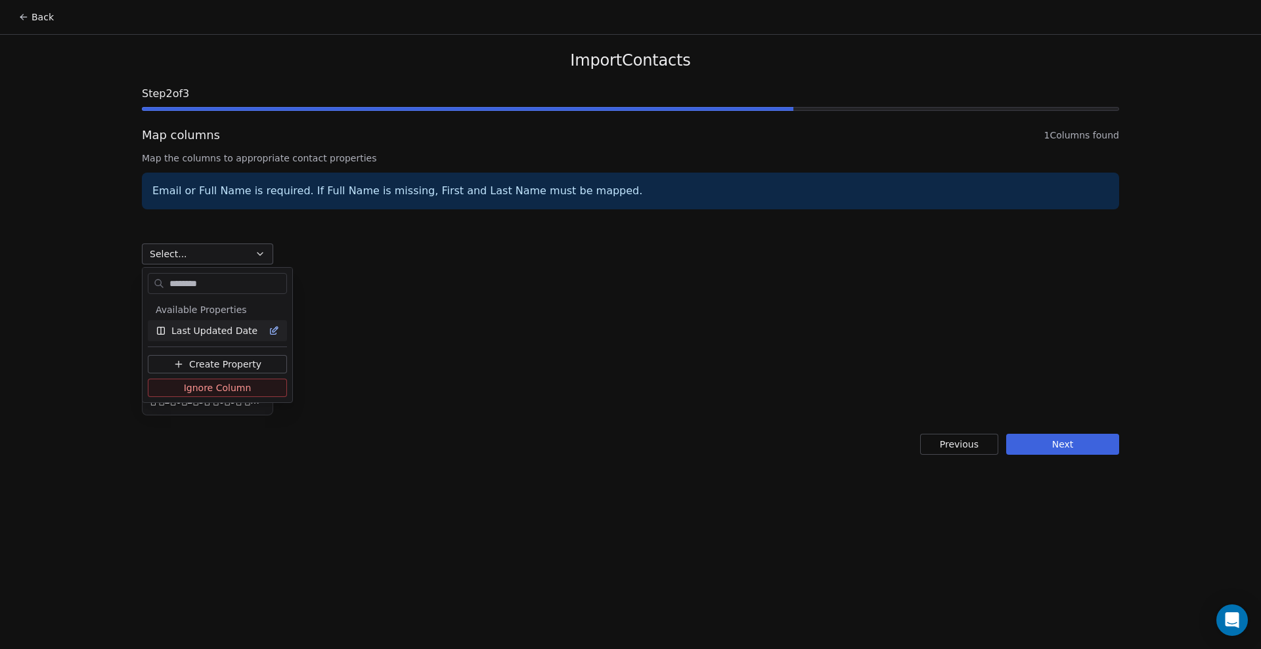
type input "********"
click at [238, 326] on span "Last Updated Date" at bounding box center [214, 330] width 86 height 13
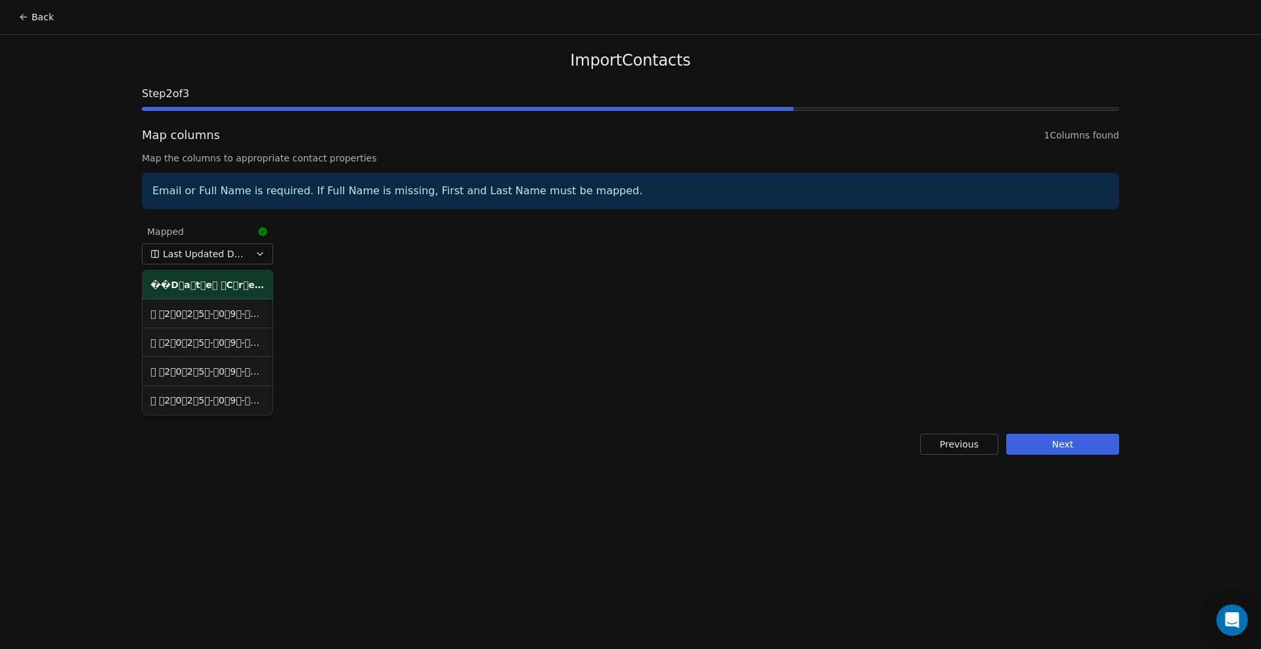
click at [224, 309] on td "   2 0 2 5 - 0 9 - 1 5 T 0 2 : 1 3 : 1 6 + 0 1 : 0 0   K a y   R e h m a n   b …" at bounding box center [207, 313] width 130 height 29
click at [1067, 450] on button "Next" at bounding box center [1062, 444] width 113 height 21
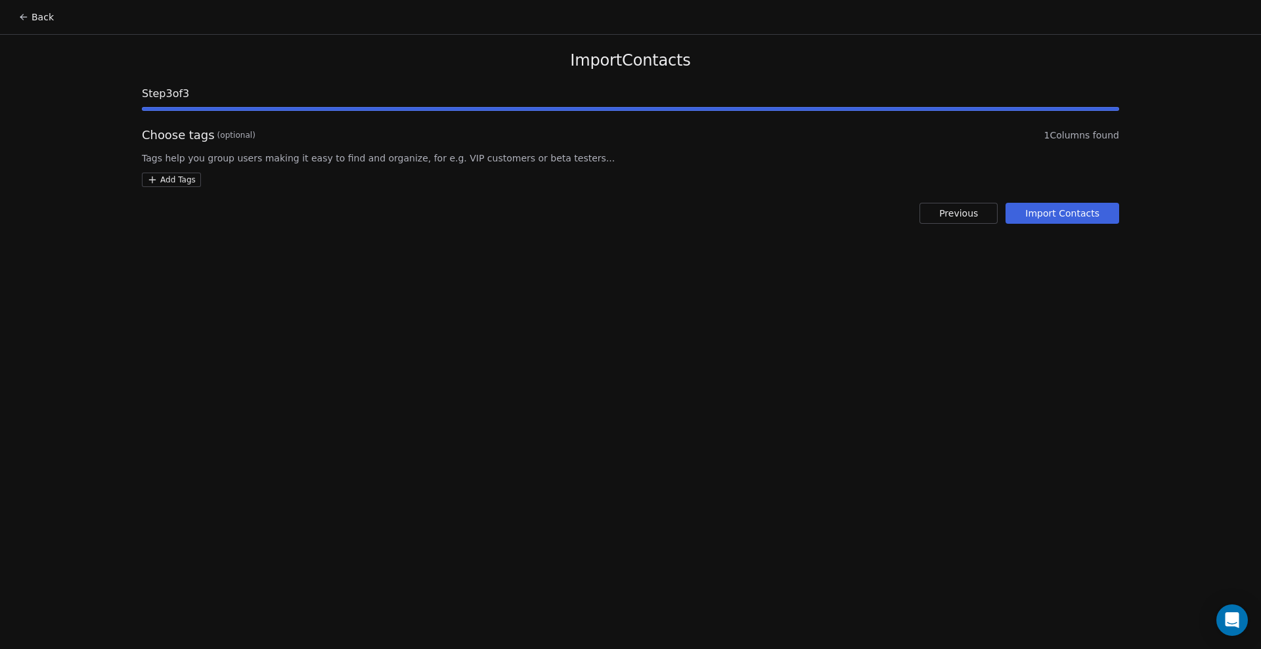
click at [1065, 213] on button "Import Contacts" at bounding box center [1062, 213] width 114 height 21
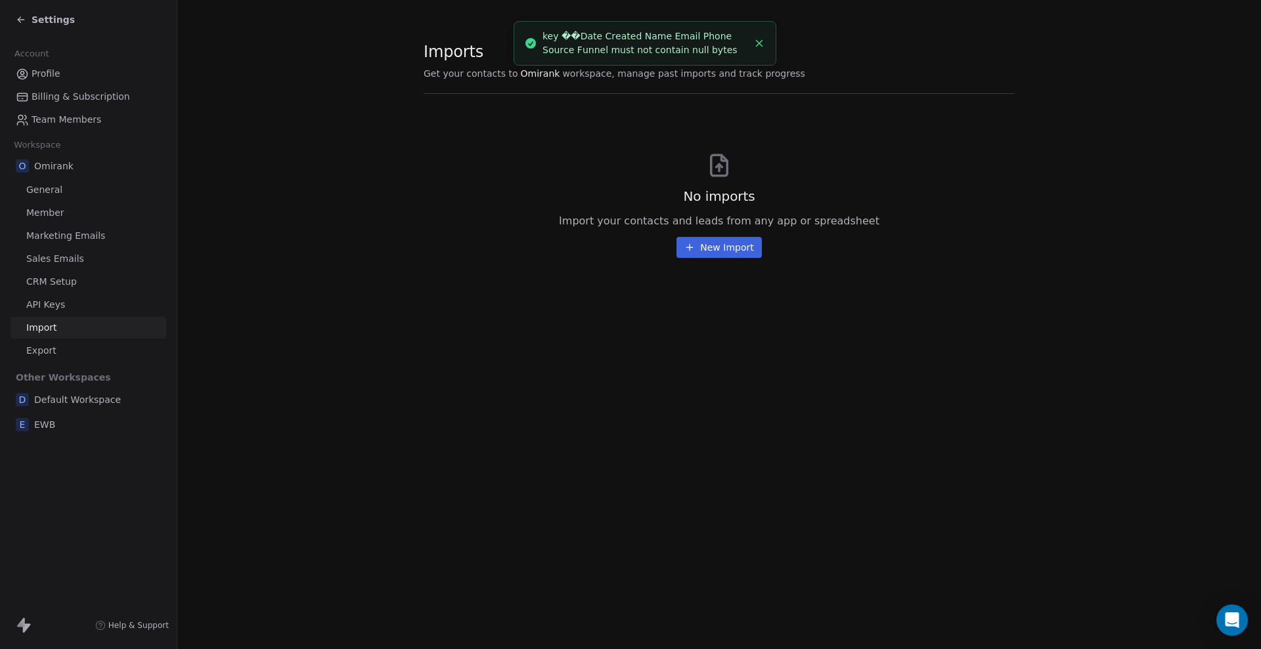
click at [46, 20] on span "Settings" at bounding box center [53, 19] width 43 height 13
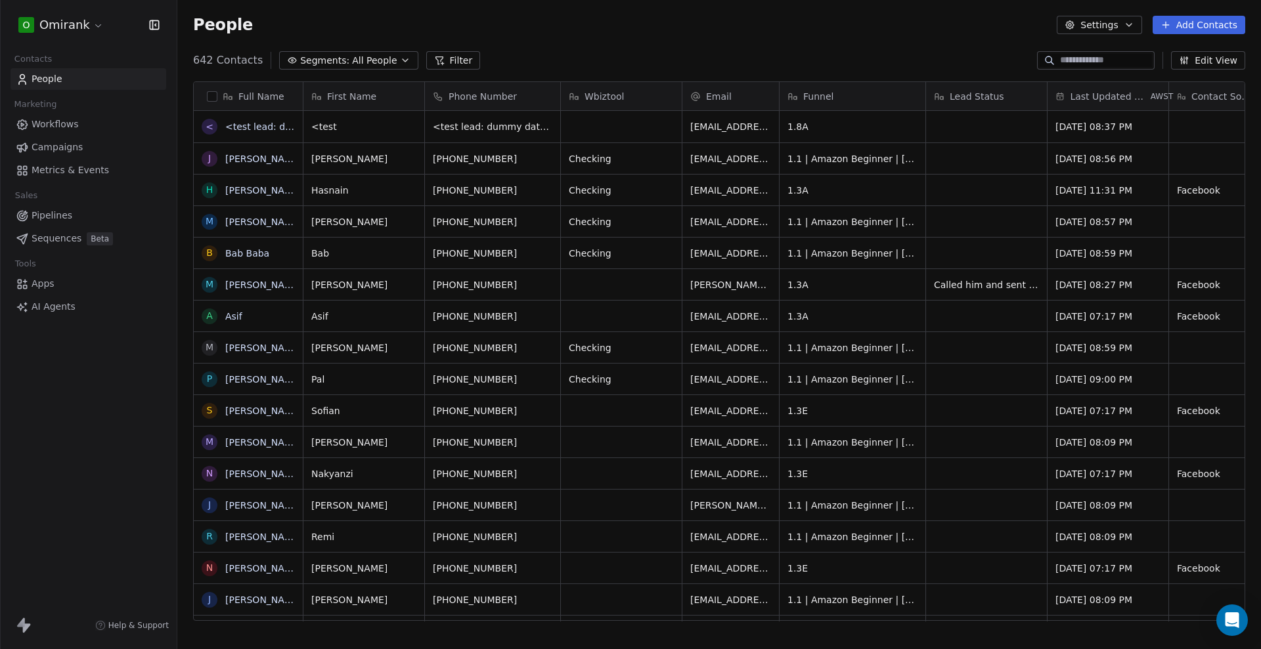
click at [72, 77] on link "People" at bounding box center [89, 79] width 156 height 22
click at [70, 79] on link "People" at bounding box center [89, 79] width 156 height 22
click at [68, 121] on span "Workflows" at bounding box center [55, 125] width 47 height 14
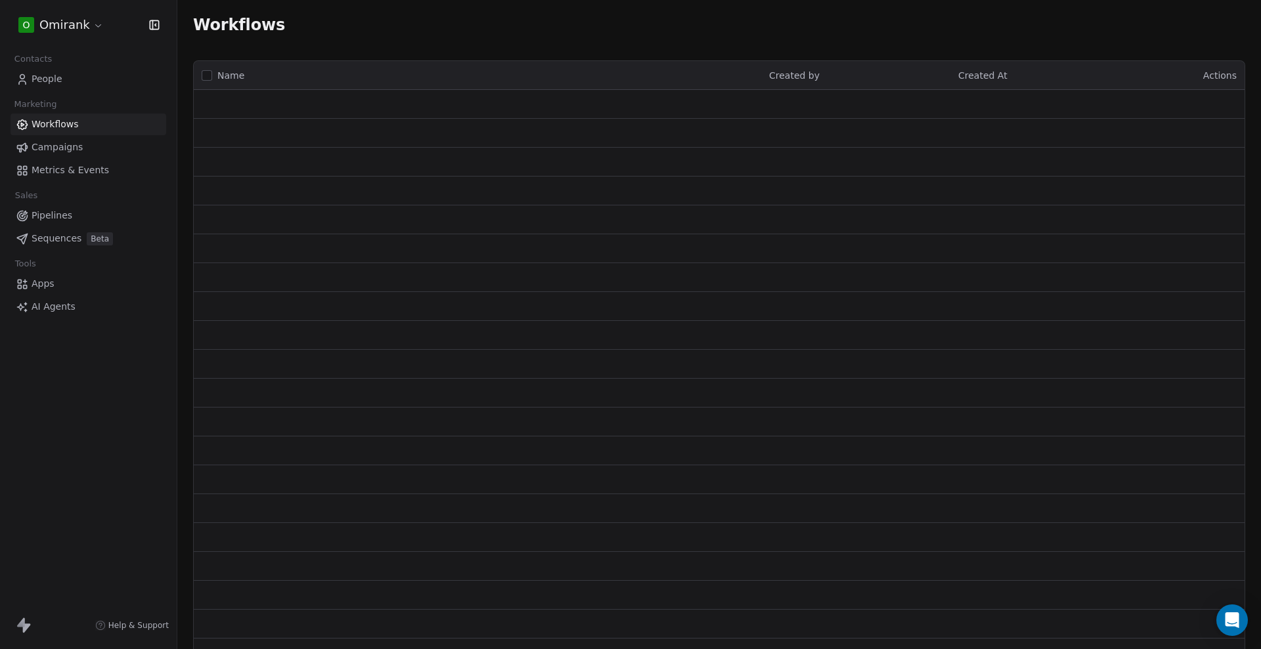
click at [68, 74] on link "People" at bounding box center [89, 79] width 156 height 22
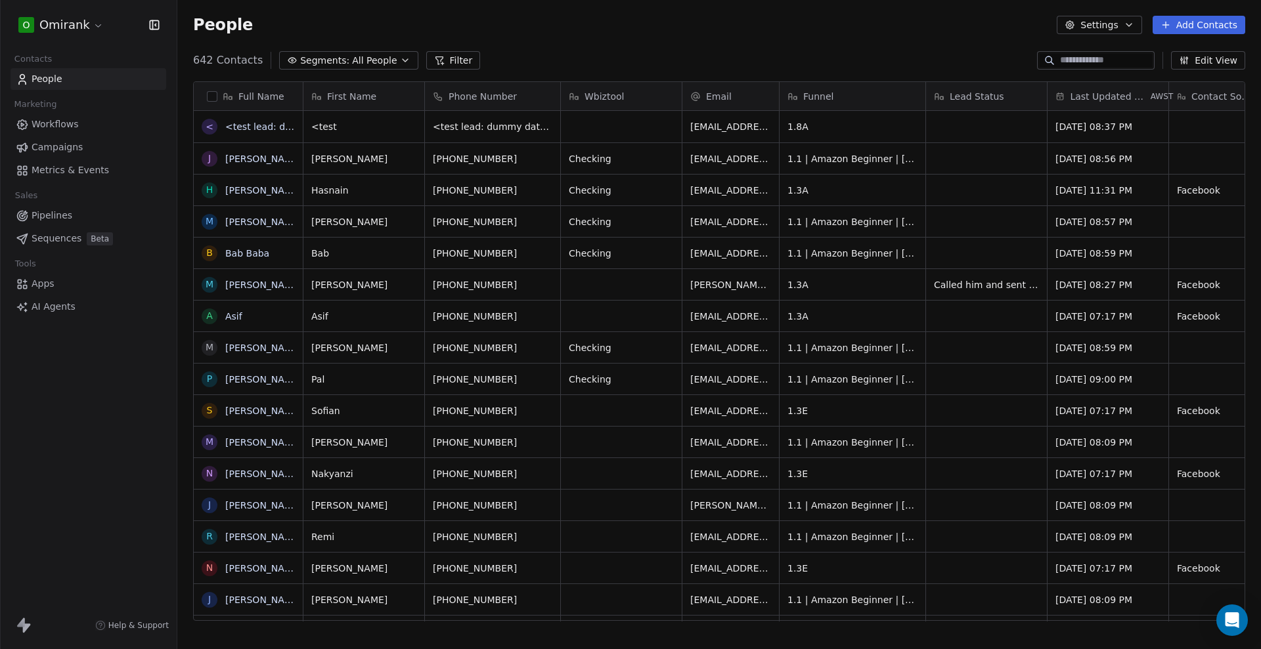
scroll to position [559, 1071]
click at [1075, 66] on input at bounding box center [1106, 60] width 92 height 13
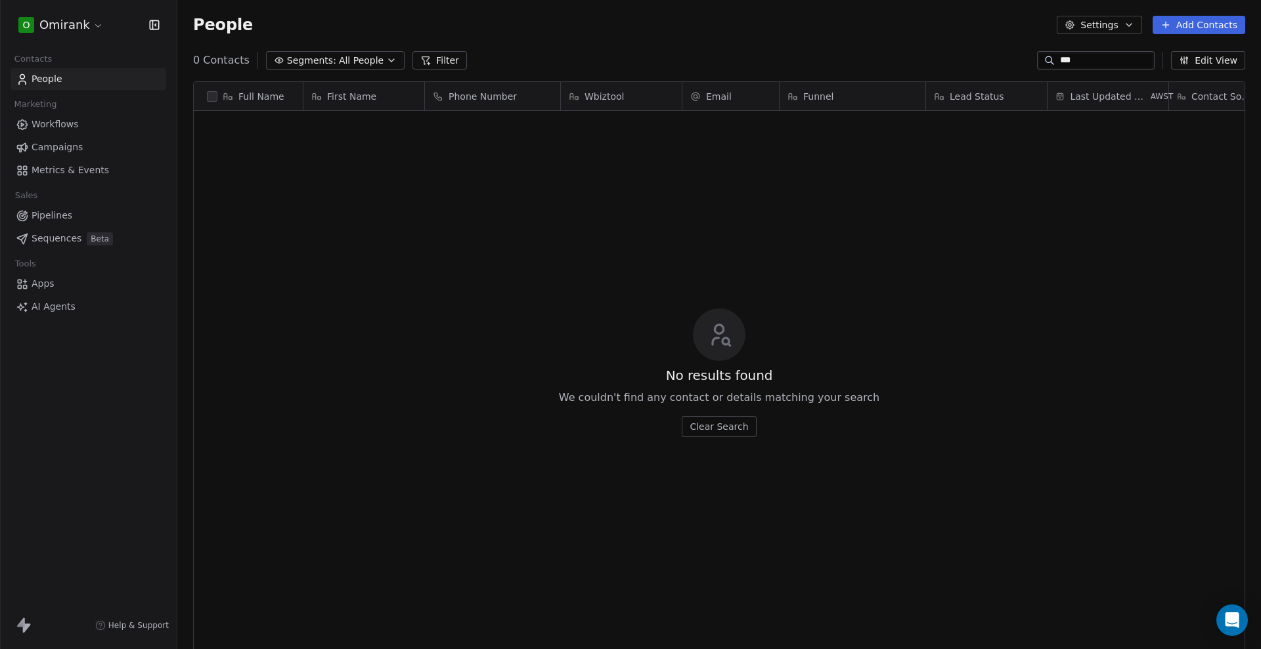
type input "****"
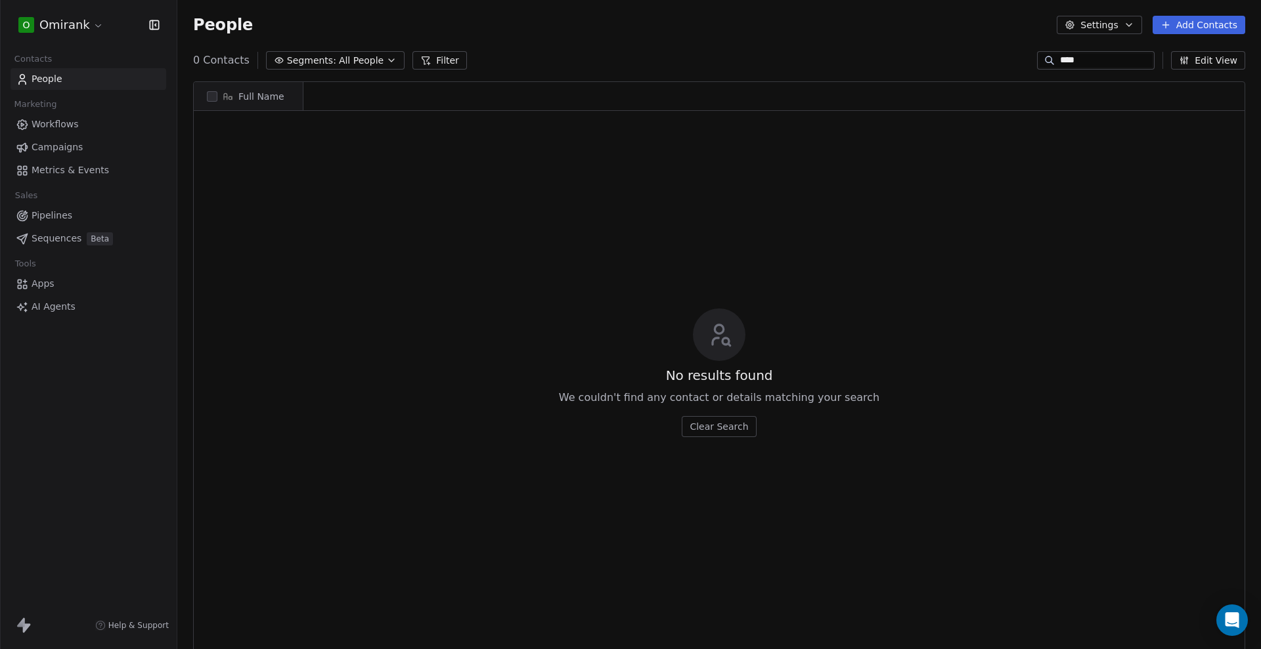
scroll to position [13, 13]
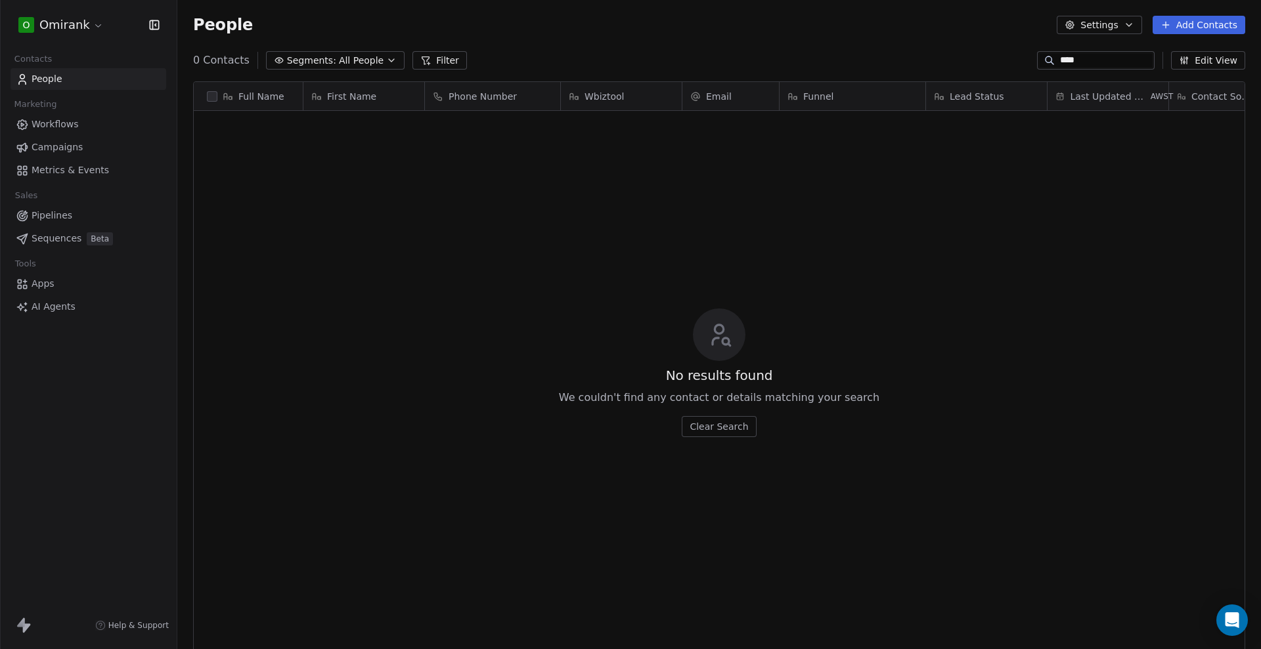
drag, startPoint x: 1094, startPoint y: 62, endPoint x: 1018, endPoint y: 68, distance: 76.4
click at [1018, 68] on div "0 Contacts Segments: All People Filter **** Edit View" at bounding box center [718, 60] width 1083 height 21
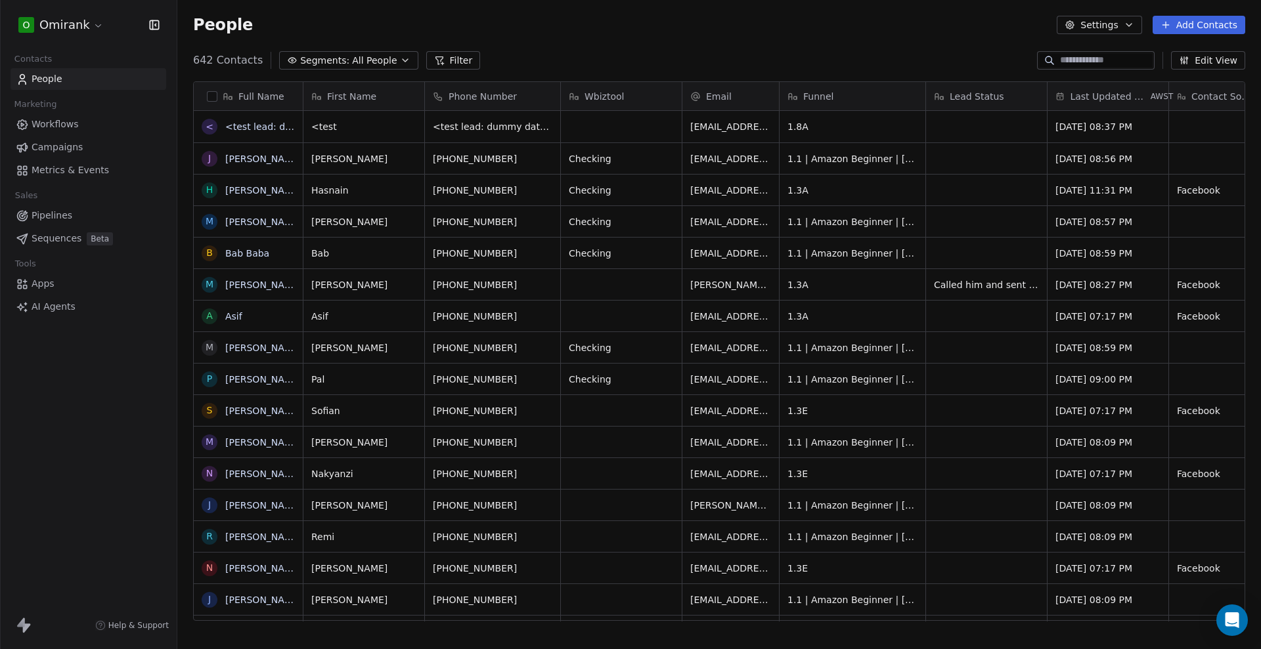
click at [433, 59] on button "Filter" at bounding box center [453, 60] width 54 height 18
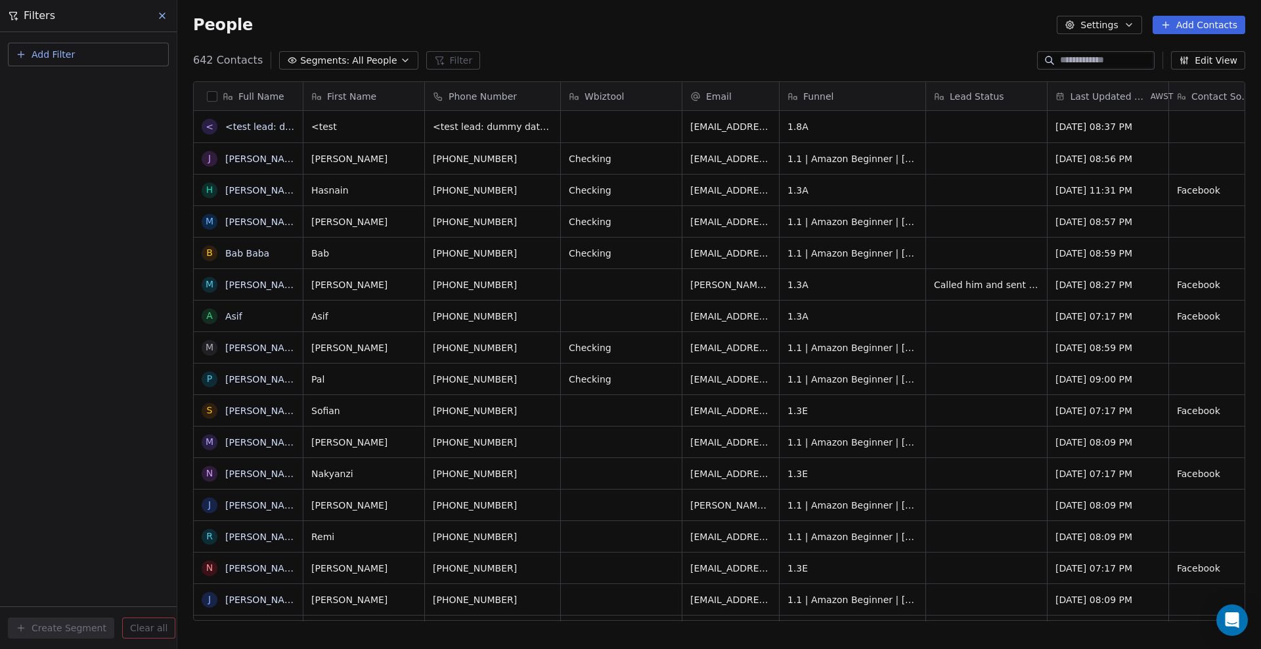
click at [102, 53] on button "Add Filter" at bounding box center [88, 55] width 161 height 24
click at [86, 89] on span "Contact properties" at bounding box center [64, 86] width 85 height 14
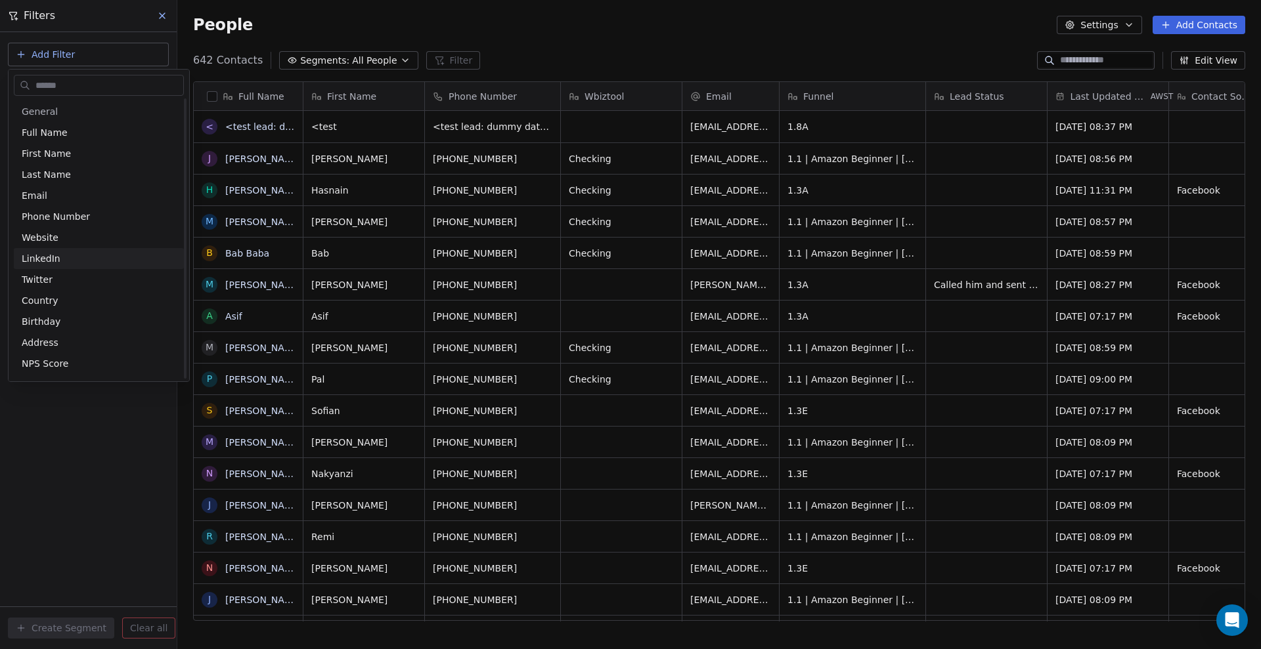
scroll to position [1028, 0]
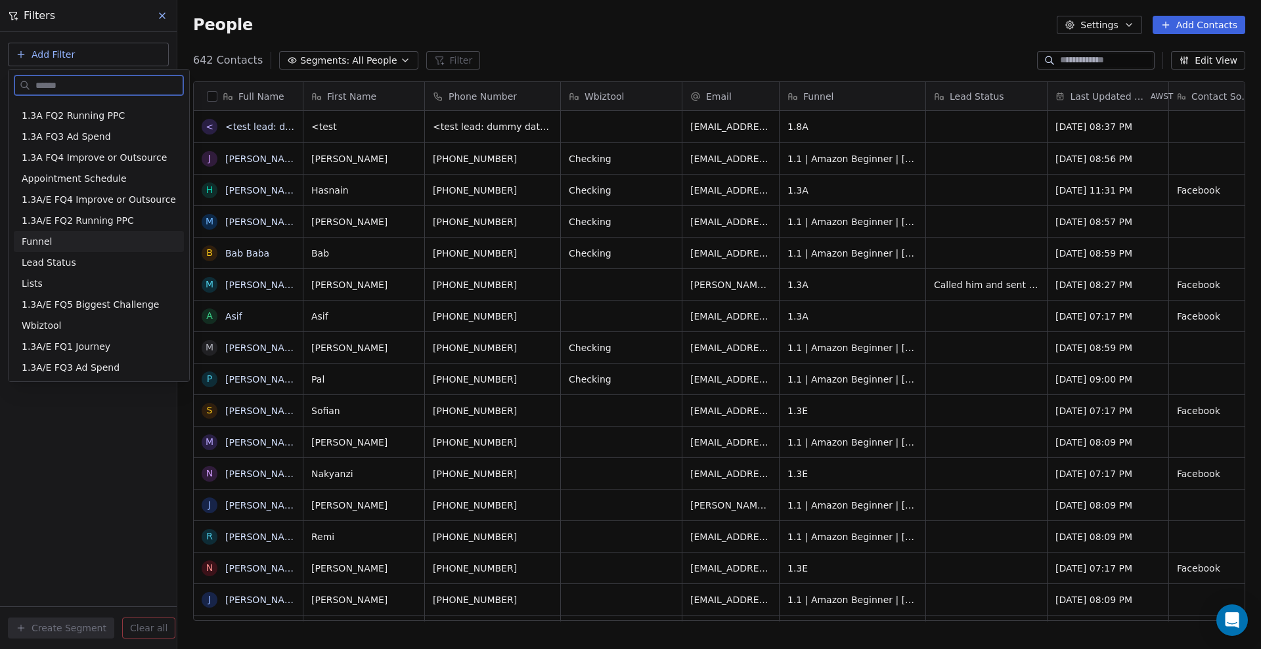
drag, startPoint x: 72, startPoint y: 244, endPoint x: 78, endPoint y: 246, distance: 6.9
click at [70, 243] on div "Funnel" at bounding box center [99, 241] width 154 height 13
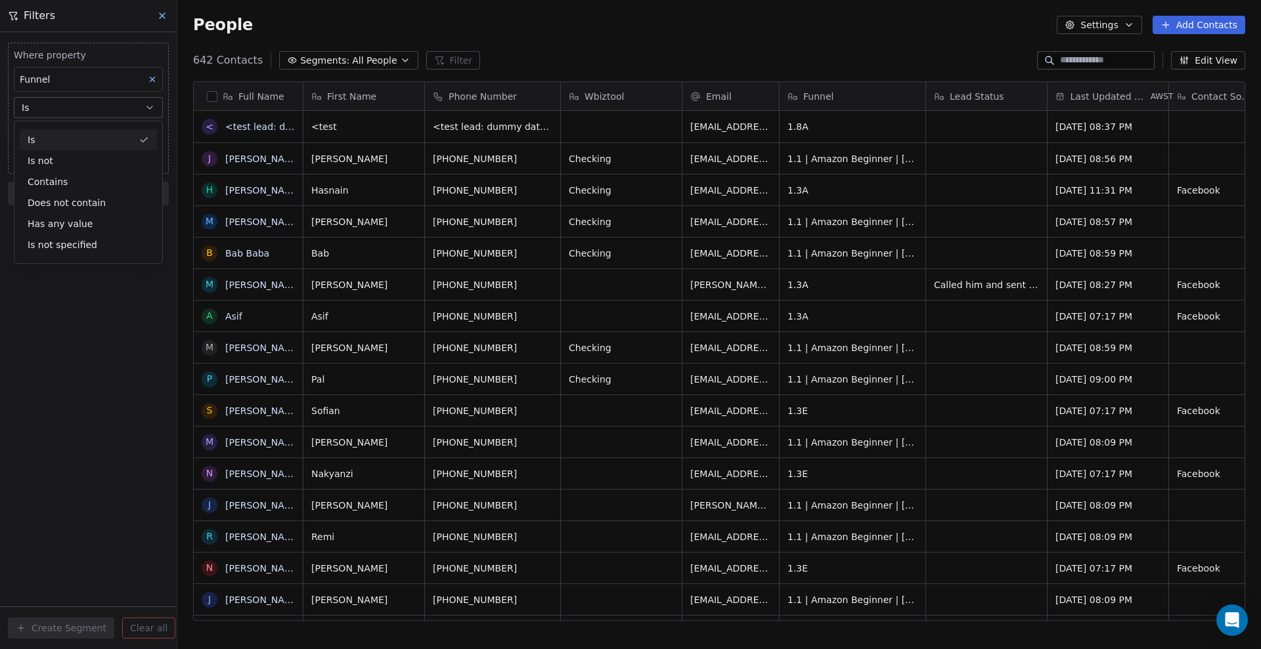
click at [68, 146] on div "Is" at bounding box center [88, 139] width 137 height 21
click at [83, 136] on input at bounding box center [88, 134] width 148 height 20
type input "****"
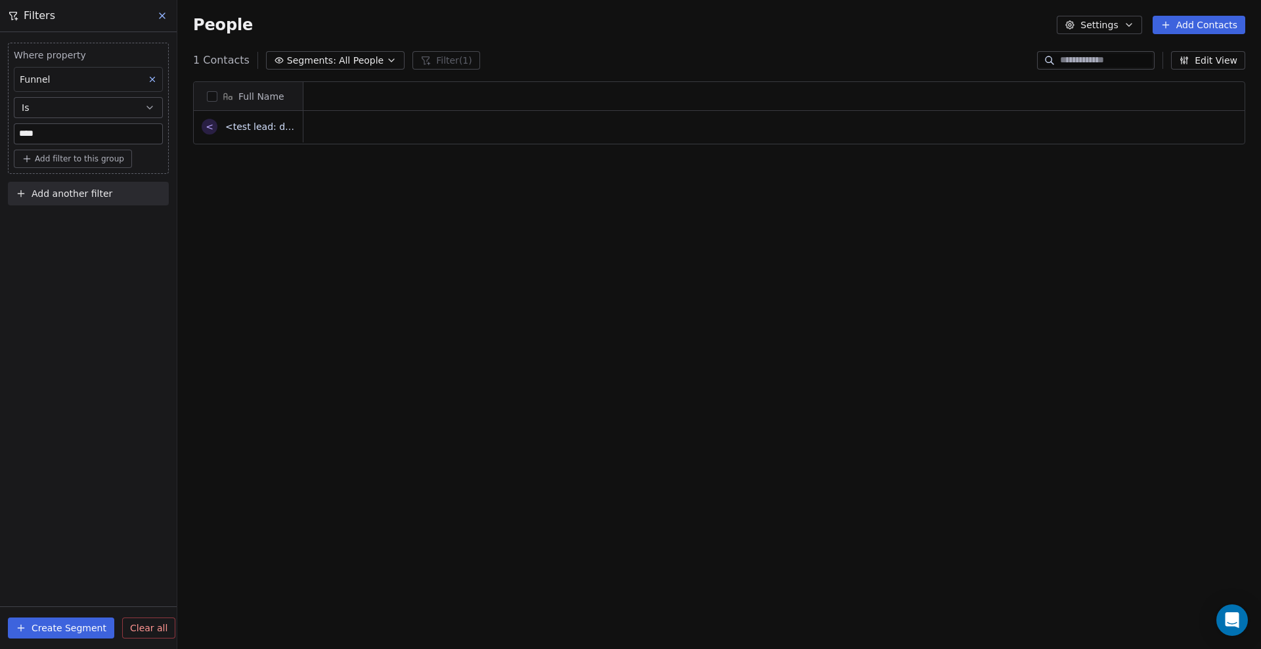
scroll to position [559, 1071]
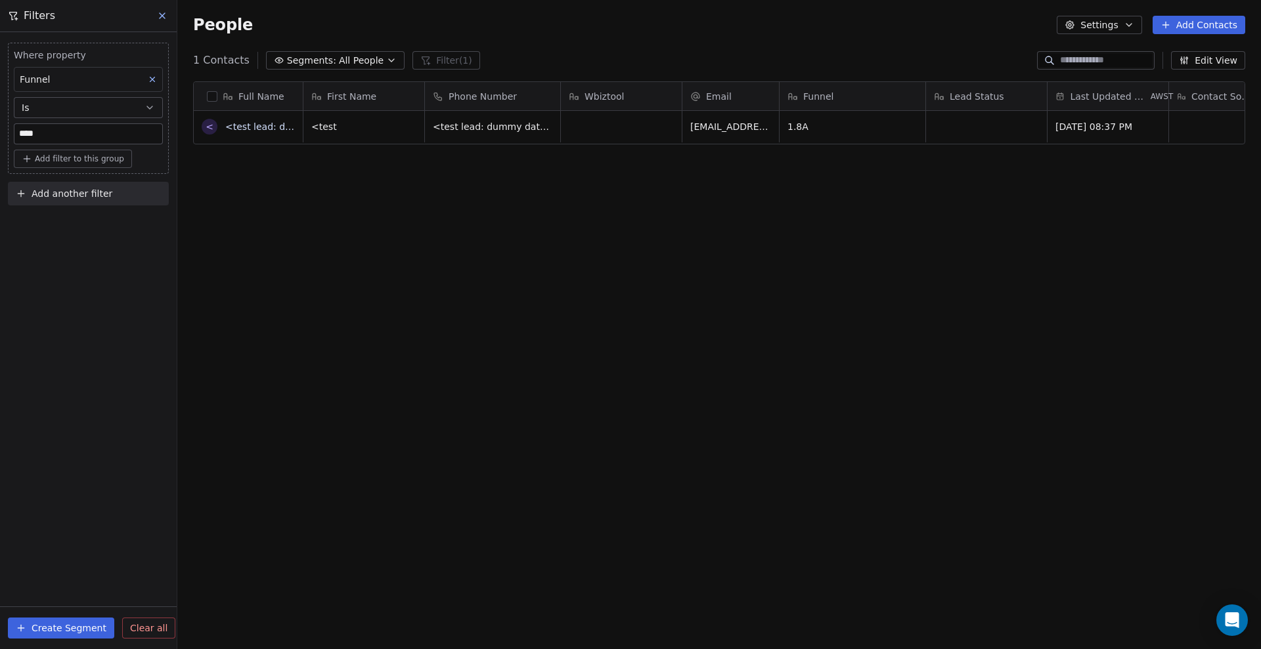
click at [494, 237] on div "Full Name < <test lead: dummy data for full_name> First Name Phone Number Wbizt…" at bounding box center [718, 356] width 1083 height 571
click at [162, 11] on icon at bounding box center [162, 16] width 11 height 11
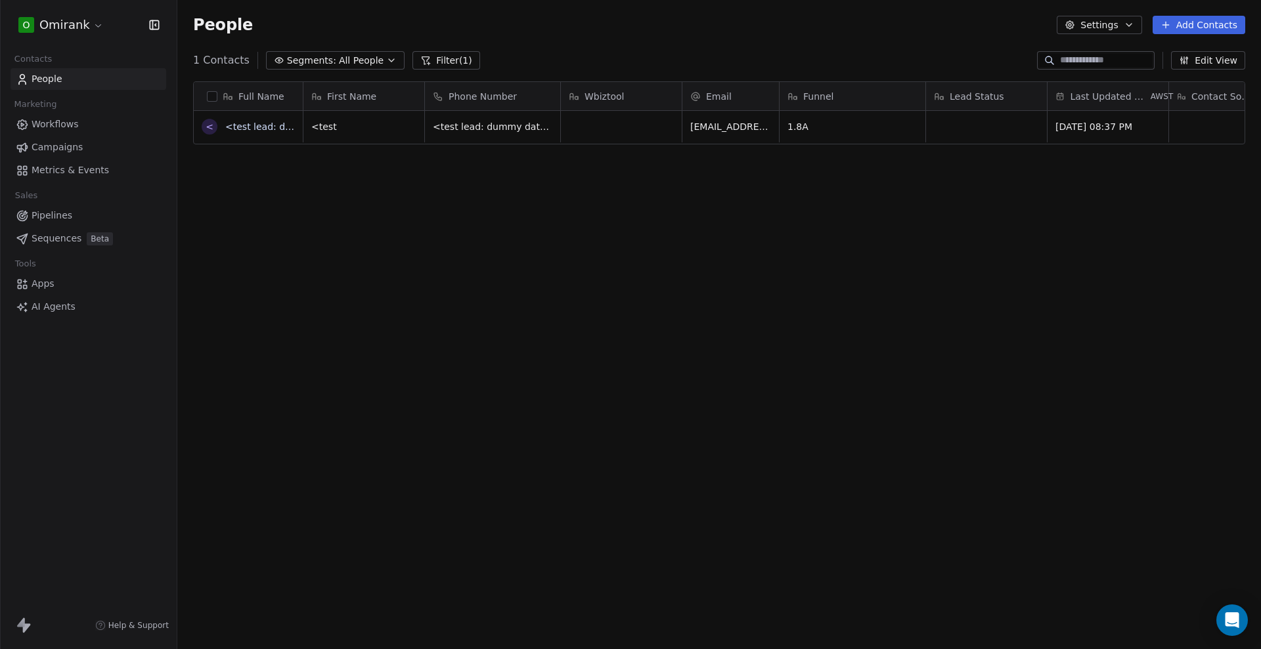
click at [86, 24] on html "O Omirank Contacts People Marketing Workflows Campaigns Metrics & Events Sales …" at bounding box center [630, 324] width 1261 height 649
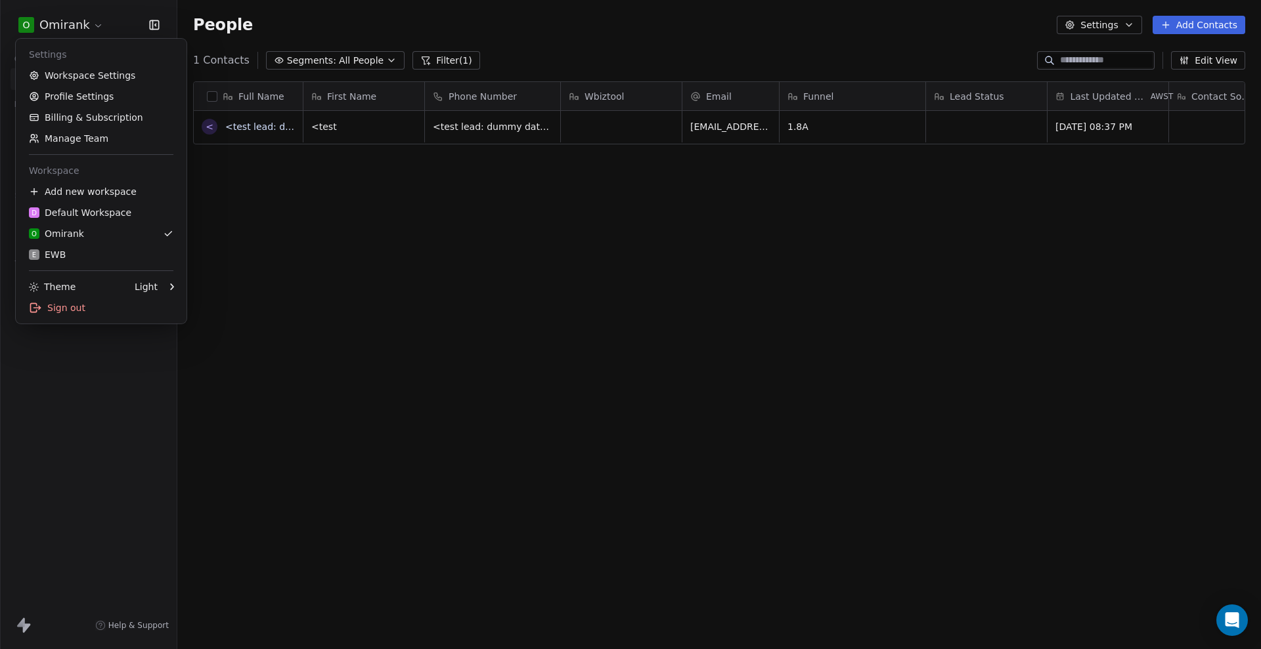
click at [318, 200] on html "O Omirank Contacts People Marketing Workflows Campaigns Metrics & Events Sales …" at bounding box center [630, 324] width 1261 height 649
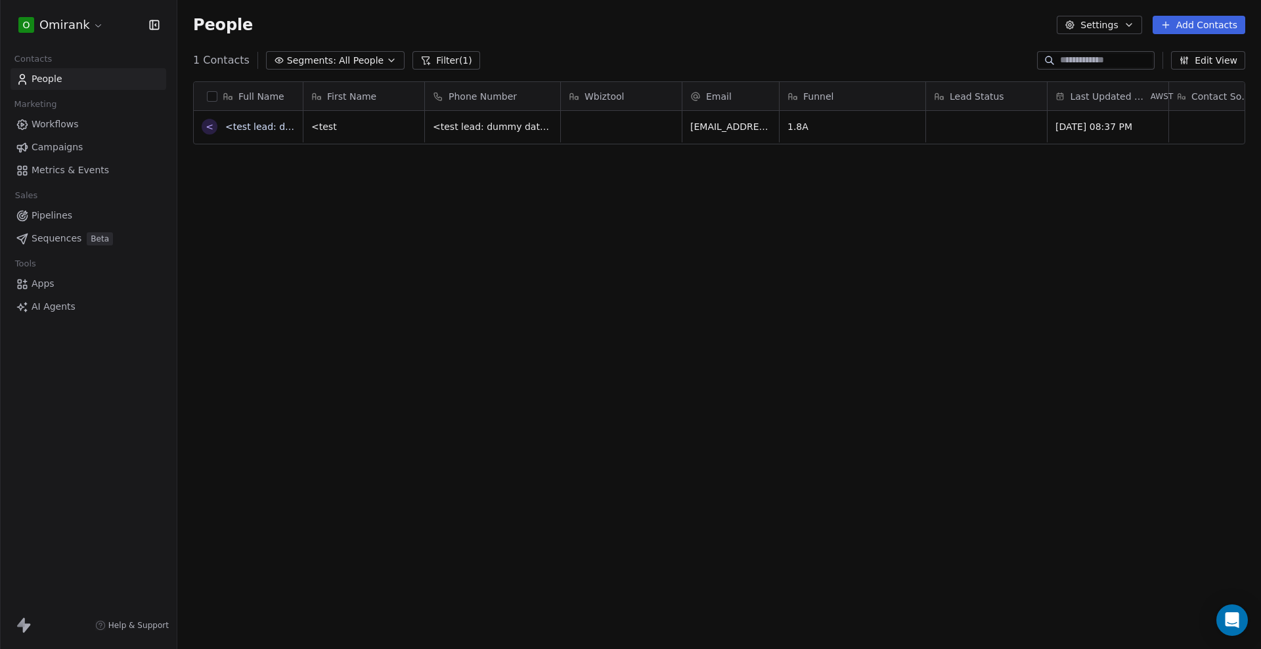
click at [1201, 27] on button "Add Contacts" at bounding box center [1198, 25] width 93 height 18
click at [1171, 74] on span "Import from CSV" at bounding box center [1198, 75] width 76 height 14
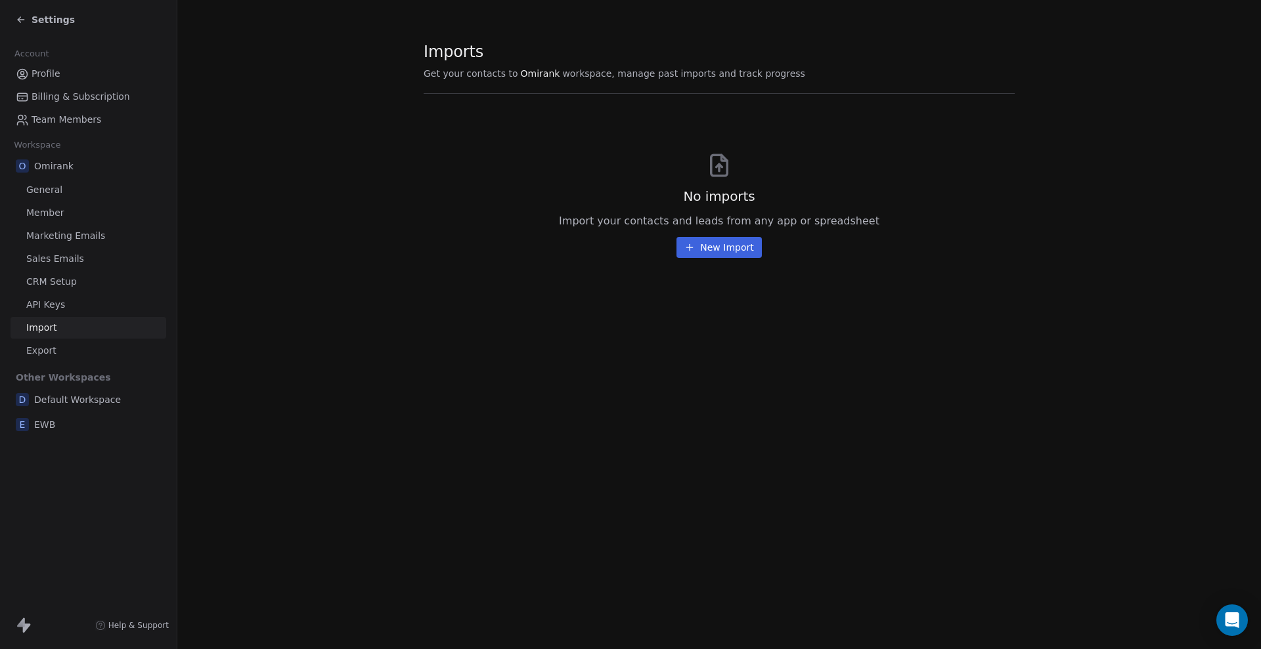
click at [714, 248] on button "New Import" at bounding box center [718, 247] width 85 height 21
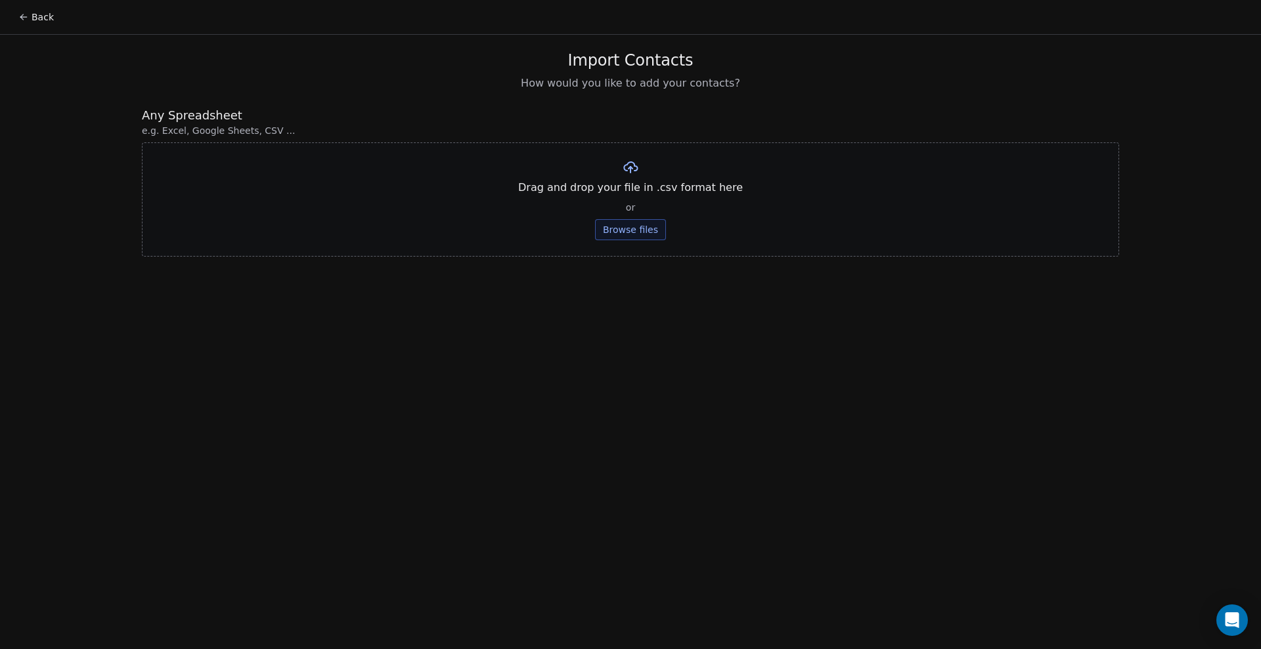
click at [655, 236] on button "Browse files" at bounding box center [630, 229] width 71 height 21
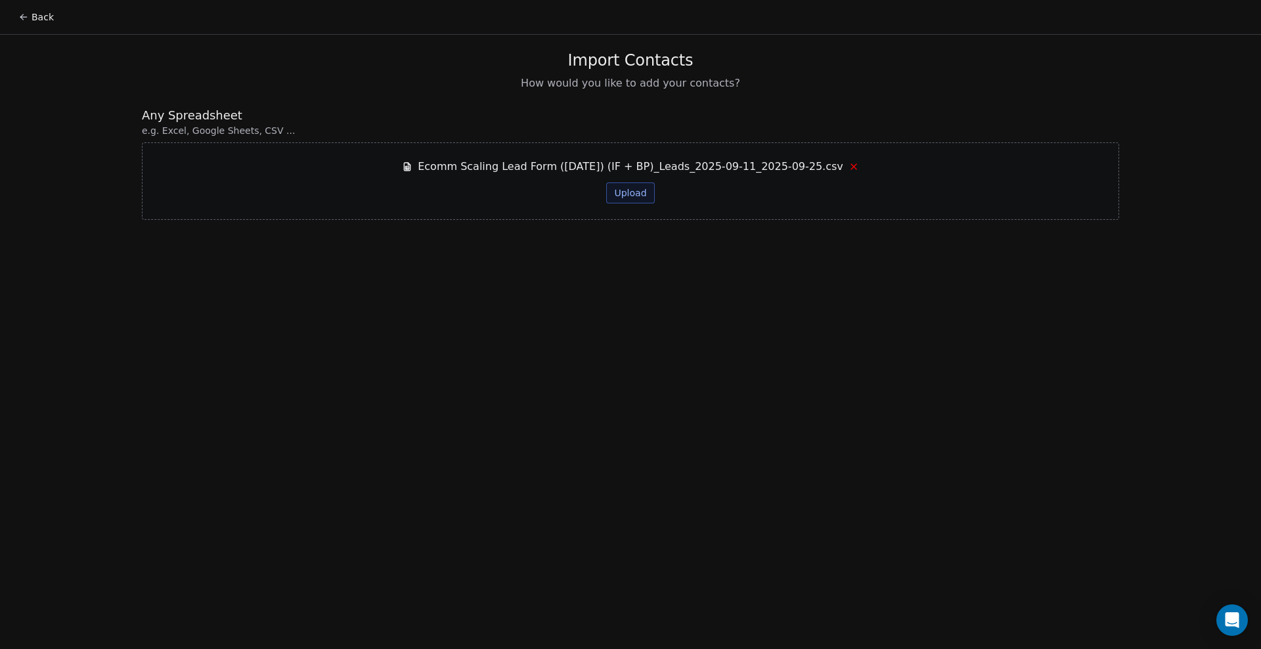
click at [626, 187] on button "Upload" at bounding box center [630, 193] width 48 height 21
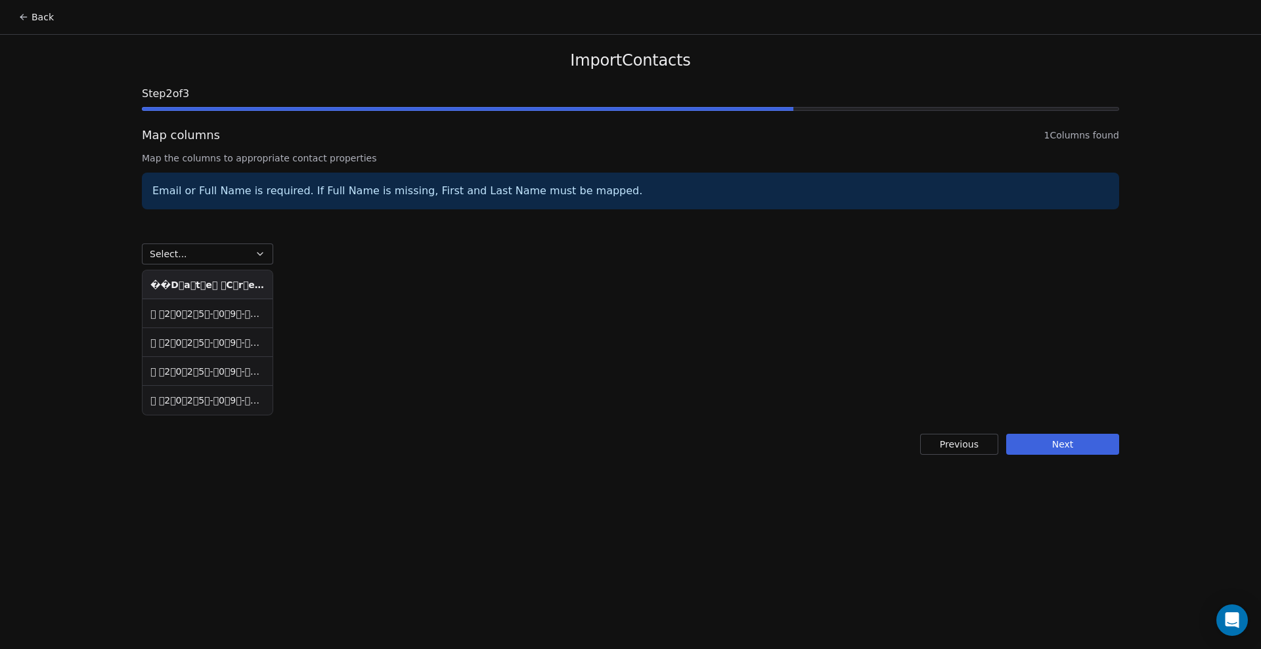
click at [230, 255] on button "Select..." at bounding box center [207, 254] width 131 height 21
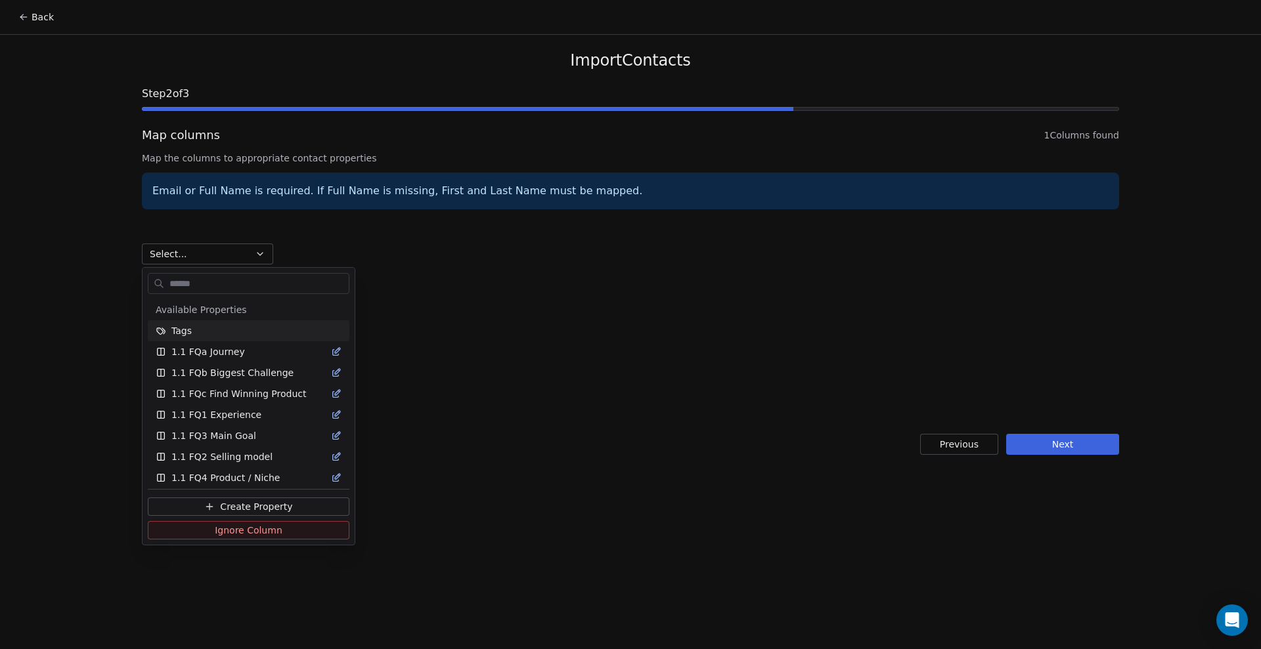
click at [230, 257] on html "Back Import Contacts Step 2 of 3 Map columns 1 Columns found Map the columns to…" at bounding box center [630, 324] width 1261 height 649
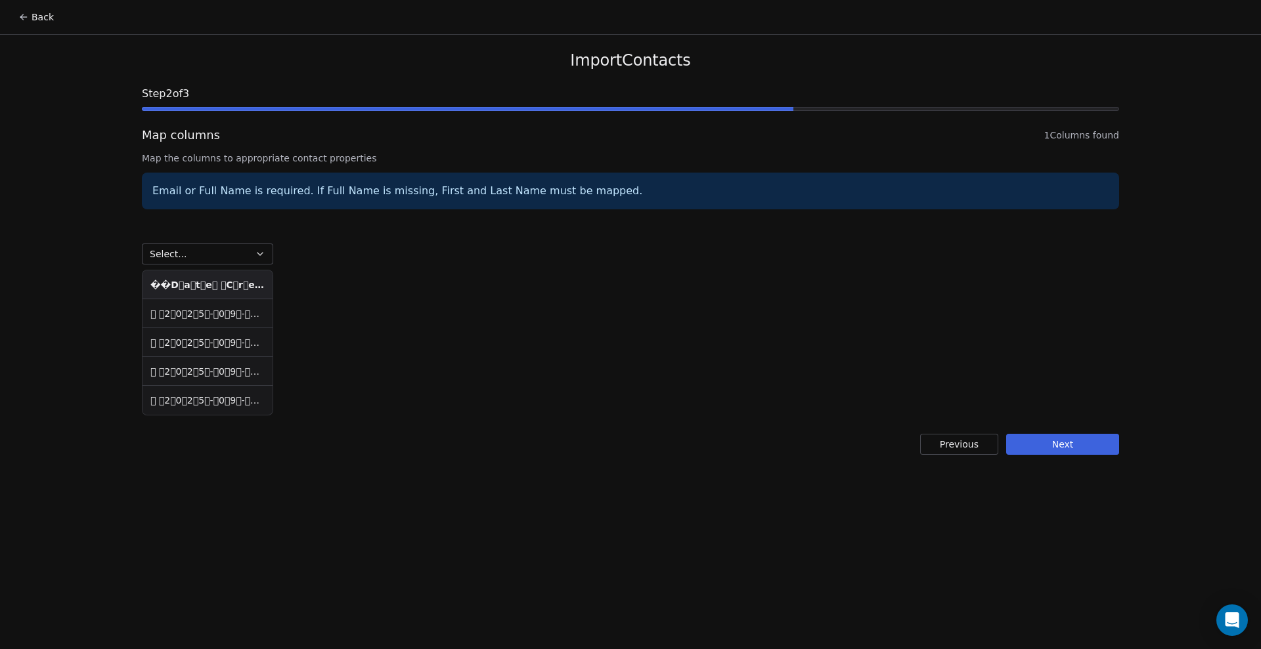
click at [967, 452] on button "Previous" at bounding box center [959, 444] width 78 height 21
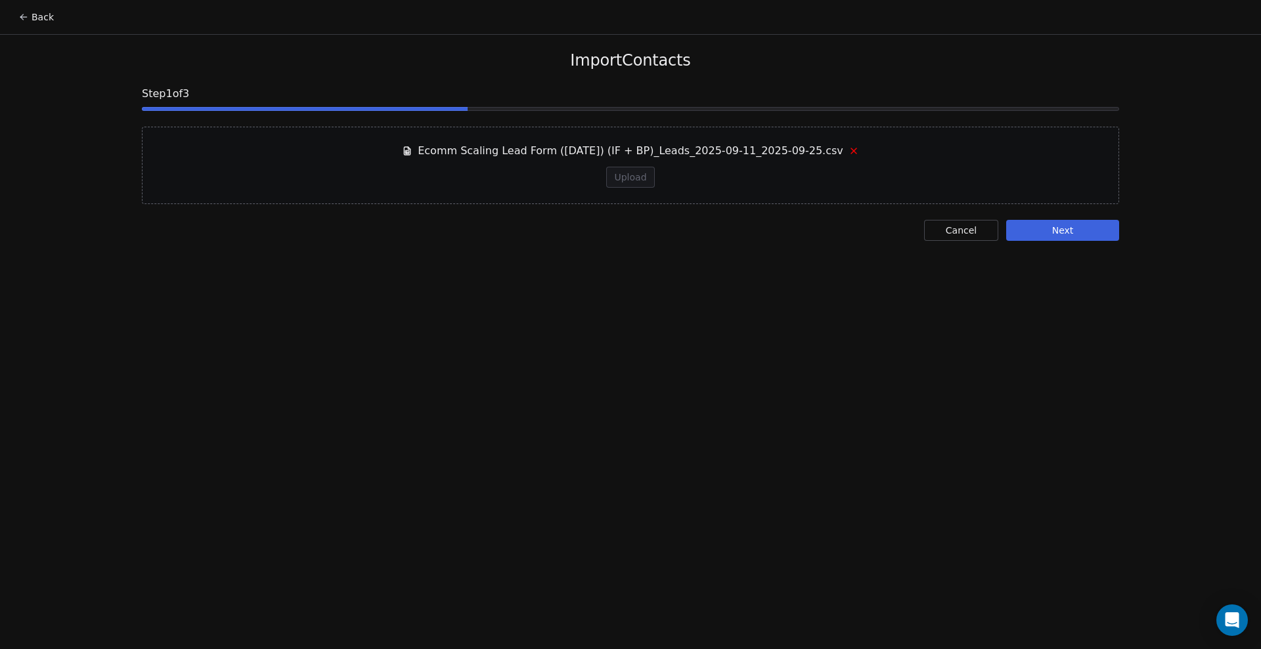
click at [1083, 234] on button "Next" at bounding box center [1062, 230] width 113 height 21
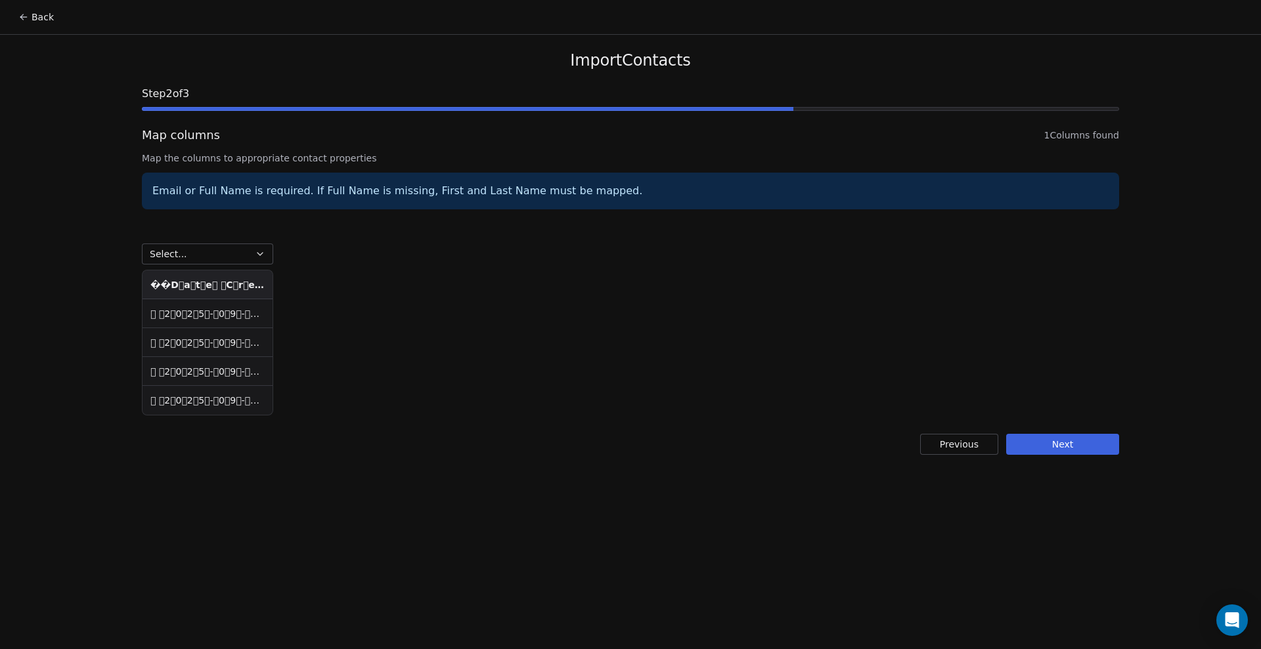
drag, startPoint x: 211, startPoint y: 255, endPoint x: 213, endPoint y: 263, distance: 8.8
click at [212, 255] on button "Select..." at bounding box center [207, 254] width 131 height 21
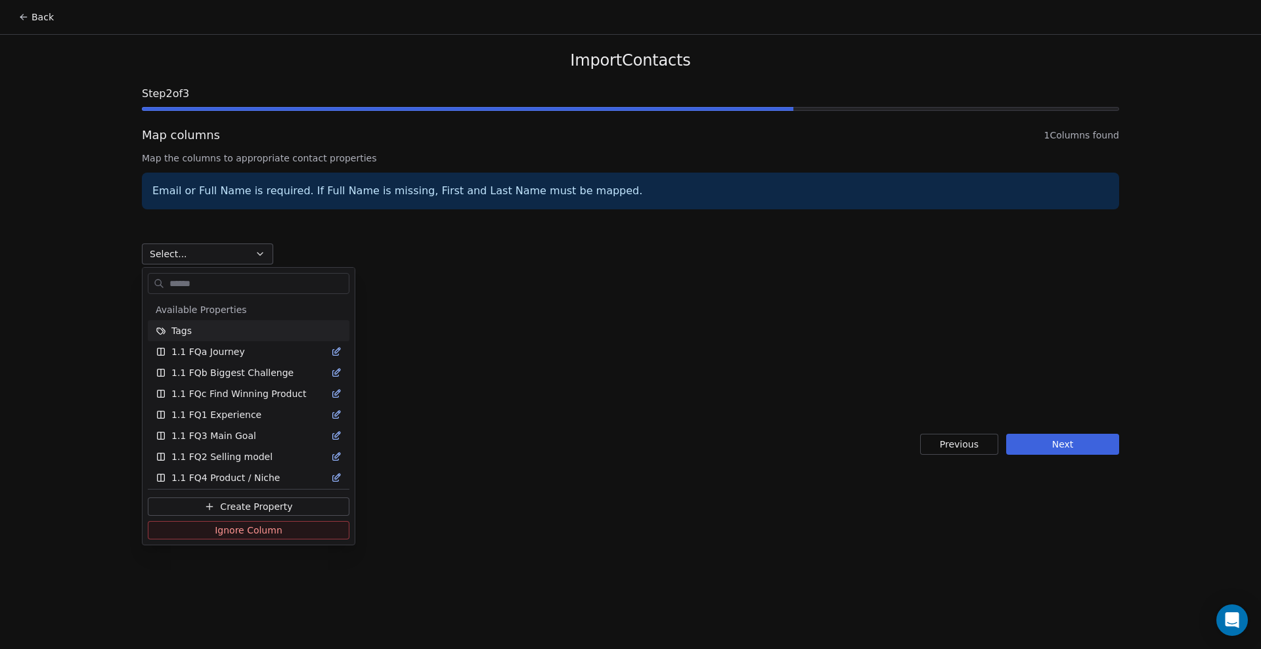
click at [202, 287] on input "text" at bounding box center [258, 283] width 182 height 19
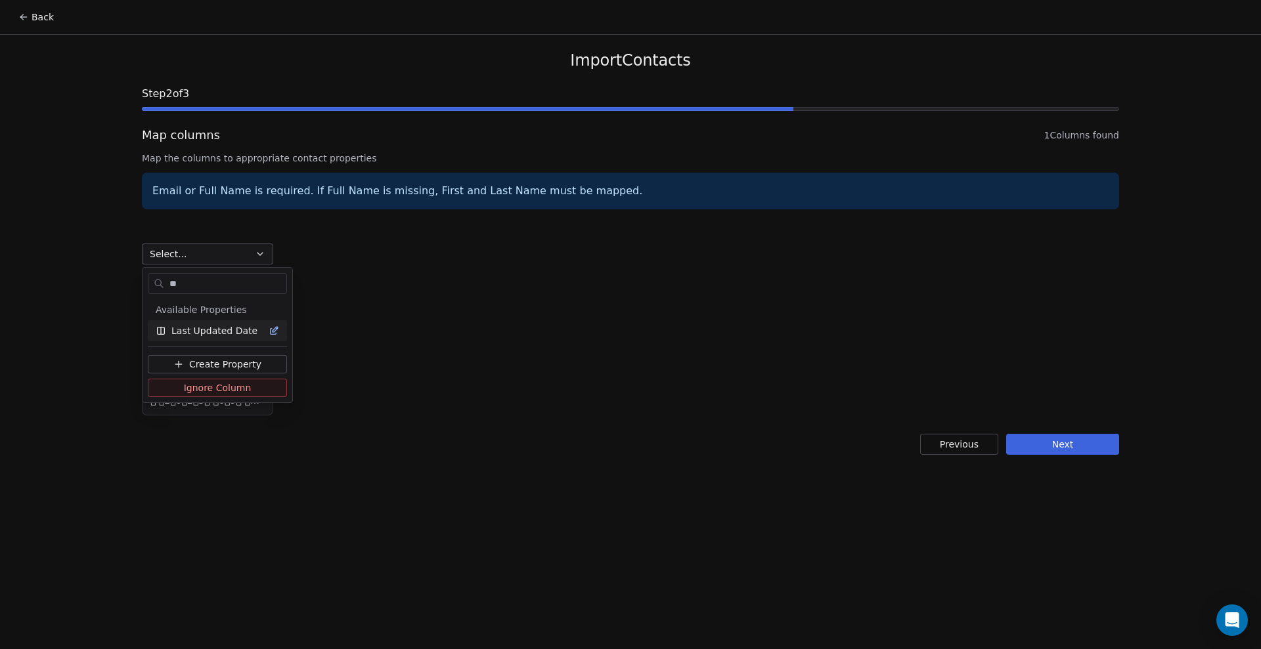
type input "**"
click at [216, 330] on span "Last Updated Date" at bounding box center [214, 330] width 86 height 13
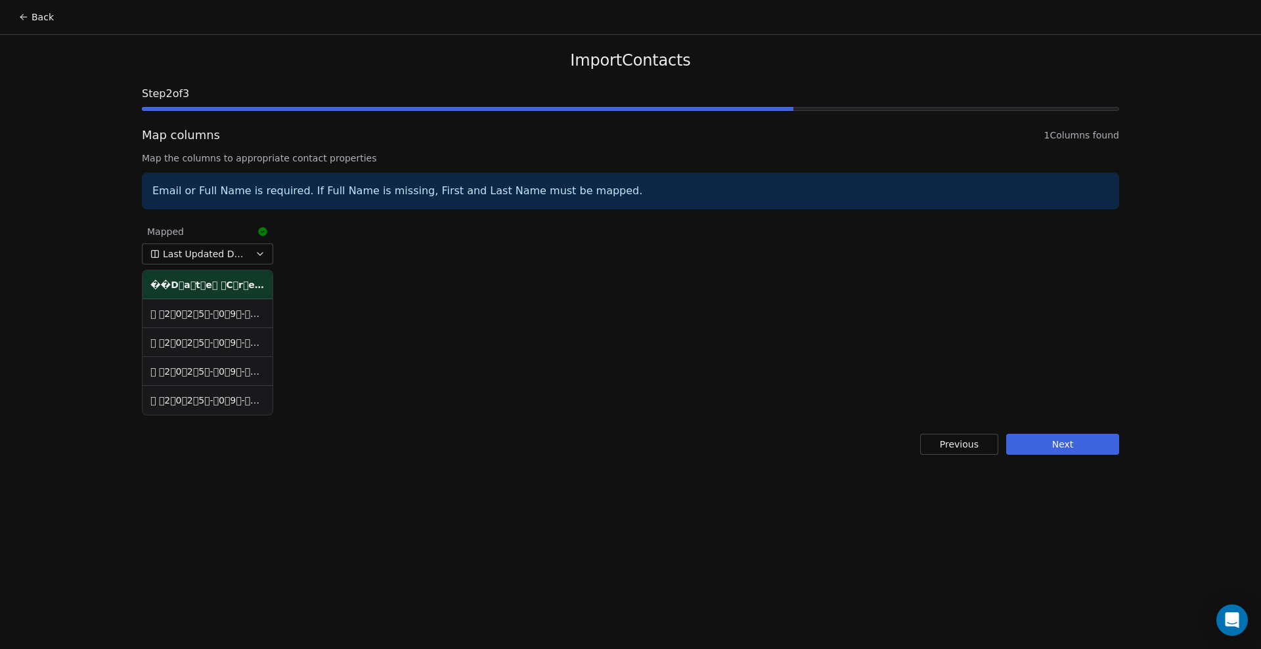
click at [1023, 441] on button "Next" at bounding box center [1062, 444] width 113 height 21
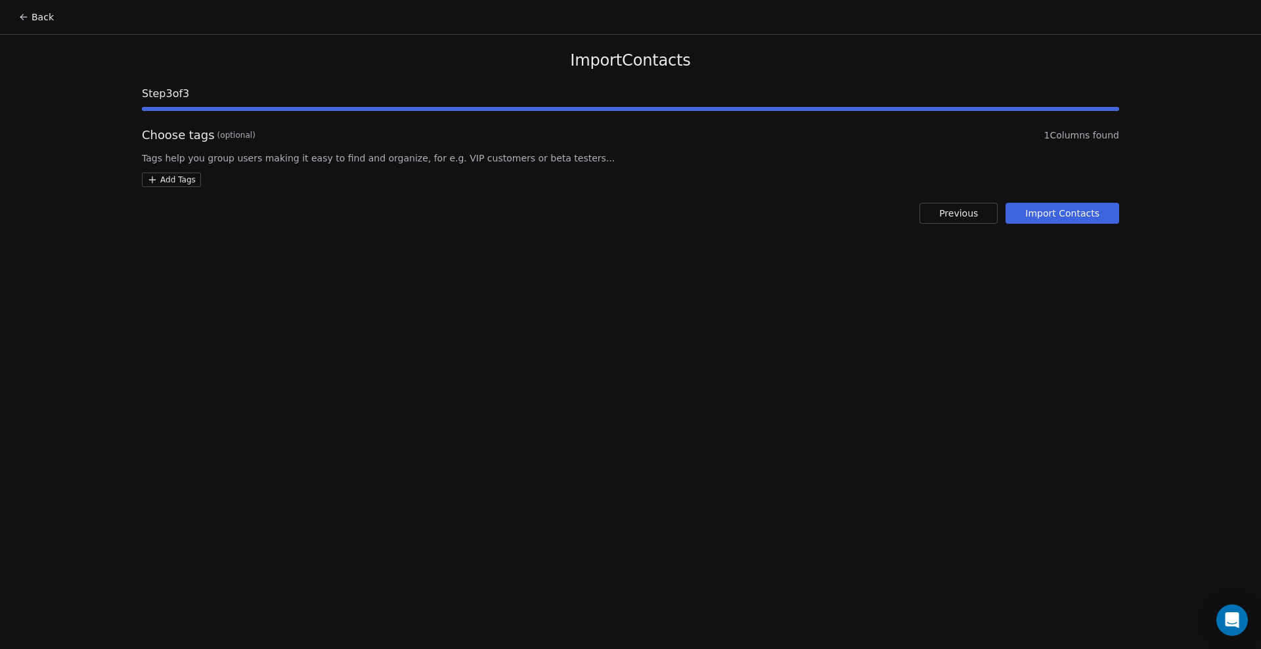
click at [177, 177] on html "Back Import Contacts Step 3 of 3 Choose tags (optional) 1 Columns found Tags he…" at bounding box center [630, 324] width 1261 height 649
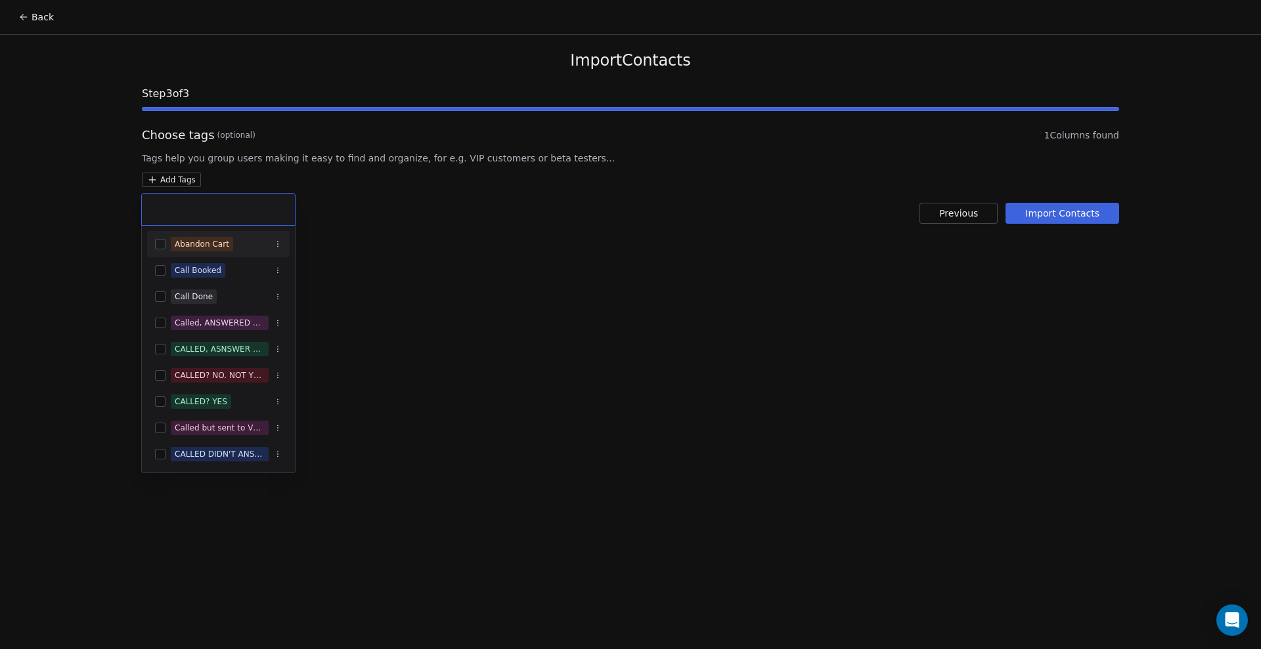
click at [412, 215] on html "Back Import Contacts Step 3 of 3 Choose tags (optional) 1 Columns found Tags he…" at bounding box center [630, 324] width 1261 height 649
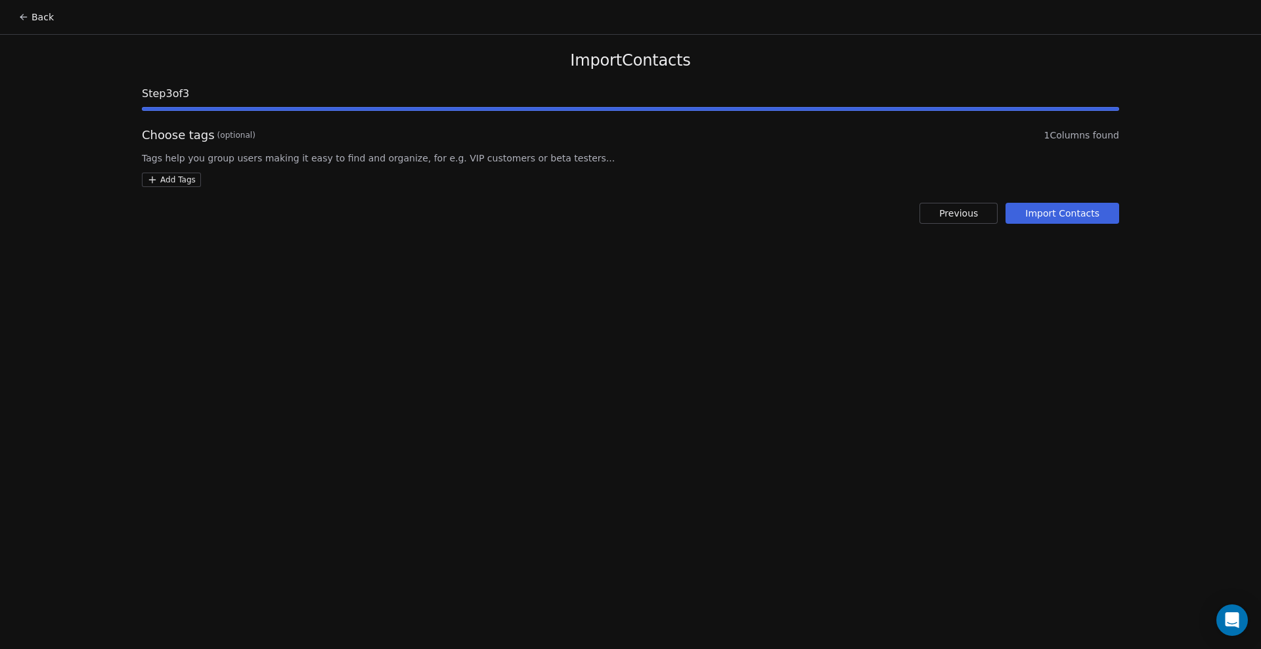
click at [1074, 214] on button "Import Contacts" at bounding box center [1062, 213] width 114 height 21
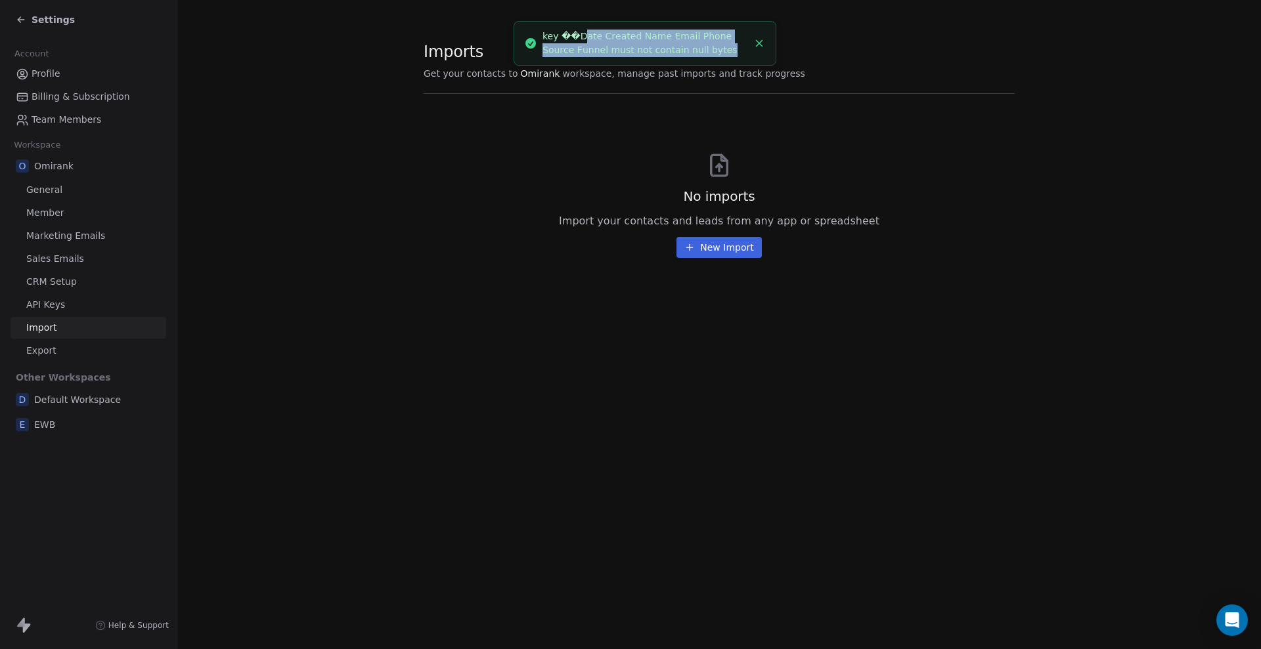
drag, startPoint x: 580, startPoint y: 39, endPoint x: 705, endPoint y: 51, distance: 125.9
click at [705, 51] on div "key ��D a t e   C r e a t e d   N a m e   E m a i l   P h o n e   S o u r c e  …" at bounding box center [644, 44] width 205 height 28
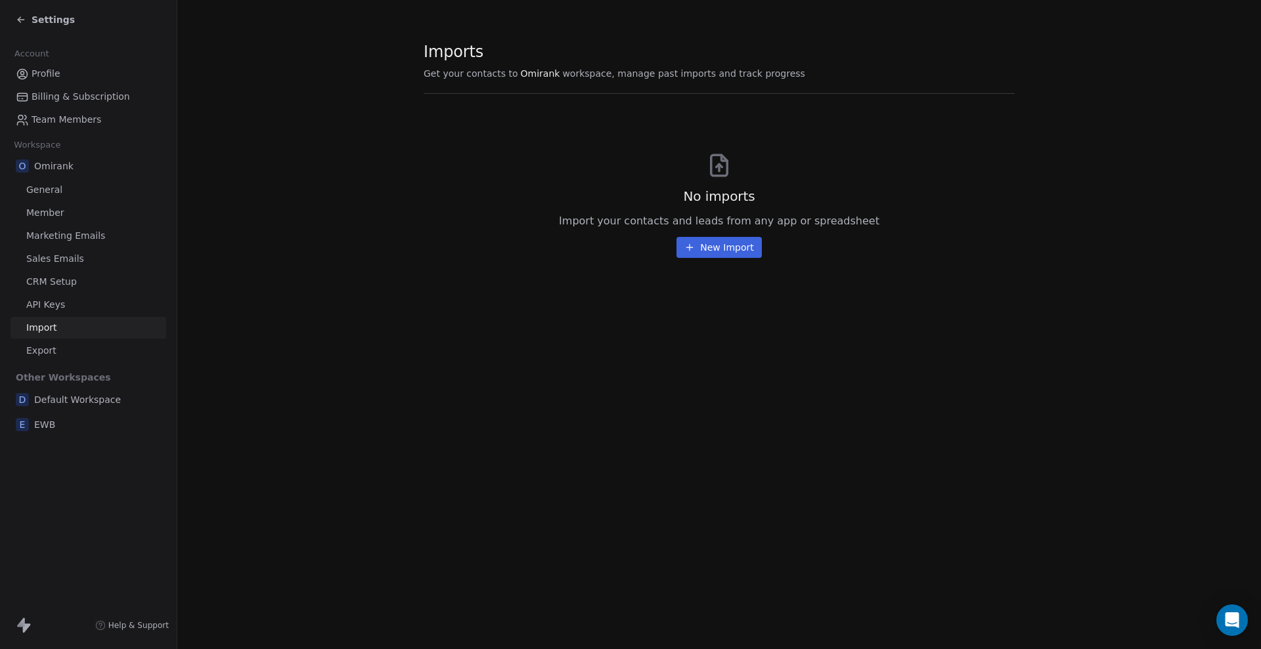
click at [666, 144] on div "No imports Import your contacts and leads from any app or spreadsheet New Import" at bounding box center [718, 184] width 591 height 148
click at [61, 21] on span "Settings" at bounding box center [53, 19] width 43 height 13
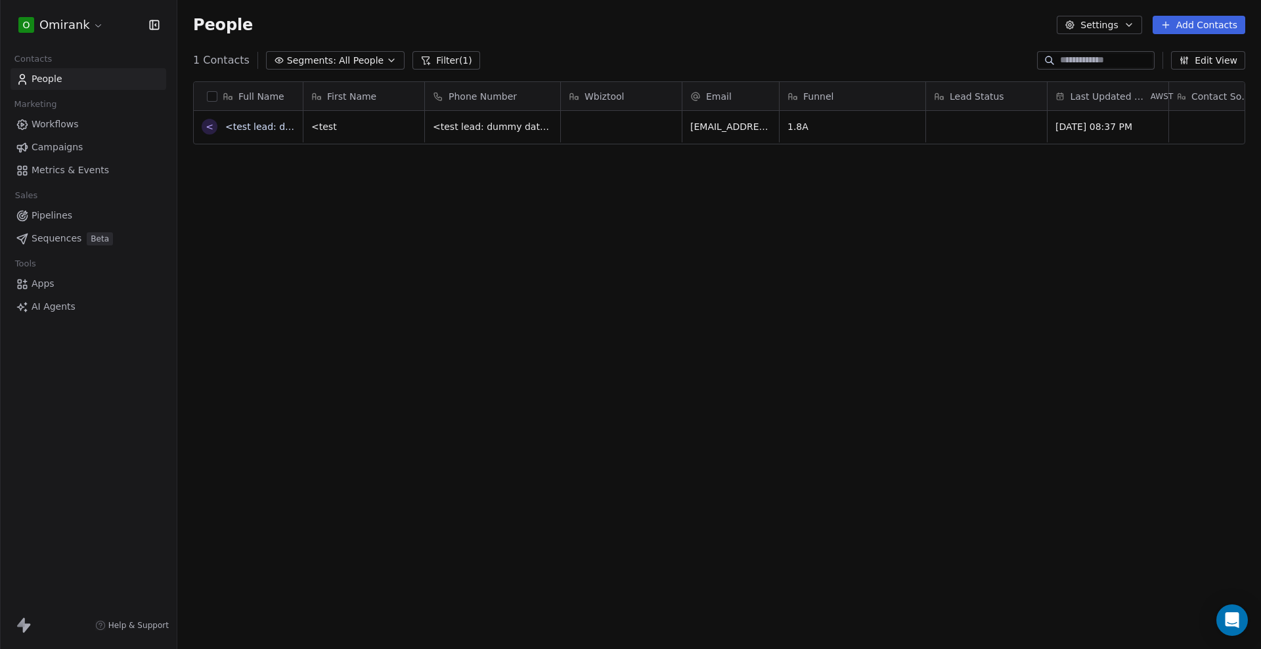
scroll to position [559, 1071]
click at [89, 82] on link "People" at bounding box center [89, 79] width 156 height 22
click at [97, 77] on link "People" at bounding box center [89, 79] width 156 height 22
click at [423, 62] on button "Filter (1)" at bounding box center [446, 60] width 68 height 18
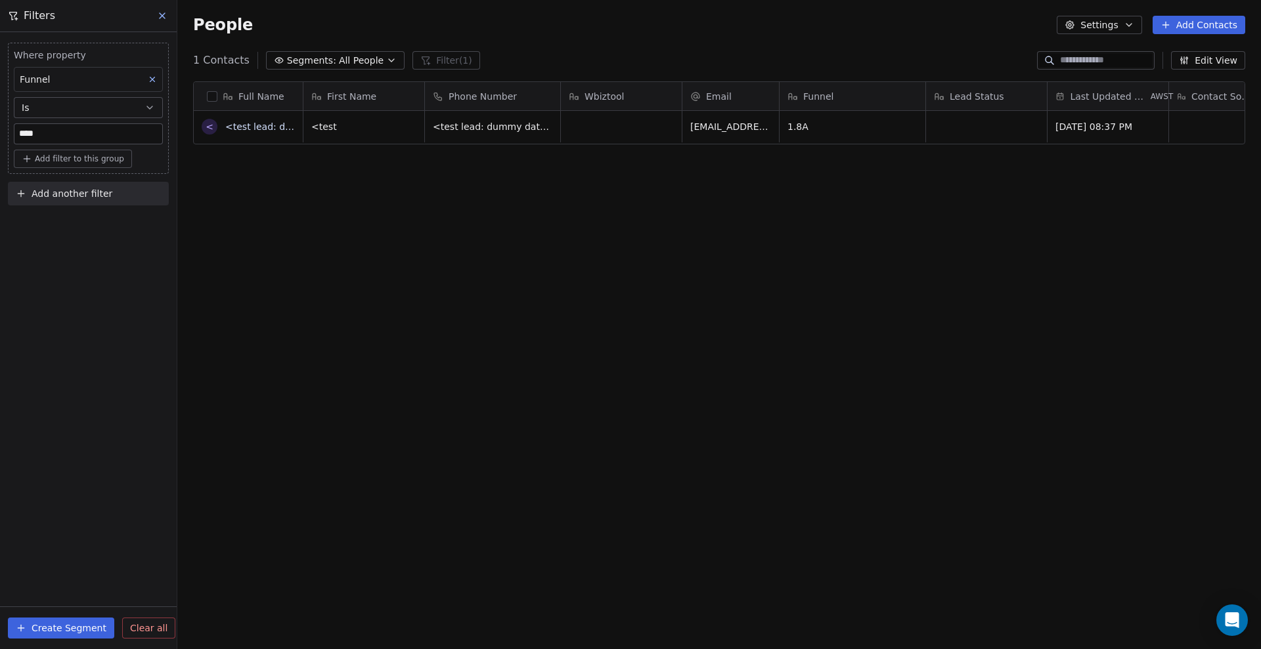
click at [154, 79] on icon at bounding box center [152, 79] width 9 height 9
click at [167, 9] on button at bounding box center [163, 16] width 20 height 18
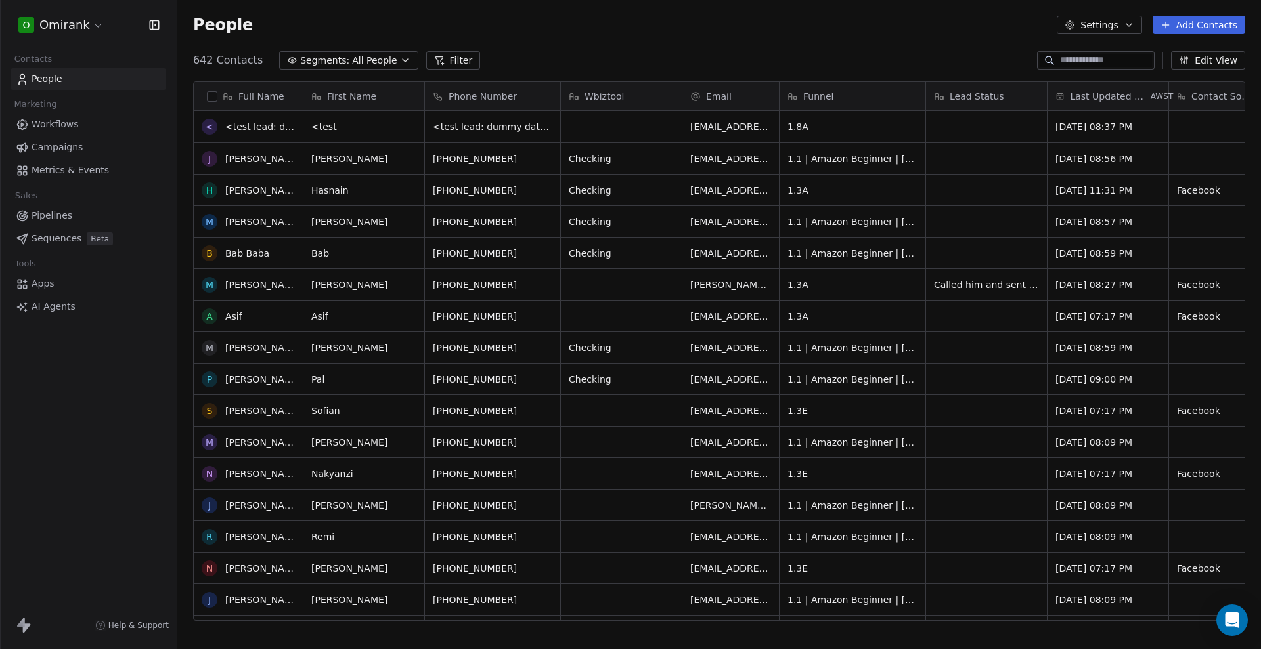
scroll to position [0, 0]
